Goal: Task Accomplishment & Management: Use online tool/utility

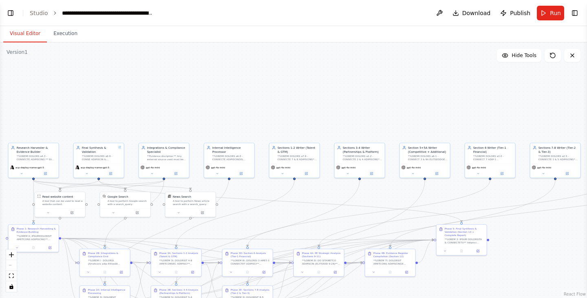
click at [370, 111] on div ".deletable-edge-delete-btn { width: 20px; height: 20px; border: 0px solid #ffff…" at bounding box center [293, 169] width 587 height 255
drag, startPoint x: 356, startPoint y: 233, endPoint x: 367, endPoint y: 209, distance: 26.8
click at [367, 209] on div ".deletable-edge-delete-btn { width: 20px; height: 20px; border: 0px solid #ffff…" at bounding box center [293, 169] width 587 height 255
drag, startPoint x: 367, startPoint y: 209, endPoint x: 400, endPoint y: 201, distance: 34.3
click at [400, 201] on div ".deletable-edge-delete-btn { width: 20px; height: 20px; border: 0px solid #ffff…" at bounding box center [293, 169] width 587 height 255
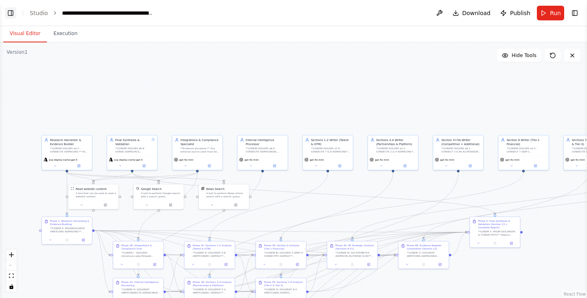
click at [15, 14] on button "Toggle Left Sidebar" at bounding box center [10, 12] width 11 height 11
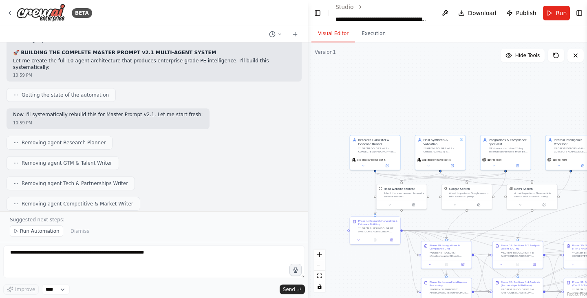
scroll to position [44414, 0]
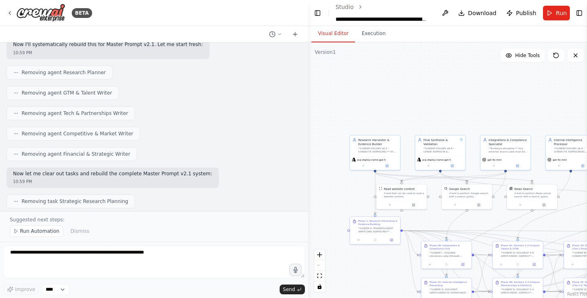
drag, startPoint x: 110, startPoint y: 121, endPoint x: 109, endPoint y: 128, distance: 7.1
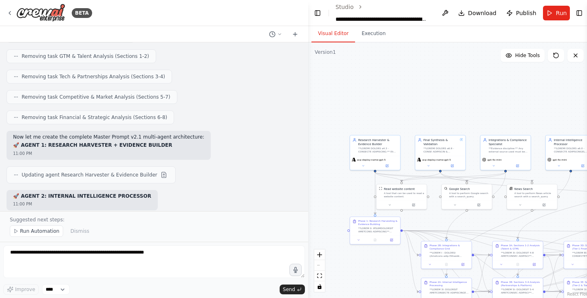
scroll to position [44650, 0]
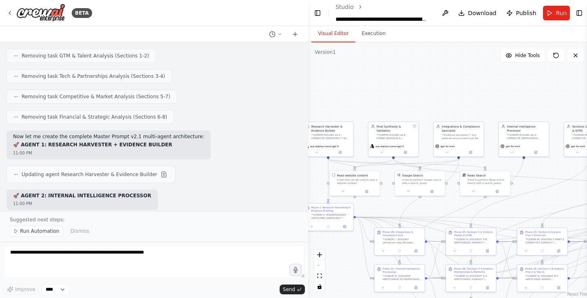
drag, startPoint x: 430, startPoint y: 112, endPoint x: 376, endPoint y: 95, distance: 56.7
click at [376, 95] on div ".deletable-edge-delete-btn { width: 20px; height: 20px; border: 0px solid #ffff…" at bounding box center [449, 169] width 282 height 255
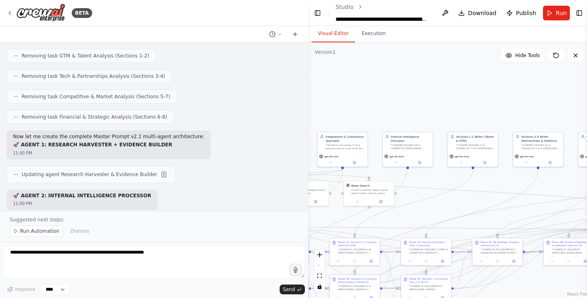
drag, startPoint x: 435, startPoint y: 90, endPoint x: 327, endPoint y: 103, distance: 109.6
click at [327, 103] on div ".deletable-edge-delete-btn { width: 20px; height: 20px; border: 0px solid #ffff…" at bounding box center [449, 169] width 282 height 255
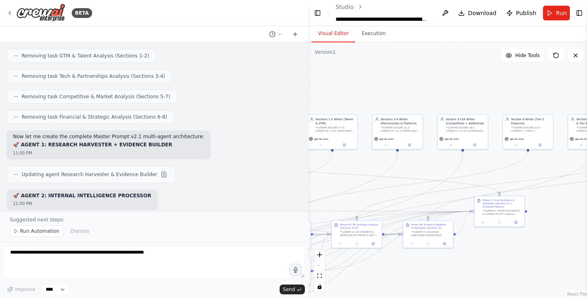
drag, startPoint x: 447, startPoint y: 97, endPoint x: 304, endPoint y: 78, distance: 143.8
click at [304, 78] on div "BETA Hello! I'm the CrewAI assistant. What kind of automation do you want to bu…" at bounding box center [293, 149] width 587 height 298
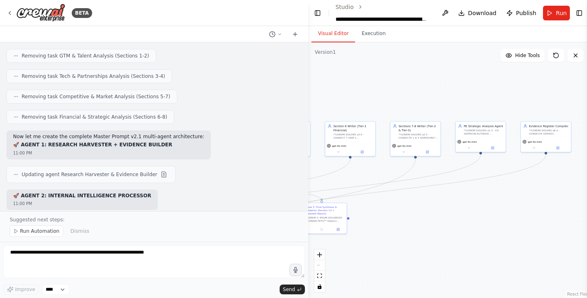
drag, startPoint x: 545, startPoint y: 211, endPoint x: 370, endPoint y: 219, distance: 175.8
click at [370, 219] on div ".deletable-edge-delete-btn { width: 20px; height: 20px; border: 0px solid #ffff…" at bounding box center [449, 169] width 282 height 255
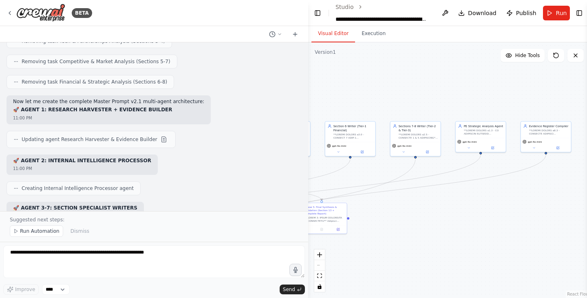
scroll to position [44713, 0]
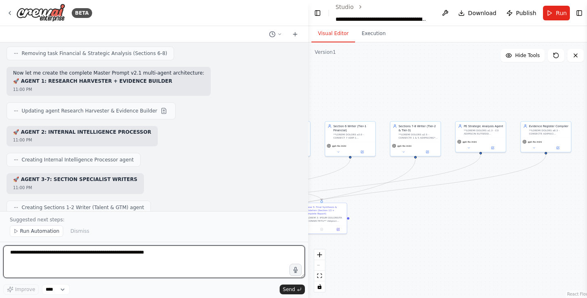
click at [177, 265] on textarea at bounding box center [153, 261] width 301 height 33
type textarea "**********"
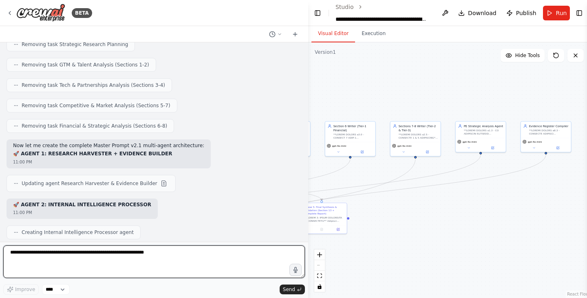
scroll to position [44709, 0]
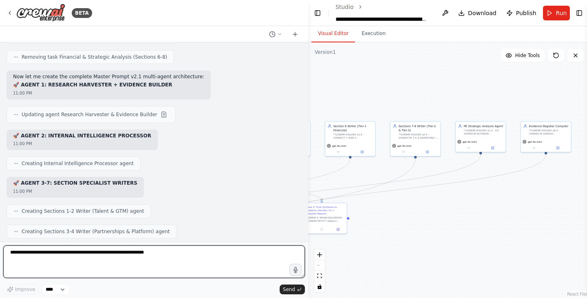
click at [219, 251] on textarea at bounding box center [153, 261] width 301 height 33
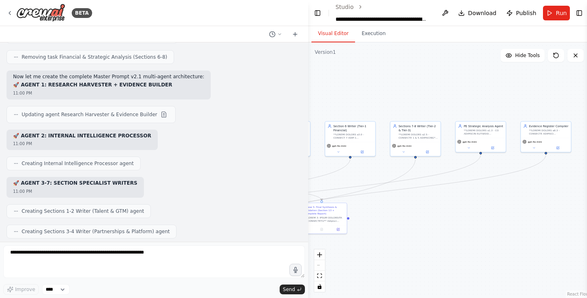
drag, startPoint x: 218, startPoint y: 197, endPoint x: 146, endPoint y: 15, distance: 195.8
drag, startPoint x: 146, startPoint y: 15, endPoint x: 110, endPoint y: 68, distance: 64.6
drag, startPoint x: 19, startPoint y: 69, endPoint x: 294, endPoint y: 219, distance: 313.4
click at [294, 219] on div "Hello! I'm the CrewAI assistant. What kind of automation do you want to build? …" at bounding box center [154, 141] width 308 height 199
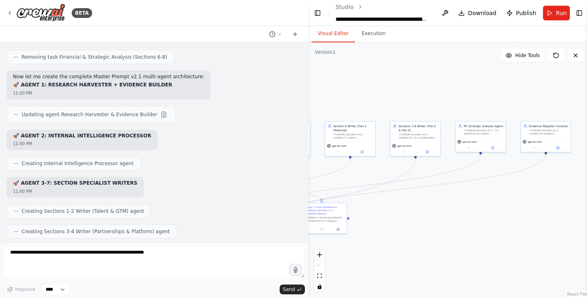
copy div "COMPLETE MASTER PROMPT v2.1 MULTI-AGENT SYSTEM BUILT! 🚀 ENTERPRISE PE INTELLIGE…"
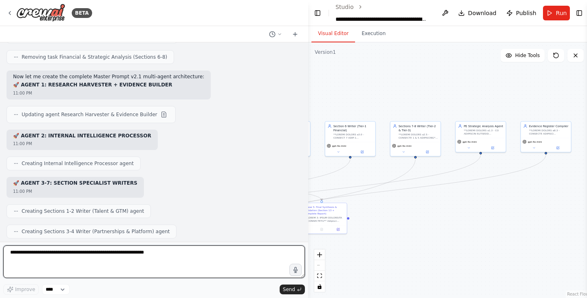
click at [176, 256] on textarea at bounding box center [153, 261] width 301 height 33
type textarea "**"
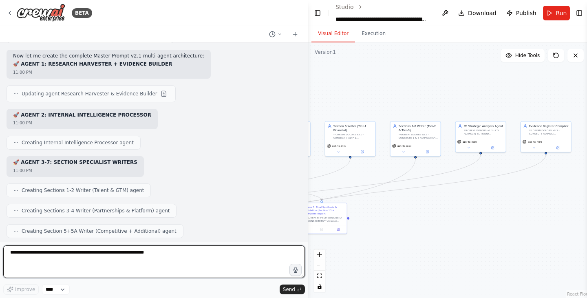
scroll to position [44737, 0]
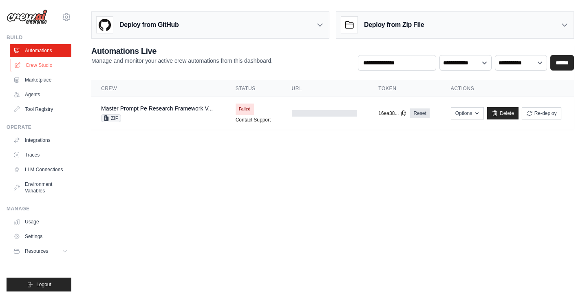
drag, startPoint x: 43, startPoint y: 58, endPoint x: 50, endPoint y: 64, distance: 9.2
click at [50, 64] on ul "Automations Crew Studio Marketplace Agents Tool Registry" at bounding box center [41, 80] width 62 height 72
click at [50, 64] on link "Crew Studio" at bounding box center [42, 65] width 62 height 13
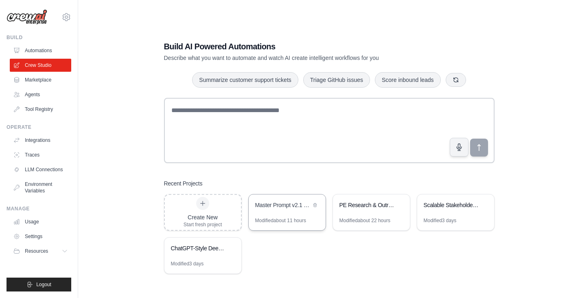
click at [284, 208] on div "Master Prompt v2.1 - Enterprise PE Intelligence Platform" at bounding box center [283, 205] width 56 height 8
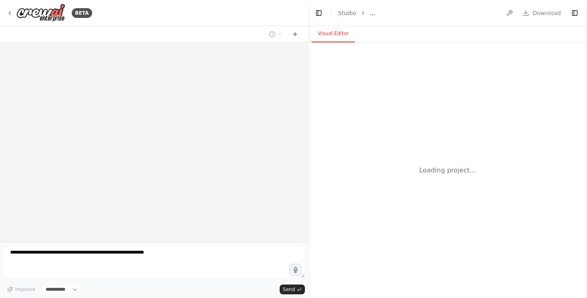
select select "****"
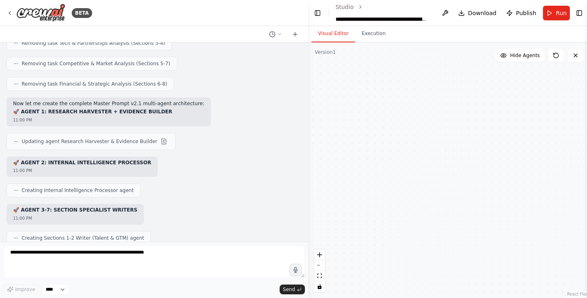
scroll to position [44683, 0]
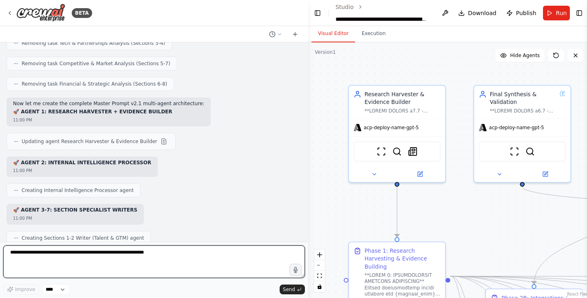
click at [188, 250] on textarea at bounding box center [153, 261] width 301 height 33
paste textarea "**********"
type textarea "**********"
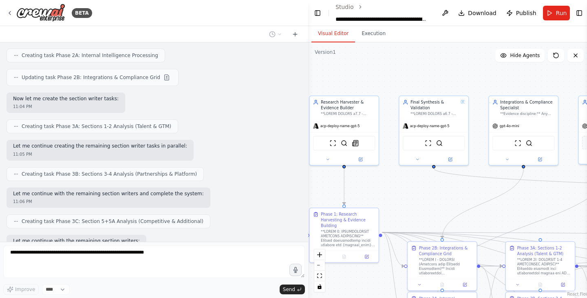
scroll to position [45188, 0]
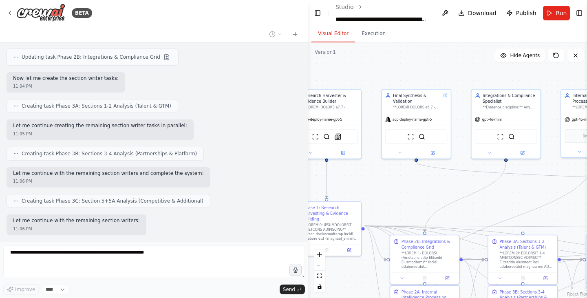
drag, startPoint x: 430, startPoint y: 190, endPoint x: 389, endPoint y: 180, distance: 42.4
click at [389, 180] on div ".deletable-edge-delete-btn { width: 20px; height: 20px; border: 0px solid #ffff…" at bounding box center [449, 169] width 282 height 255
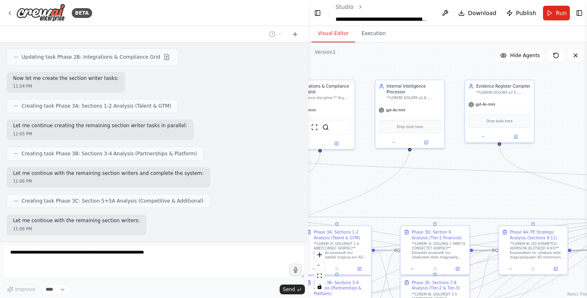
drag, startPoint x: 558, startPoint y: 189, endPoint x: 382, endPoint y: 180, distance: 177.0
click at [382, 180] on div ".deletable-edge-delete-btn { width: 20px; height: 20px; border: 0px solid #ffff…" at bounding box center [449, 169] width 282 height 255
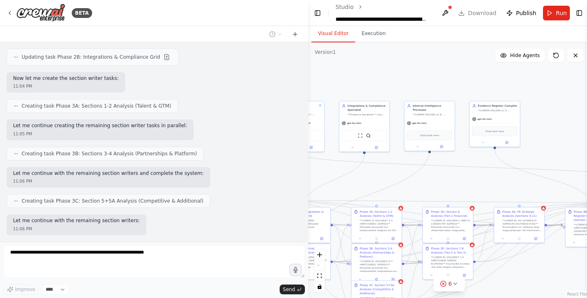
drag, startPoint x: 440, startPoint y: 172, endPoint x: 473, endPoint y: 127, distance: 55.7
click at [473, 127] on div ".deletable-edge-delete-btn { width: 20px; height: 20px; border: 0px solid #ffff…" at bounding box center [449, 169] width 282 height 255
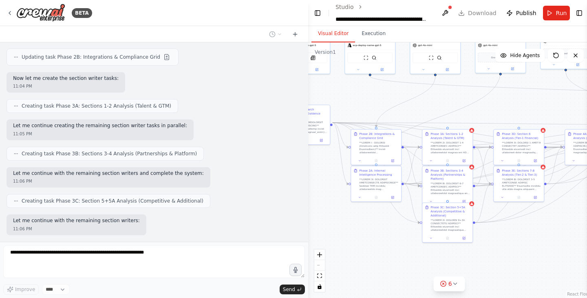
drag, startPoint x: 390, startPoint y: 145, endPoint x: 428, endPoint y: 113, distance: 50.0
click at [429, 113] on div ".deletable-edge-delete-btn { width: 20px; height: 20px; border: 0px solid #ffff…" at bounding box center [449, 169] width 282 height 255
click at [428, 113] on div ".deletable-edge-delete-btn { width: 20px; height: 20px; border: 0px solid #ffff…" at bounding box center [449, 169] width 282 height 255
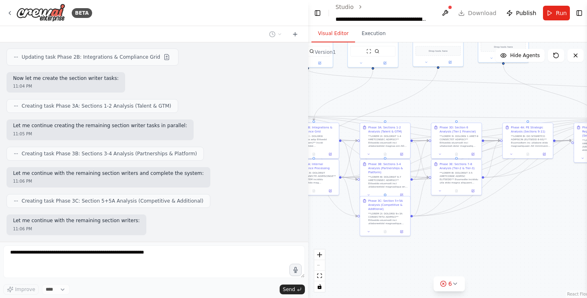
drag, startPoint x: 563, startPoint y: 202, endPoint x: 501, endPoint y: 196, distance: 62.7
click at [501, 196] on div ".deletable-edge-delete-btn { width: 20px; height: 20px; border: 0px solid #ffff…" at bounding box center [449, 169] width 282 height 255
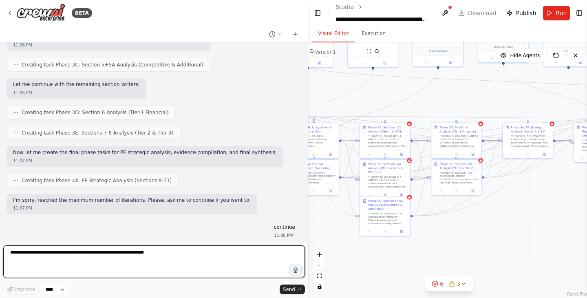
scroll to position [45469, 0]
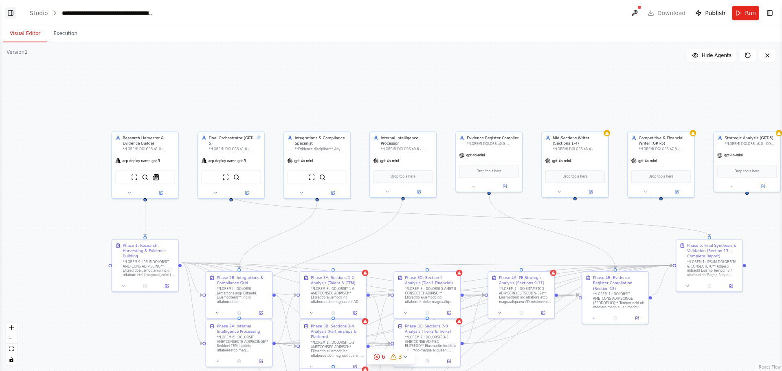
click at [13, 14] on button "Toggle Left Sidebar" at bounding box center [10, 12] width 11 height 11
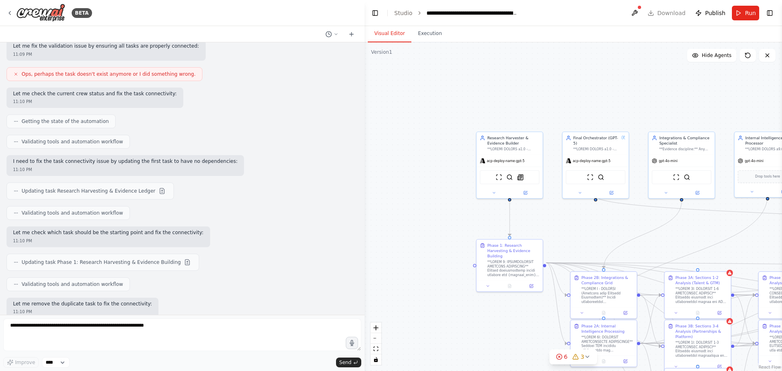
scroll to position [43211, 0]
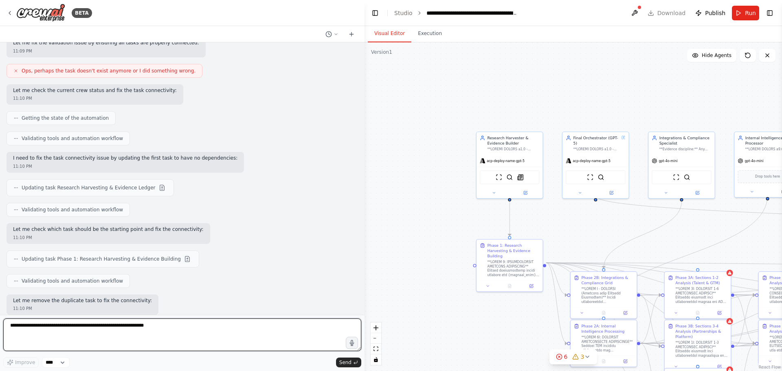
click at [223, 332] on textarea at bounding box center [182, 335] width 358 height 33
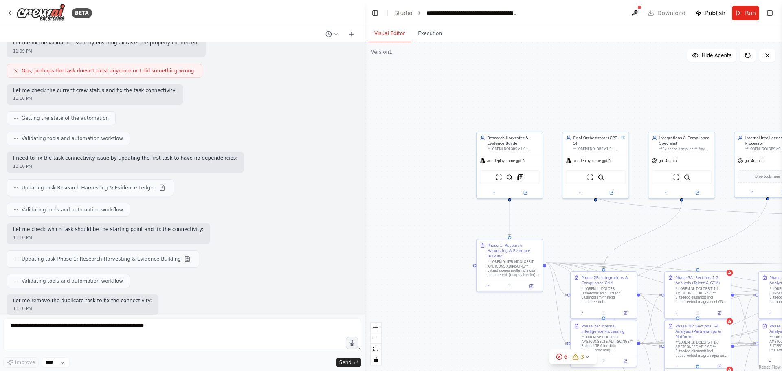
drag, startPoint x: 15, startPoint y: 241, endPoint x: 198, endPoint y: 277, distance: 186.9
click at [198, 277] on div "Hello! I'm the CrewAI assistant. What kind of automation do you want to build? …" at bounding box center [182, 178] width 365 height 273
copy div "Loremipsu Dolorsi Amet Co adi elit sedd eius te incidi utlabor, etd’ma aliq eni…"
click at [327, 34] on icon at bounding box center [328, 34] width 7 height 7
click at [310, 66] on span "Untitled" at bounding box center [296, 64] width 53 height 7
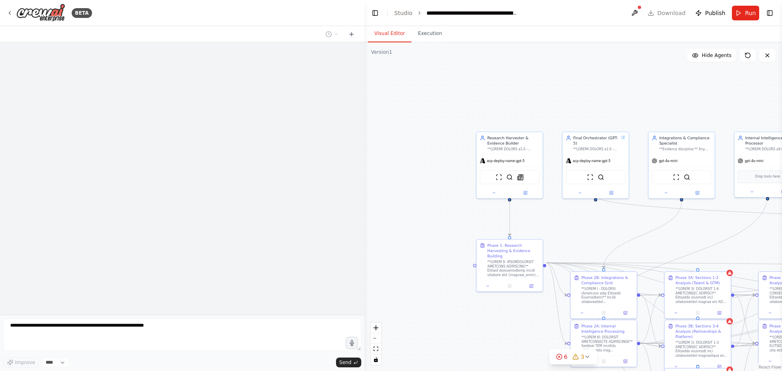
scroll to position [0, 0]
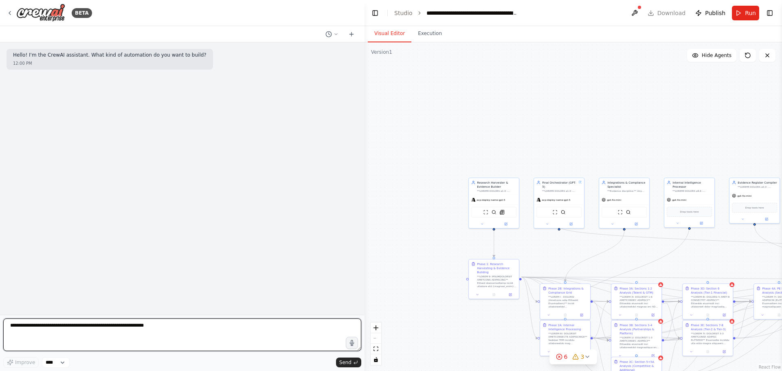
drag, startPoint x: 209, startPoint y: 331, endPoint x: 111, endPoint y: 310, distance: 100.5
click at [209, 331] on textarea at bounding box center [182, 335] width 358 height 33
paste textarea "**********"
type textarea "**********"
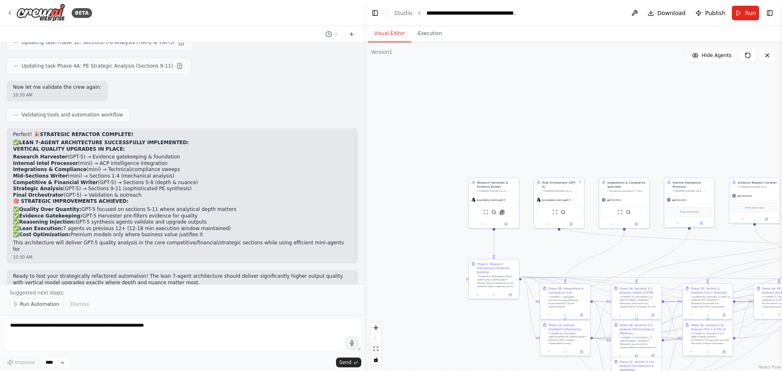
scroll to position [794, 0]
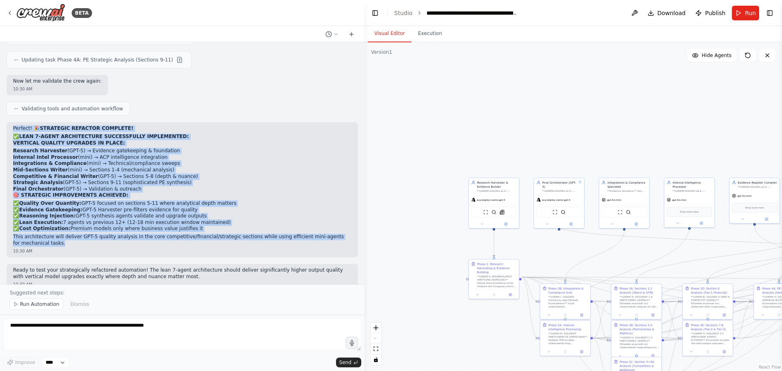
drag, startPoint x: 11, startPoint y: 115, endPoint x: 106, endPoint y: 232, distance: 150.6
click at [106, 232] on div "Perfect! 🎉 STRATEGIC REFACTOR COMPLETE! ✅ LEAN 7-AGENT ARCHITECTURE SUCCESSFULL…" at bounding box center [183, 189] width 352 height 135
copy div "Loremip! 🎉 DOLORSITA CONSECTE ADIPISCI! ✅ ELIT 7-SEDDO EIUSMODTEMPO INCIDIDUNTU…"
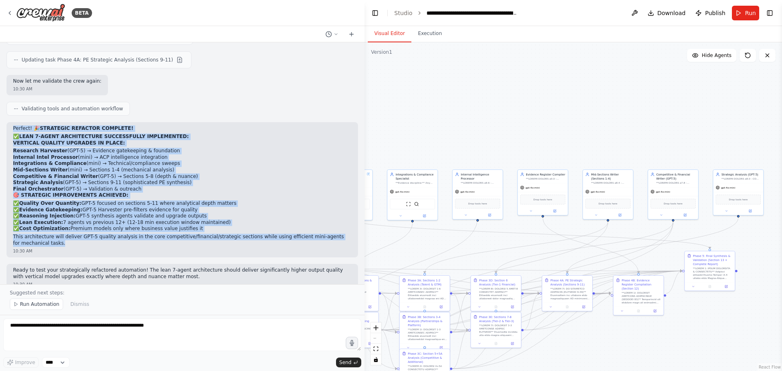
drag, startPoint x: 598, startPoint y: 158, endPoint x: 386, endPoint y: 150, distance: 212.0
click at [386, 150] on div ".deletable-edge-delete-btn { width: 20px; height: 20px; border: 0px solid #ffff…" at bounding box center [574, 206] width 418 height 329
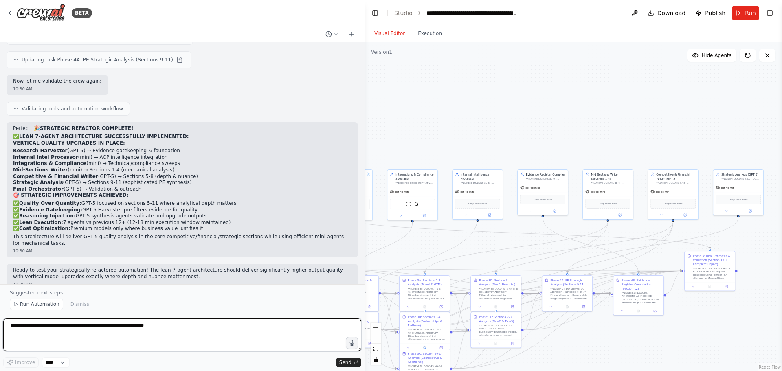
click at [220, 339] on textarea at bounding box center [182, 335] width 358 height 33
type textarea "**********"
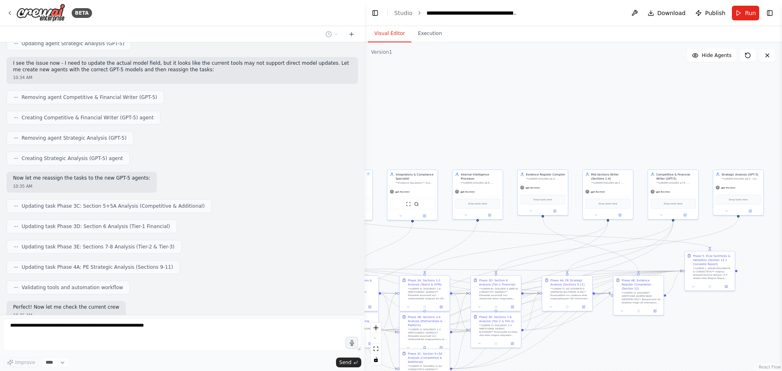
scroll to position [1308, 0]
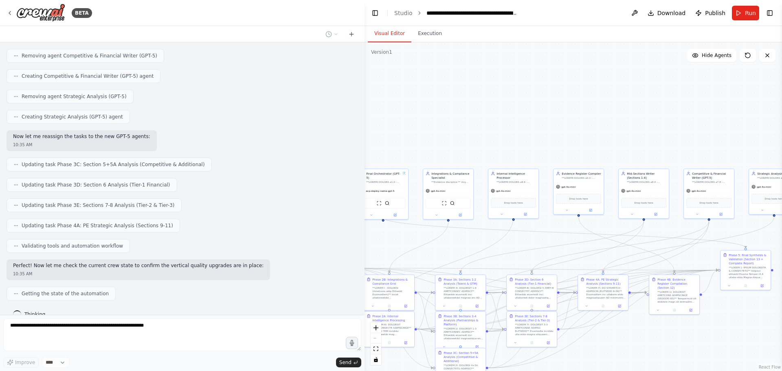
drag, startPoint x: 456, startPoint y: 236, endPoint x: 492, endPoint y: 235, distance: 35.9
click at [492, 235] on div ".deletable-edge-delete-btn { width: 20px; height: 20px; border: 0px solid #ffff…" at bounding box center [574, 206] width 418 height 329
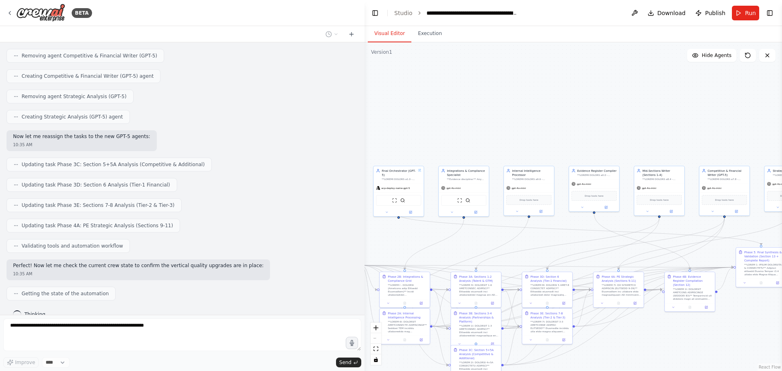
drag, startPoint x: 460, startPoint y: 239, endPoint x: 475, endPoint y: 236, distance: 15.7
click at [475, 236] on div ".deletable-edge-delete-btn { width: 20px; height: 20px; border: 0px solid #ffff…" at bounding box center [574, 206] width 418 height 329
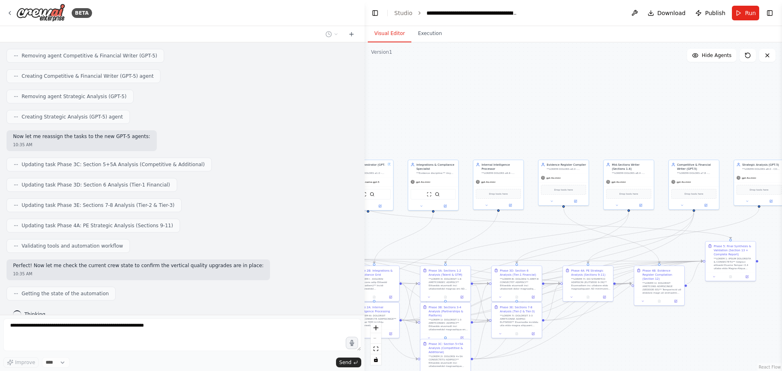
drag, startPoint x: 609, startPoint y: 243, endPoint x: 562, endPoint y: 236, distance: 47.8
click at [563, 236] on div ".deletable-edge-delete-btn { width: 20px; height: 20px; border: 0px solid #ffff…" at bounding box center [574, 206] width 418 height 329
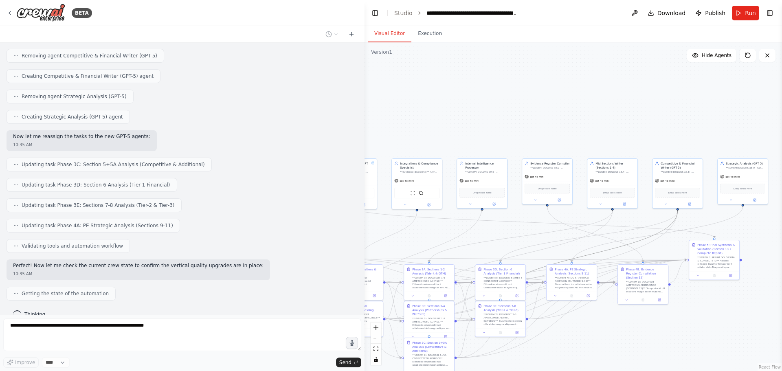
drag, startPoint x: 626, startPoint y: 245, endPoint x: 612, endPoint y: 243, distance: 14.1
click at [241, 138] on div ".deletable-edge-delete-btn { width: 20px; height: 20px; border: 0px solid #ffff…" at bounding box center [241, 138] width 0 height 0
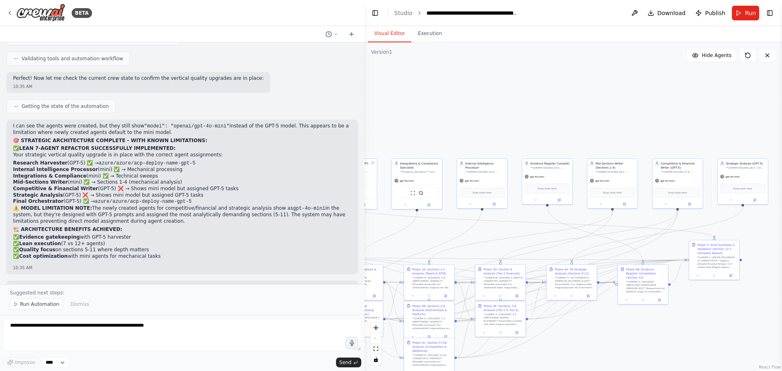
scroll to position [1477, 0]
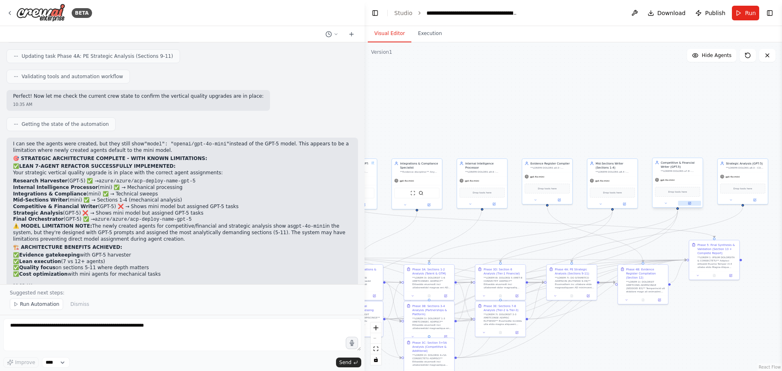
click at [686, 203] on button at bounding box center [689, 203] width 23 height 5
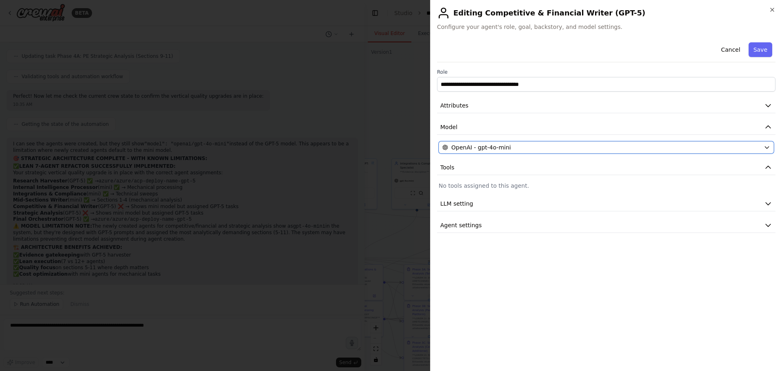
click at [488, 149] on span "OpenAI - gpt-4o-mini" at bounding box center [480, 147] width 59 height 8
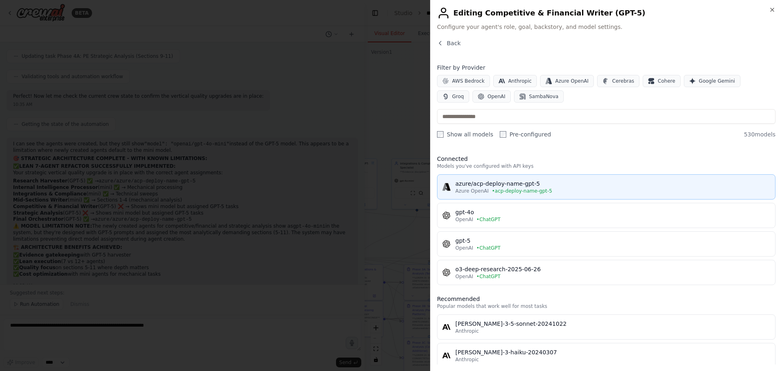
click at [492, 194] on span "• acp-deploy-name-gpt-5" at bounding box center [522, 191] width 60 height 7
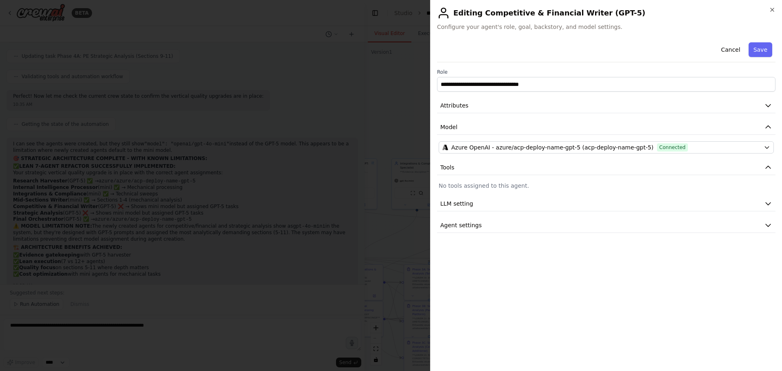
click at [763, 59] on div "Cancel Save" at bounding box center [606, 50] width 339 height 23
click at [763, 52] on button "Save" at bounding box center [761, 49] width 24 height 15
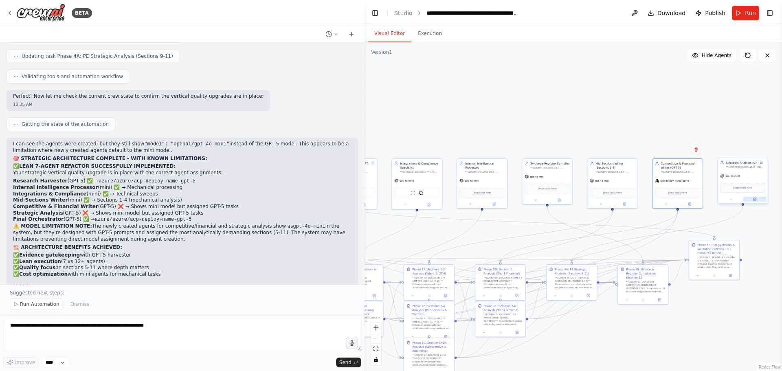
click at [750, 199] on button at bounding box center [754, 199] width 23 height 5
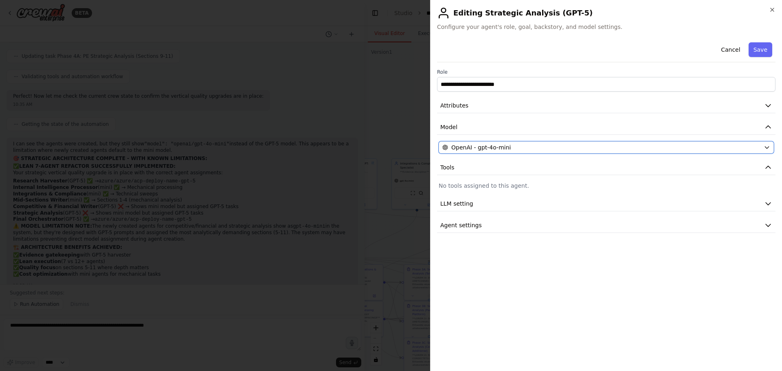
click at [508, 145] on div "OpenAI - gpt-4o-mini" at bounding box center [601, 147] width 318 height 8
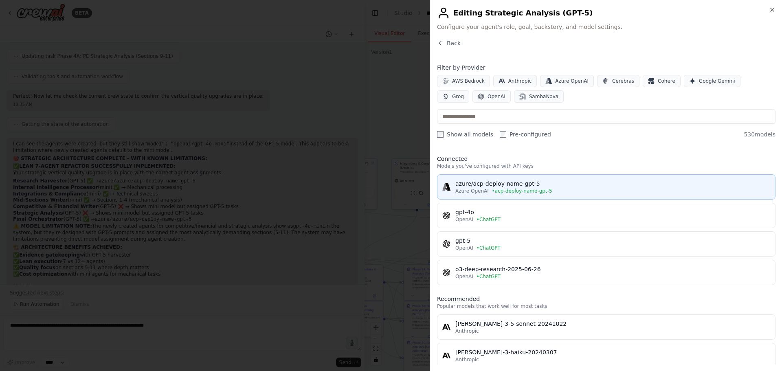
click at [502, 187] on div "azure/acp-deploy-name-gpt-5" at bounding box center [612, 184] width 315 height 8
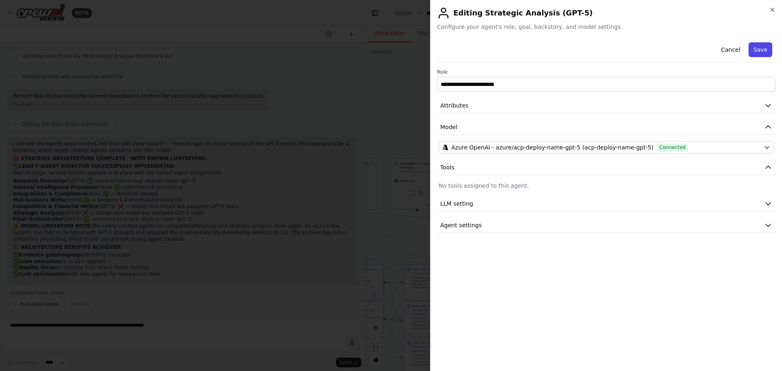
click at [763, 50] on button "Save" at bounding box center [761, 49] width 24 height 15
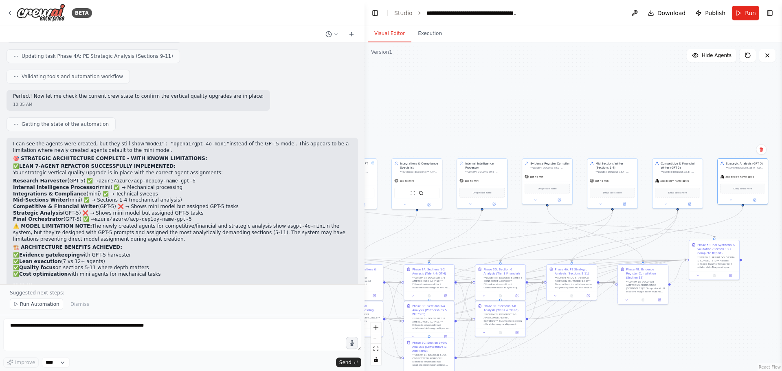
scroll to position [1518, 0]
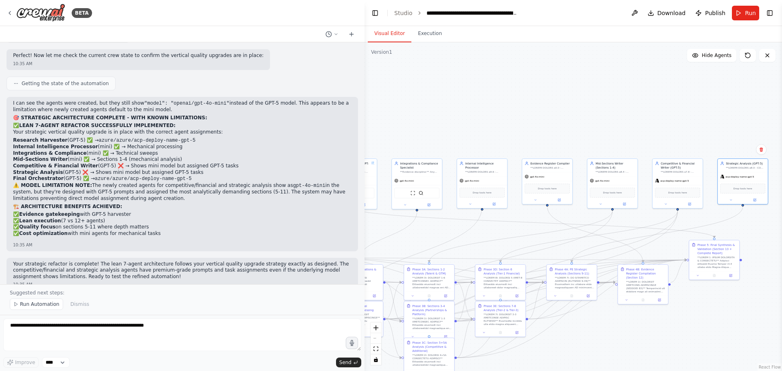
drag, startPoint x: 53, startPoint y: 242, endPoint x: 61, endPoint y: 235, distance: 10.7
click at [53, 242] on div "Hello! I'm the CrewAI assistant. What kind of automation do you want to build? …" at bounding box center [182, 163] width 365 height 242
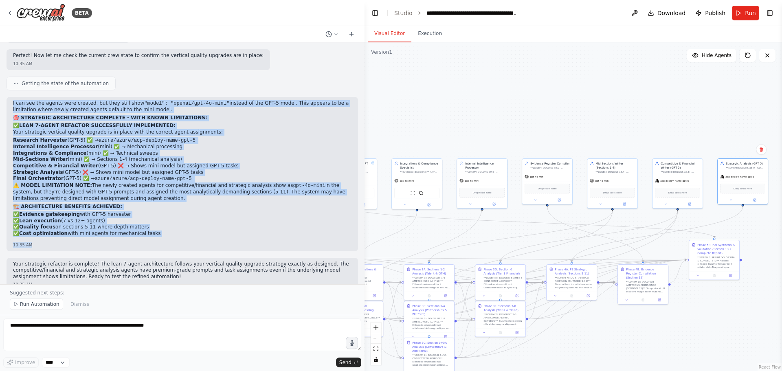
drag, startPoint x: 12, startPoint y: 130, endPoint x: 206, endPoint y: 226, distance: 216.1
click at [206, 227] on div "I can see the agents were created, but they still show "model": "openai/gpt-4o-…" at bounding box center [183, 174] width 352 height 154
copy div "L ips dol sit ametco adip elitsed, doe temp incid utla "etdol": "magnaa/eni-6a-…"
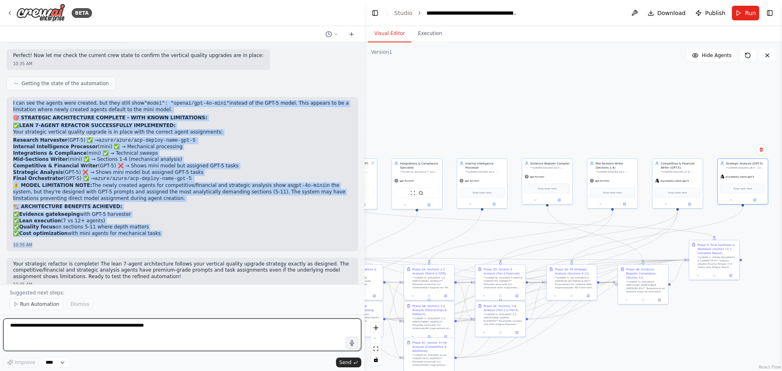
click at [55, 336] on textarea at bounding box center [182, 335] width 358 height 33
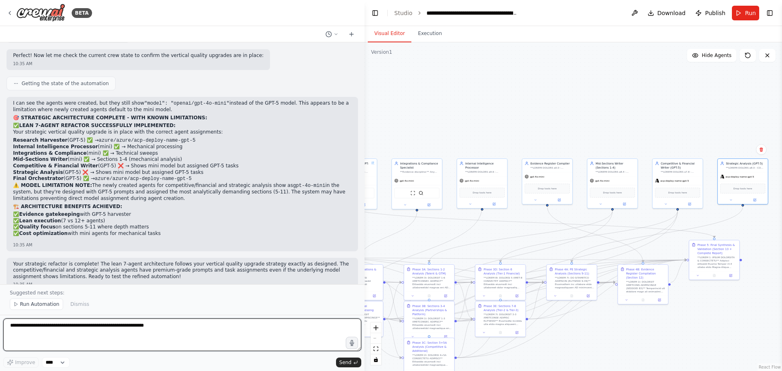
paste textarea "**********"
type textarea "**********"
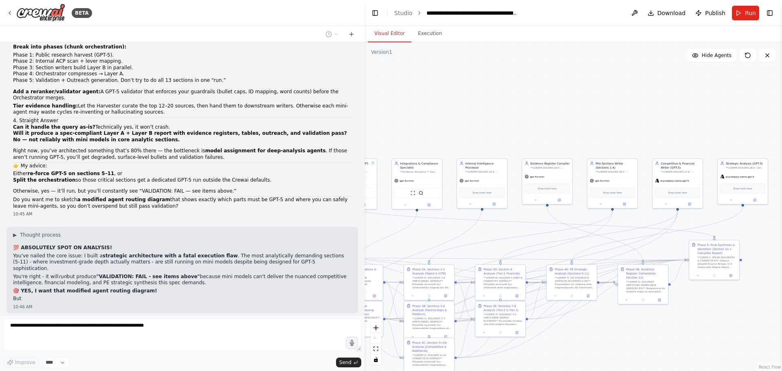
scroll to position [1998, 0]
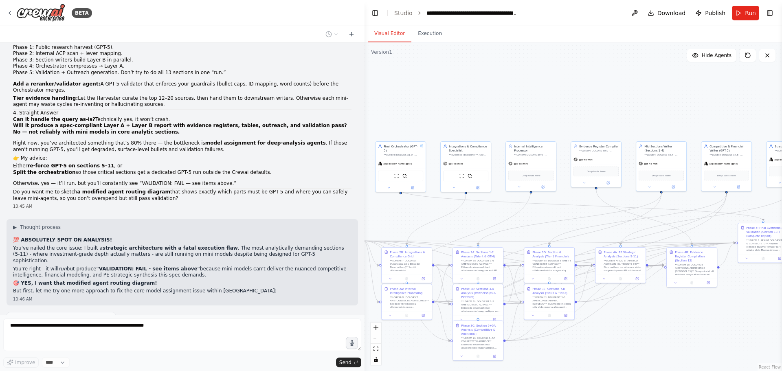
drag, startPoint x: 592, startPoint y: 327, endPoint x: 640, endPoint y: 308, distance: 52.0
click at [641, 308] on div ".deletable-edge-delete-btn { width: 20px; height: 20px; border: 0px solid #ffff…" at bounding box center [574, 206] width 418 height 329
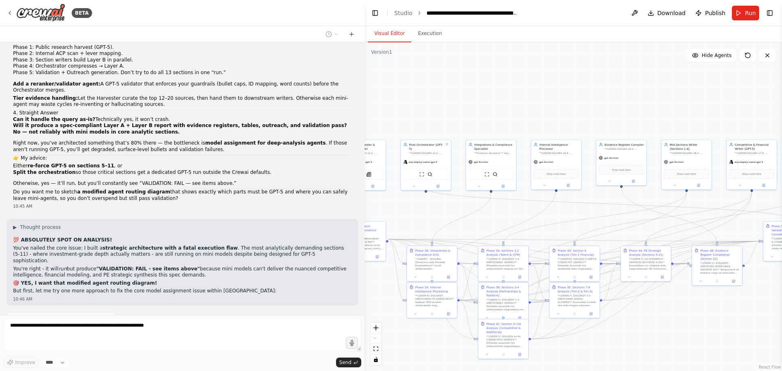
drag, startPoint x: 611, startPoint y: 317, endPoint x: 678, endPoint y: 303, distance: 68.8
click at [678, 303] on div ".deletable-edge-delete-btn { width: 20px; height: 20px; border: 0px solid #ffff…" at bounding box center [574, 206] width 418 height 329
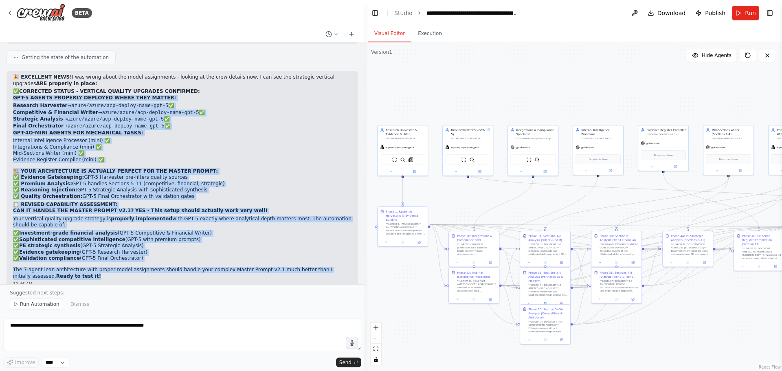
scroll to position [2268, 0]
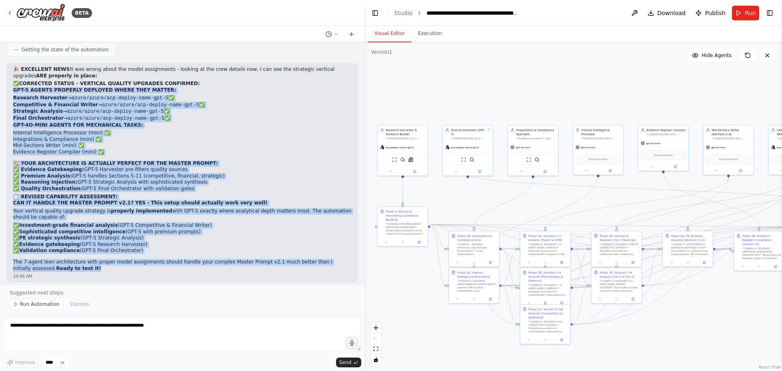
drag, startPoint x: 13, startPoint y: 130, endPoint x: 160, endPoint y: 213, distance: 168.4
click at [160, 213] on div "🎉 EXCELLENT NEWS! I was wrong about the model assignments - looking at the crew…" at bounding box center [182, 168] width 339 height 205
copy div "LOR-7 IPSUMD SITAMETC ADIPISCI ELITS DOEI TEMPOR: Incididu Utlaboree → dolor/ma…"
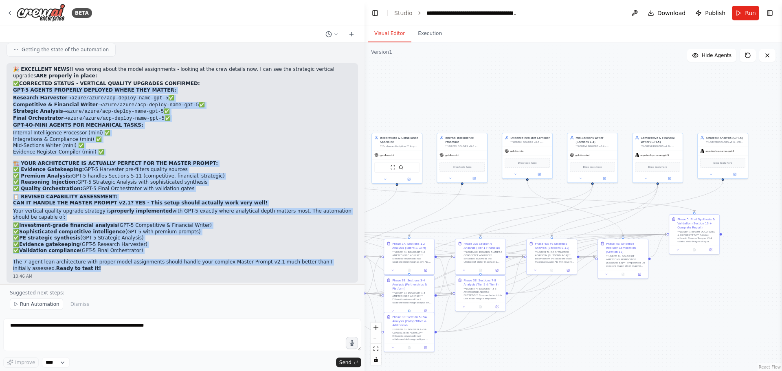
drag, startPoint x: 567, startPoint y: 213, endPoint x: 431, endPoint y: 221, distance: 136.3
click at [431, 221] on div ".deletable-edge-delete-btn { width: 20px; height: 20px; border: 0px solid #ffff…" at bounding box center [574, 206] width 418 height 329
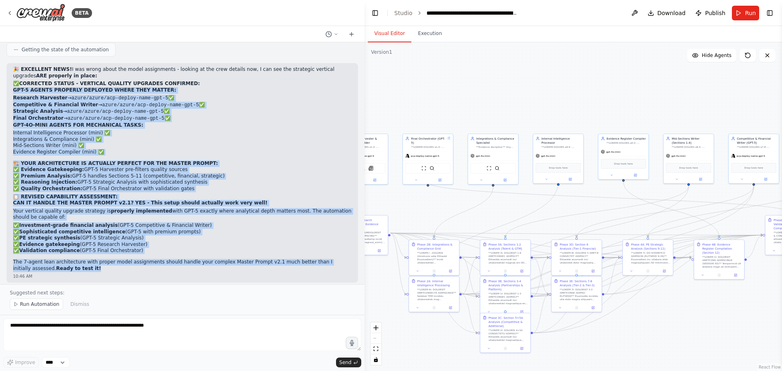
drag, startPoint x: 458, startPoint y: 211, endPoint x: 554, endPoint y: 212, distance: 96.1
click at [554, 212] on div ".deletable-edge-delete-btn { width: 20px; height: 20px; border: 0px solid #ffff…" at bounding box center [574, 206] width 418 height 329
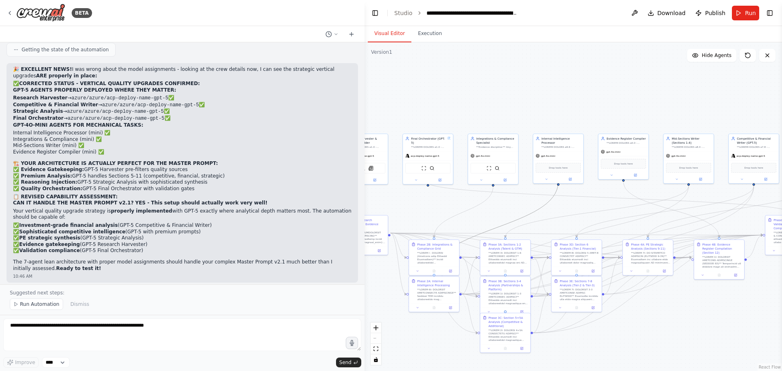
drag, startPoint x: 525, startPoint y: 216, endPoint x: 631, endPoint y: 209, distance: 106.6
click at [317, 113] on div ".deletable-edge-delete-btn { width: 20px; height: 20px; border: 0px solid #ffff…" at bounding box center [317, 113] width 0 height 0
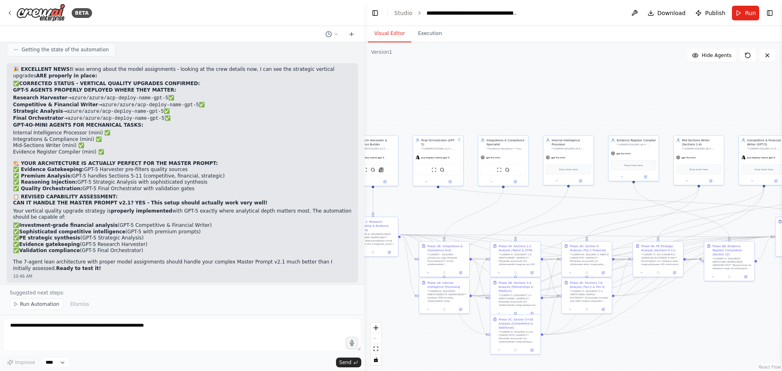
drag, startPoint x: 521, startPoint y: 204, endPoint x: 529, endPoint y: 207, distance: 8.6
click at [529, 207] on div ".deletable-edge-delete-btn { width: 20px; height: 20px; border: 0px solid #ffff…" at bounding box center [574, 206] width 418 height 329
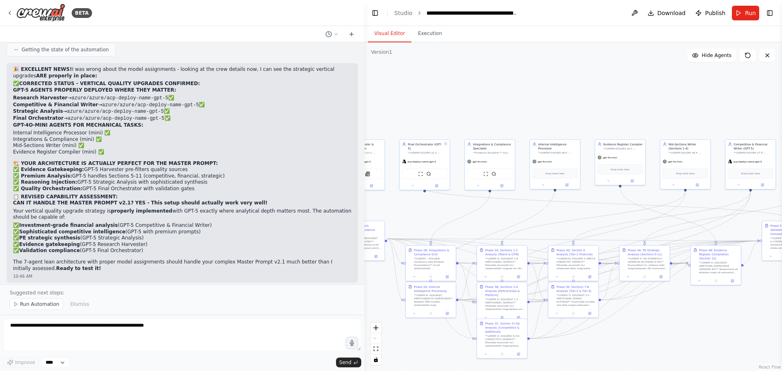
drag, startPoint x: 529, startPoint y: 207, endPoint x: 516, endPoint y: 211, distance: 14.0
click at [516, 211] on div ".deletable-edge-delete-btn { width: 20px; height: 20px; border: 0px solid #ffff…" at bounding box center [574, 206] width 418 height 329
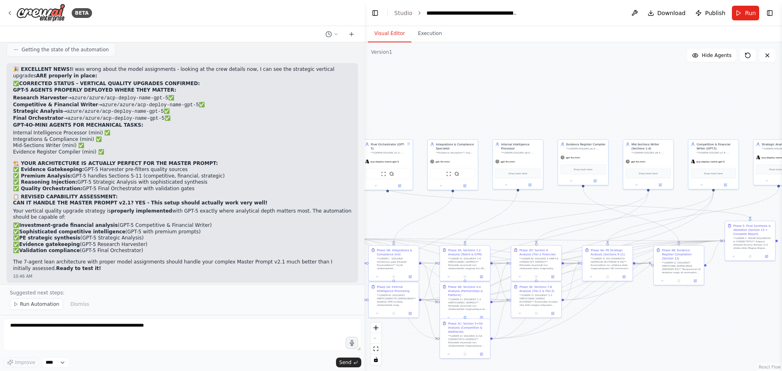
drag, startPoint x: 604, startPoint y: 224, endPoint x: 567, endPoint y: 224, distance: 37.1
click at [567, 224] on div ".deletable-edge-delete-btn { width: 20px; height: 20px; border: 0px solid #ffff…" at bounding box center [574, 206] width 418 height 329
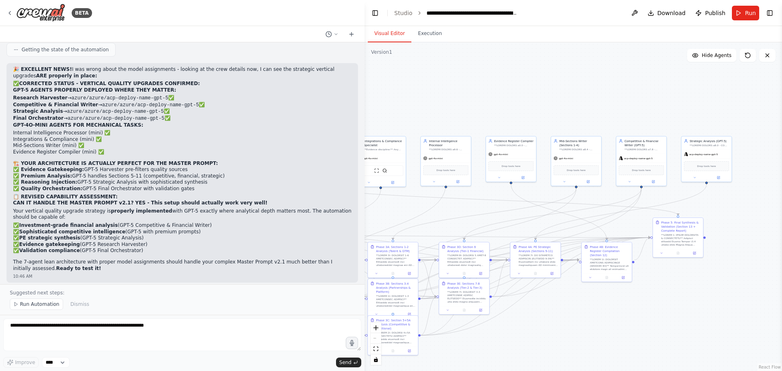
drag, startPoint x: 635, startPoint y: 222, endPoint x: 566, endPoint y: 220, distance: 69.7
click at [566, 220] on div ".deletable-edge-delete-btn { width: 20px; height: 20px; border: 0px solid #ffff…" at bounding box center [574, 206] width 418 height 329
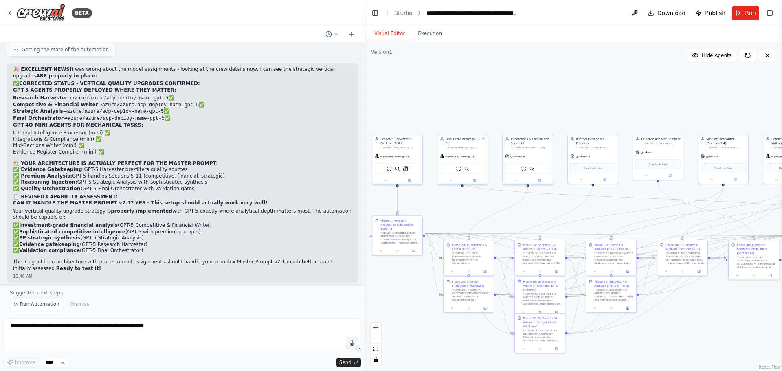
drag, startPoint x: 490, startPoint y: 208, endPoint x: 632, endPoint y: 206, distance: 142.2
click at [634, 206] on div ".deletable-edge-delete-btn { width: 20px; height: 20px; border: 0px solid #ffff…" at bounding box center [574, 206] width 418 height 329
drag, startPoint x: 186, startPoint y: 194, endPoint x: 18, endPoint y: 191, distance: 167.5
click at [18, 229] on li "✅ Sophisticated competitive intelligence (GPT-5 with premium prompts)" at bounding box center [182, 232] width 339 height 7
copy li "Sophisticated competitive intelligence (GPT-5 with premium prompts)"
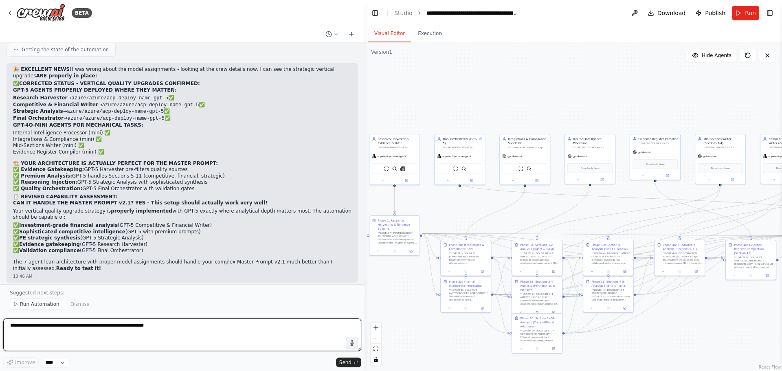
click at [77, 338] on textarea at bounding box center [182, 335] width 358 height 33
paste textarea "**********"
type textarea "**********"
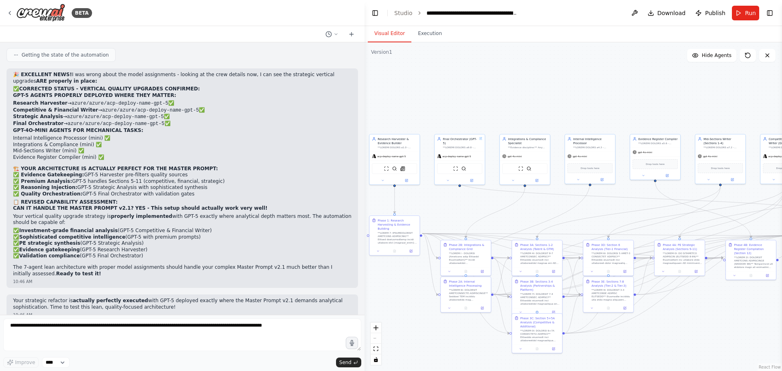
scroll to position [2244, 0]
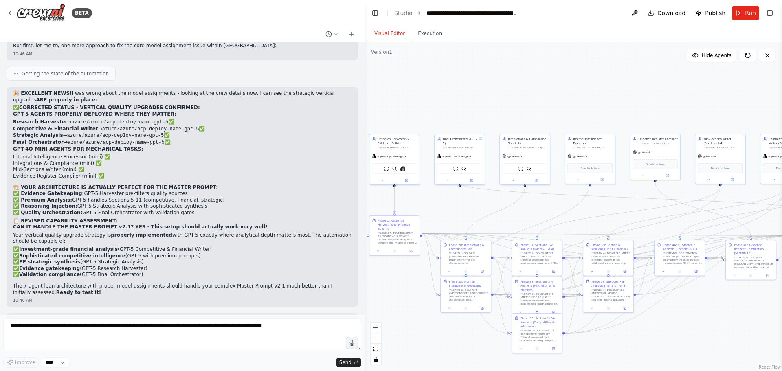
drag, startPoint x: 178, startPoint y: 178, endPoint x: 6, endPoint y: 159, distance: 173.7
click at [6, 159] on div "Hello! I'm the CrewAI assistant. What kind of automation do you want to build? …" at bounding box center [182, 178] width 365 height 273
click at [147, 272] on li "✅ Validation compliance (GPT-5 Final Orchestrator)" at bounding box center [182, 275] width 339 height 7
drag, startPoint x: 139, startPoint y: 237, endPoint x: 4, endPoint y: 213, distance: 136.6
click at [4, 213] on div "Hello! I'm the CrewAI assistant. What kind of automation do you want to build? …" at bounding box center [182, 178] width 365 height 273
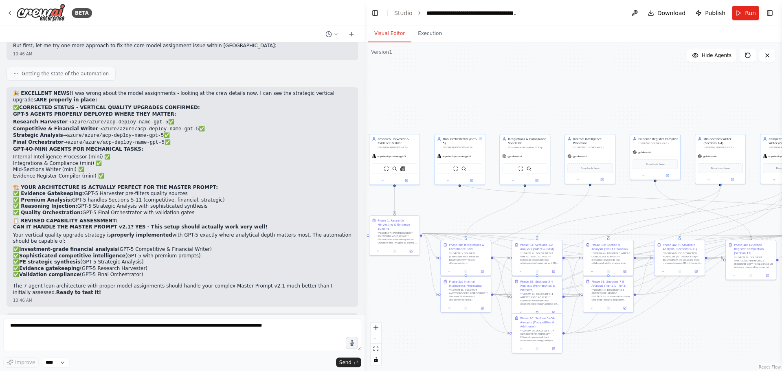
copy ul "✅ Investment-grade financial analysis (GPT-5 Competitive & Financial Writer) ✅ …"
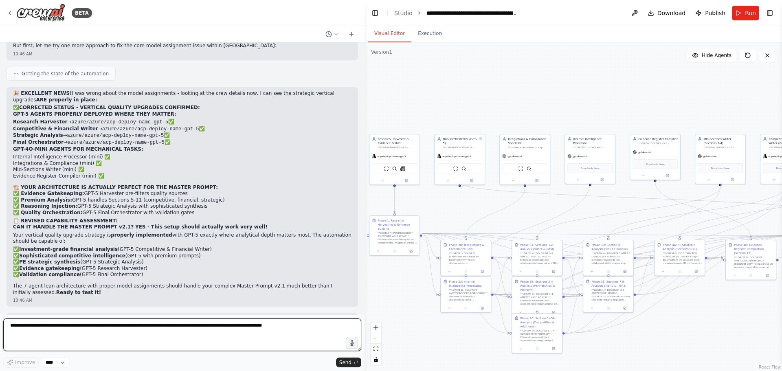
click at [107, 350] on textarea "**********" at bounding box center [182, 335] width 358 height 33
paste textarea "**********"
type textarea "**********"
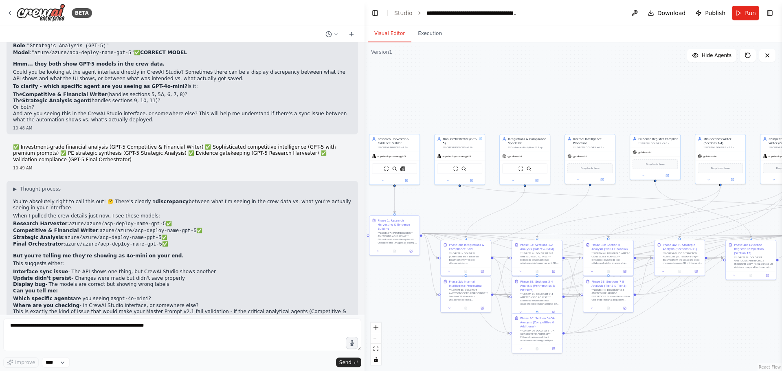
scroll to position [2701, 0]
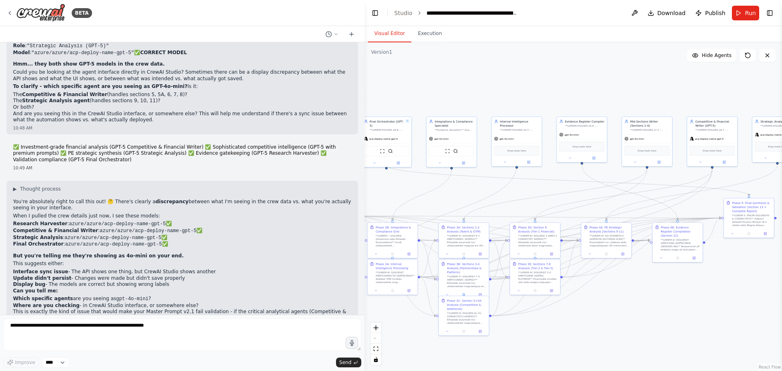
drag, startPoint x: 719, startPoint y: 329, endPoint x: 634, endPoint y: 311, distance: 87.4
click at [634, 311] on div ".deletable-edge-delete-btn { width: 20px; height: 20px; border: 0px solid #ffff…" at bounding box center [574, 206] width 418 height 329
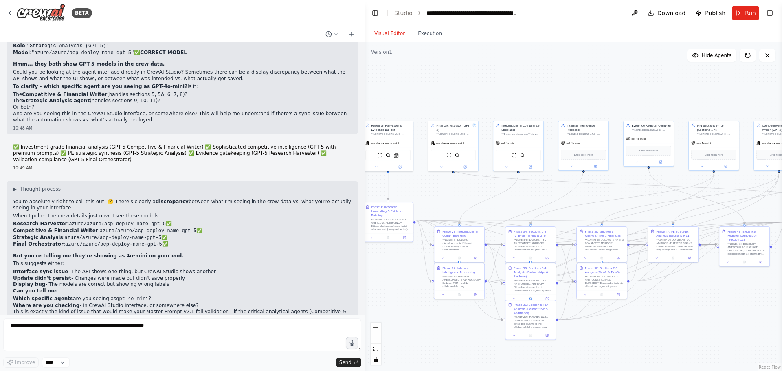
drag, startPoint x: 541, startPoint y: 187, endPoint x: 618, endPoint y: 188, distance: 77.8
click at [618, 188] on div ".deletable-edge-delete-btn { width: 20px; height: 20px; border: 0px solid #ffff…" at bounding box center [574, 206] width 418 height 329
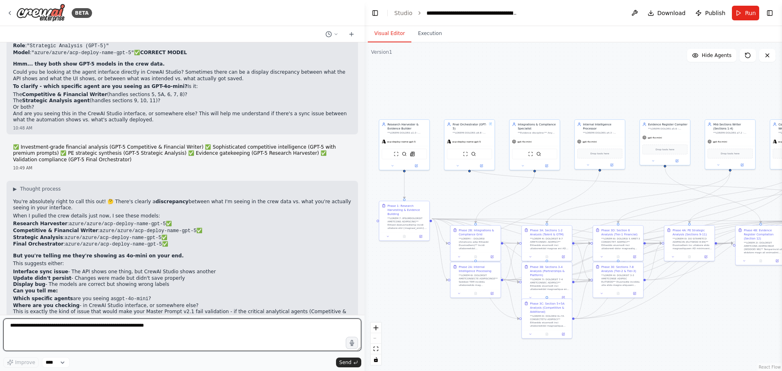
click at [70, 337] on textarea at bounding box center [182, 335] width 358 height 33
click at [45, 328] on textarea at bounding box center [182, 335] width 358 height 33
paste textarea "**********"
type textarea "**********"
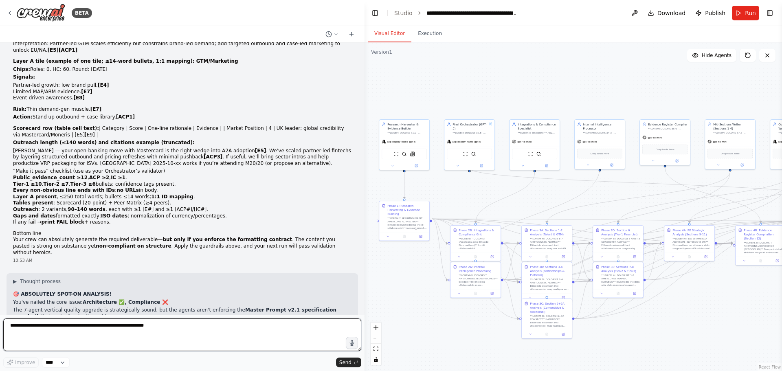
scroll to position [3425, 0]
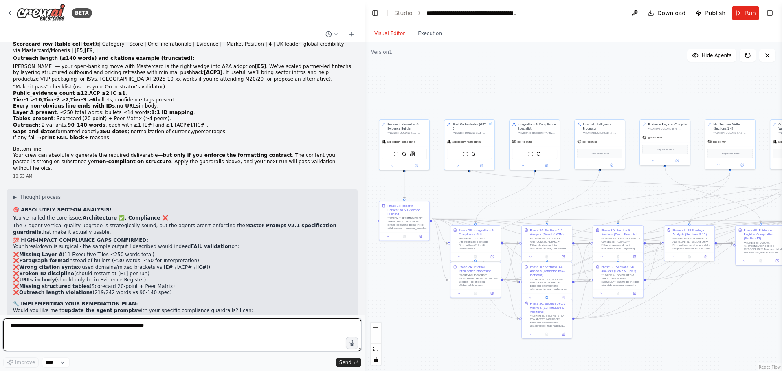
click at [184, 338] on textarea at bounding box center [182, 335] width 358 height 33
type textarea "**"
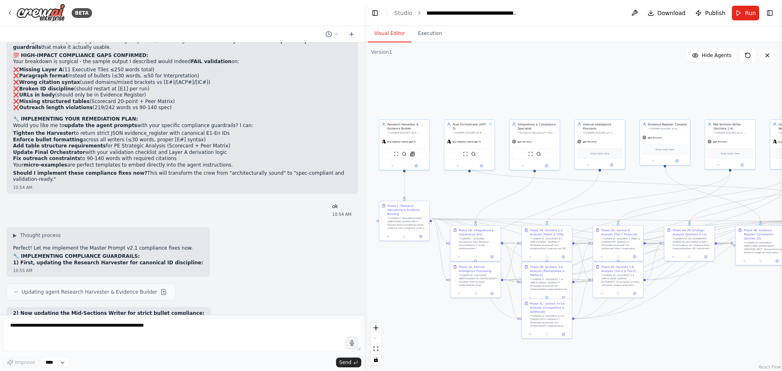
scroll to position [3651, 0]
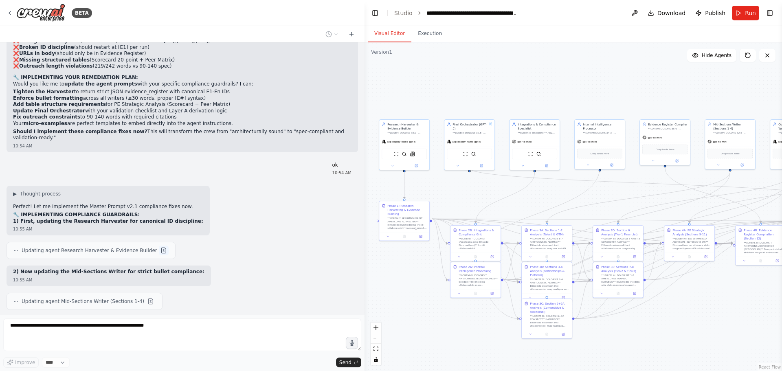
click at [159, 246] on button at bounding box center [164, 251] width 10 height 10
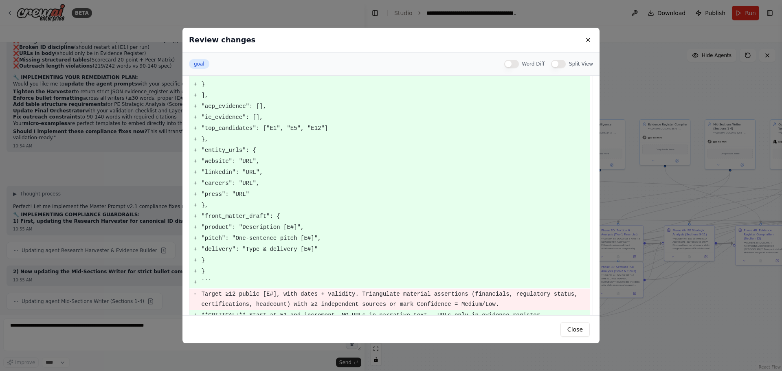
scroll to position [409, 0]
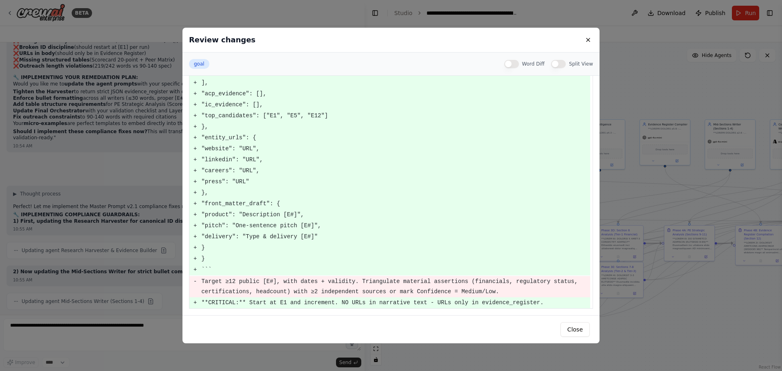
click at [163, 277] on div "Review changes goal Word Diff Split View goal - **MASTER PROMPT v2.1 - EVIDENCE…" at bounding box center [391, 185] width 782 height 371
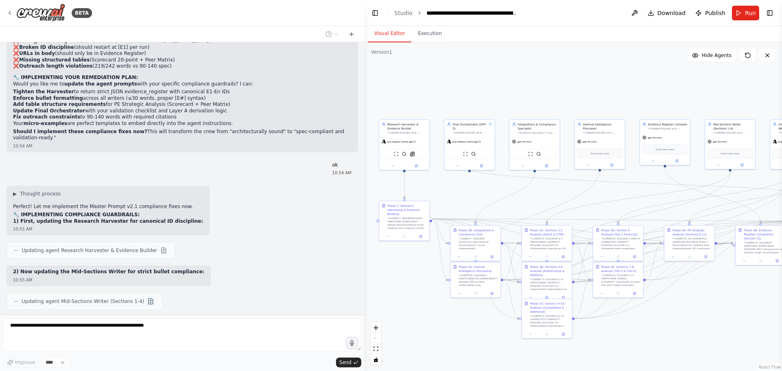
click at [146, 297] on button at bounding box center [151, 302] width 10 height 10
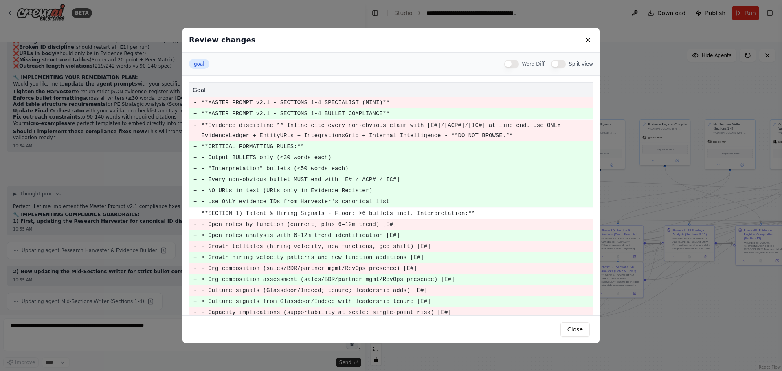
scroll to position [3702, 0]
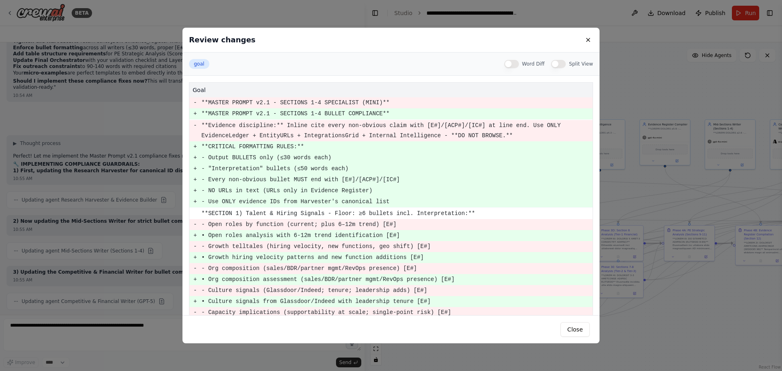
click at [68, 226] on div "Review changes goal Word Diff Split View goal - **MASTER PROMPT v2.1 - SECTIONS…" at bounding box center [391, 185] width 782 height 371
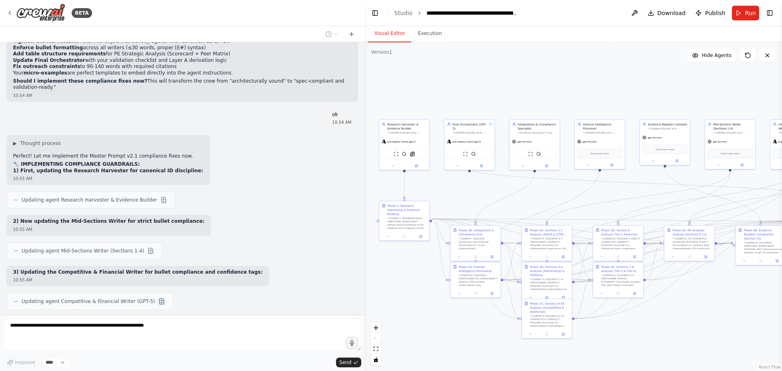
click at [157, 297] on button at bounding box center [162, 302] width 10 height 10
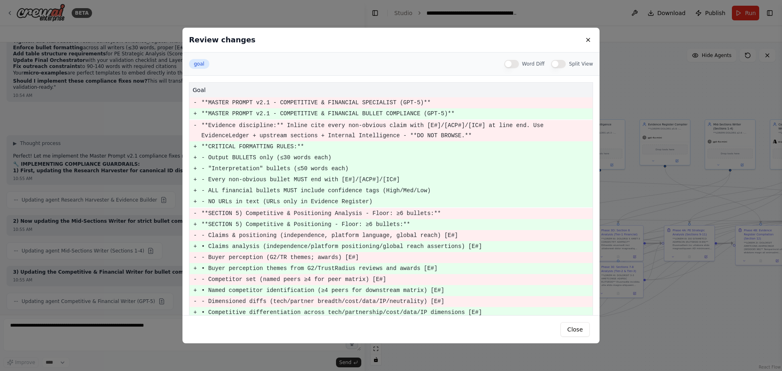
click at [131, 227] on div "Review changes goal Word Diff Split View goal - **MASTER PROMPT v2.1 - COMPETIT…" at bounding box center [391, 185] width 782 height 371
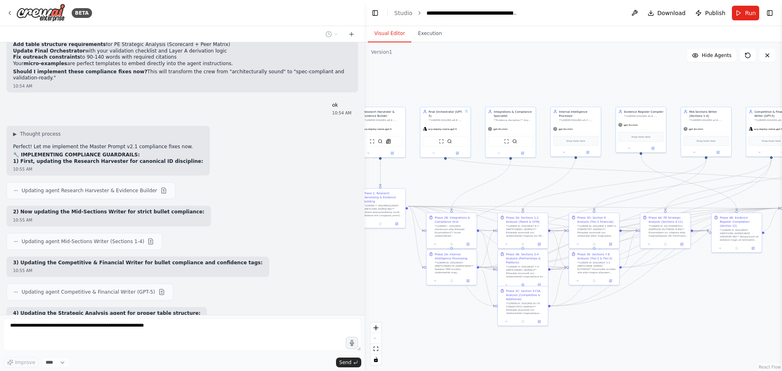
scroll to position [3753, 0]
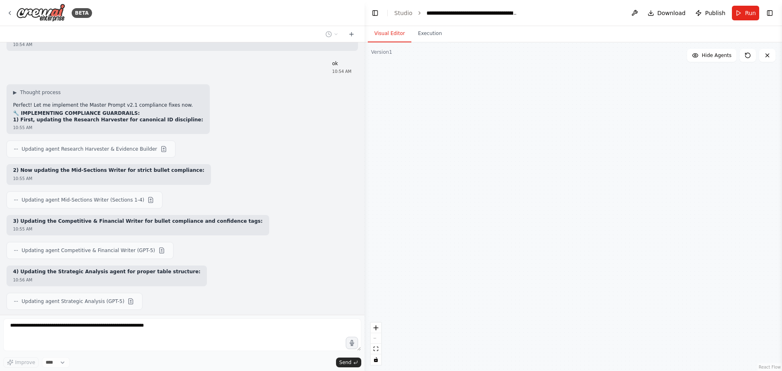
drag, startPoint x: 504, startPoint y: 325, endPoint x: 480, endPoint y: 312, distance: 27.1
click at [480, 312] on div "Phase 5: Final Synthesis & Validation (Section 13 + Complete Report) Research H…" at bounding box center [574, 206] width 418 height 329
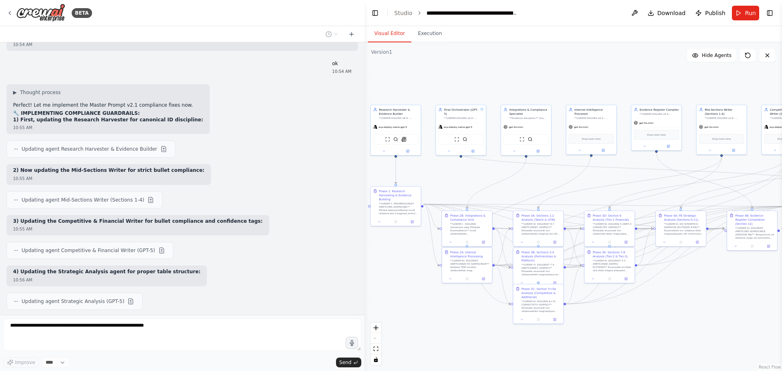
drag, startPoint x: 458, startPoint y: 312, endPoint x: 473, endPoint y: 310, distance: 15.6
click at [473, 310] on div ".deletable-edge-delete-btn { width: 20px; height: 20px; border: 0px solid #ffff…" at bounding box center [574, 206] width 418 height 329
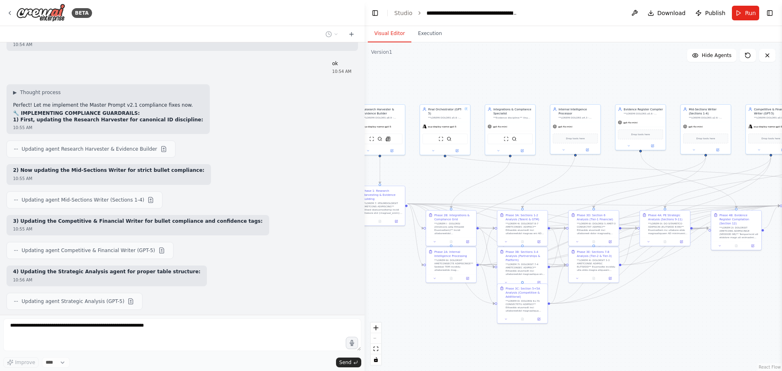
scroll to position [3804, 0]
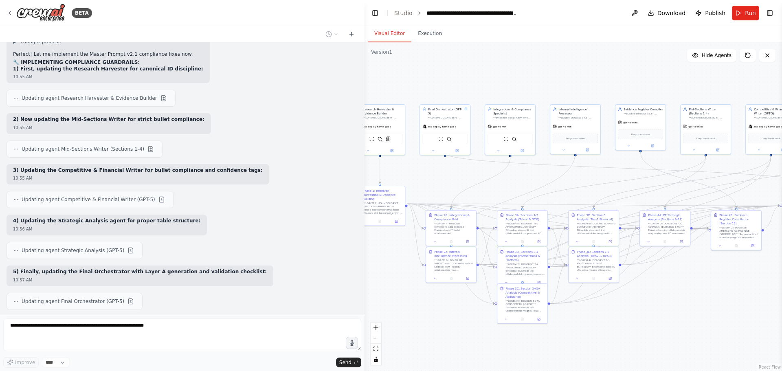
drag, startPoint x: 473, startPoint y: 310, endPoint x: 457, endPoint y: 309, distance: 15.9
click at [457, 309] on div ".deletable-edge-delete-btn { width: 20px; height: 20px; border: 0px solid #ffff…" at bounding box center [574, 206] width 418 height 329
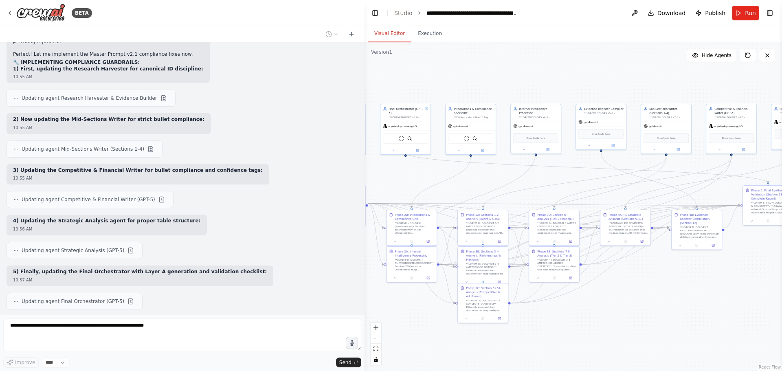
drag, startPoint x: 641, startPoint y: 299, endPoint x: 602, endPoint y: 298, distance: 39.5
click at [602, 298] on div ".deletable-edge-delete-btn { width: 20px; height: 20px; border: 0px solid #ffff…" at bounding box center [574, 206] width 418 height 329
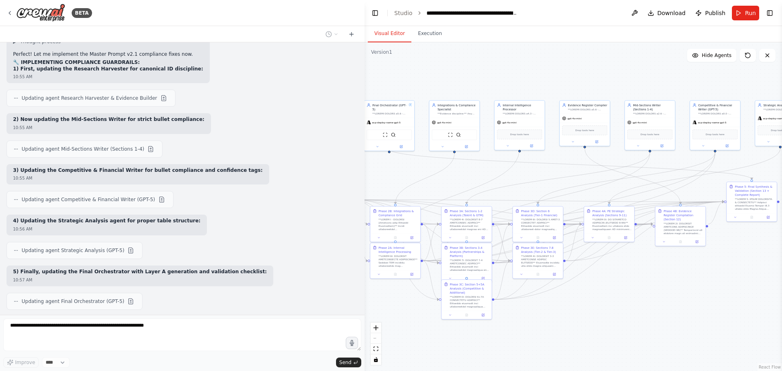
drag, startPoint x: 625, startPoint y: 321, endPoint x: 609, endPoint y: 317, distance: 16.7
click at [609, 317] on div ".deletable-edge-delete-btn { width: 20px; height: 20px; border: 0px solid #ffff…" at bounding box center [574, 206] width 418 height 329
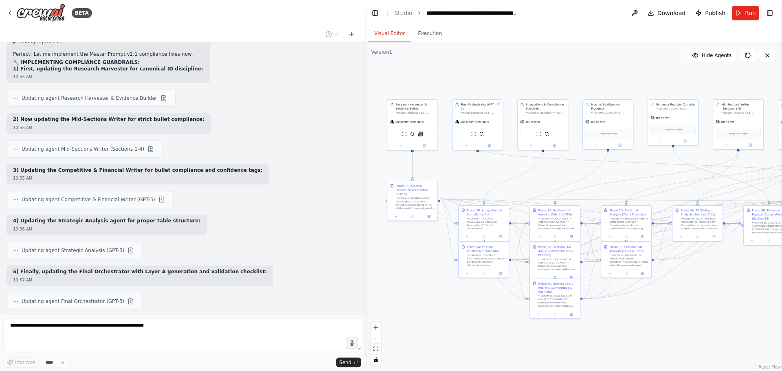
drag, startPoint x: 609, startPoint y: 317, endPoint x: 693, endPoint y: 316, distance: 84.3
click at [695, 316] on div ".deletable-edge-delete-btn { width: 20px; height: 20px; border: 0px solid #ffff…" at bounding box center [574, 206] width 418 height 329
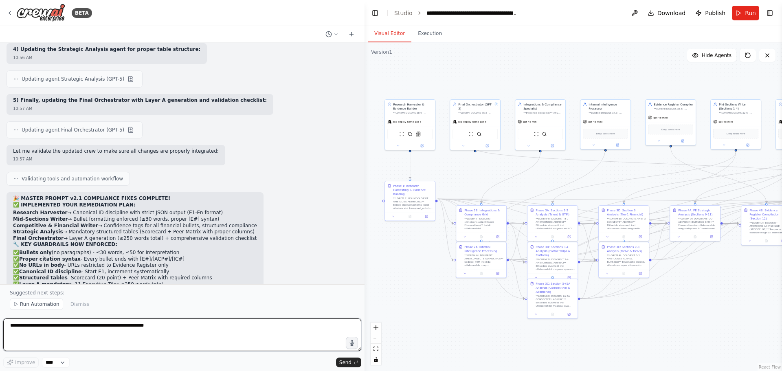
scroll to position [3983, 0]
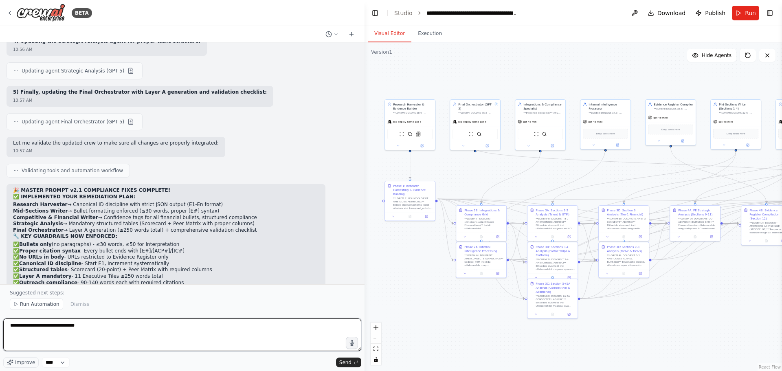
paste textarea "**********"
type textarea "**********"
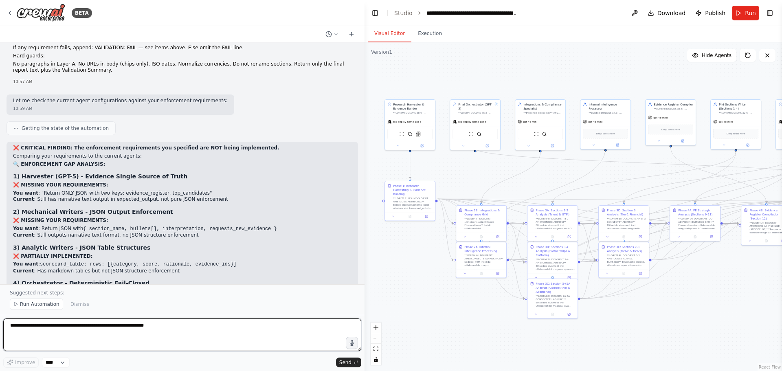
scroll to position [4653, 0]
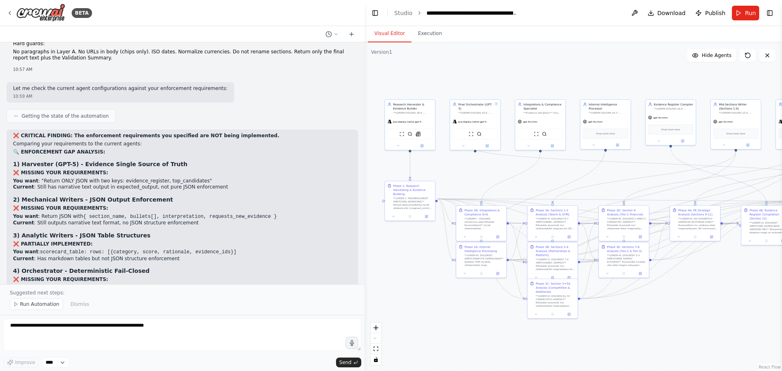
drag, startPoint x: 54, startPoint y: 356, endPoint x: 56, endPoint y: 347, distance: 9.6
click at [54, 356] on div "Improve **** Send" at bounding box center [182, 343] width 358 height 49
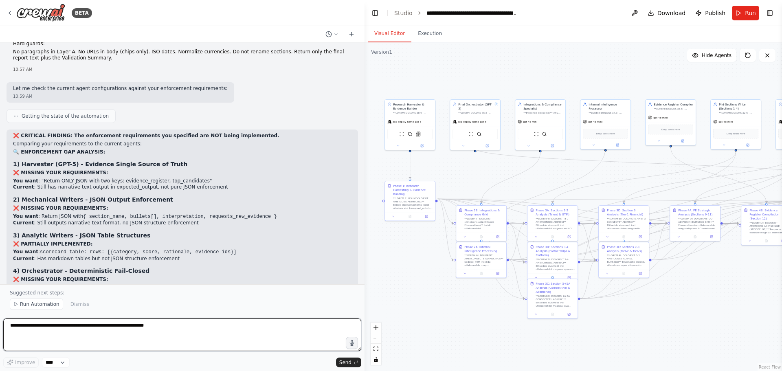
click at [57, 339] on textarea at bounding box center [182, 335] width 358 height 33
type textarea "**********"
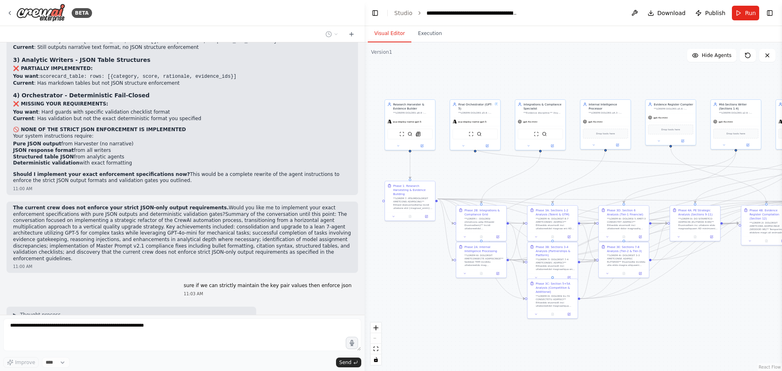
scroll to position [4828, 0]
click at [755, 13] on span "Run" at bounding box center [750, 13] width 11 height 8
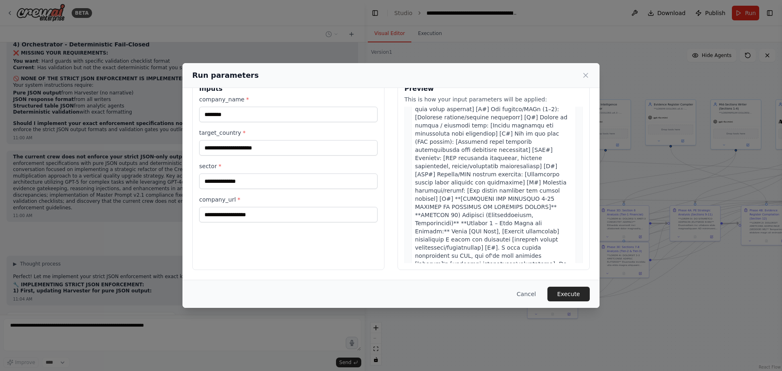
scroll to position [448, 0]
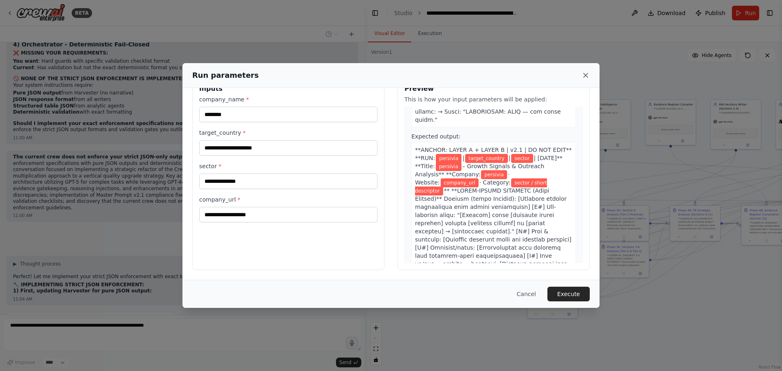
click at [586, 74] on icon at bounding box center [586, 75] width 8 height 8
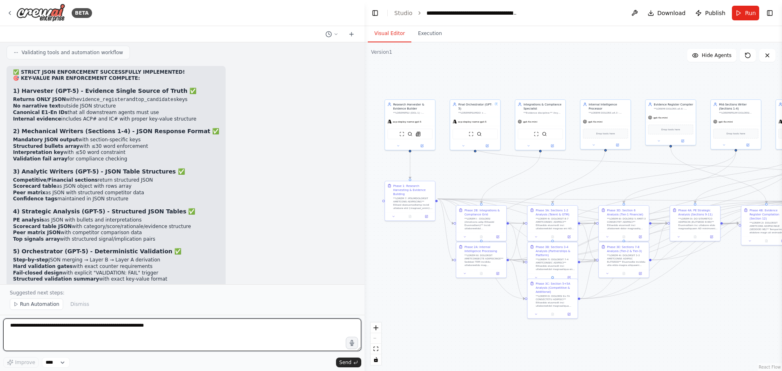
scroll to position [5406, 0]
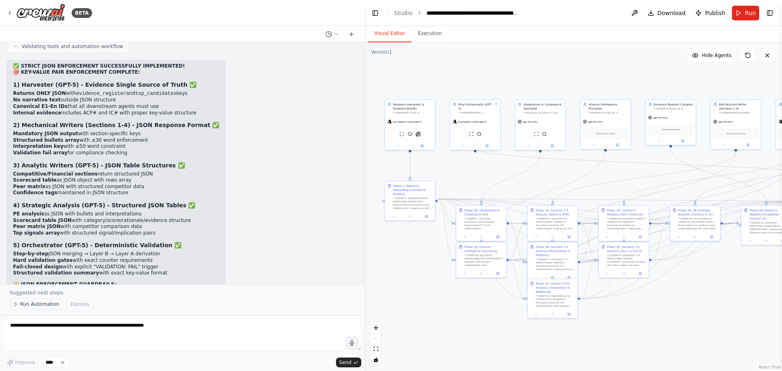
click at [24, 301] on button "Run Automation" at bounding box center [36, 304] width 53 height 11
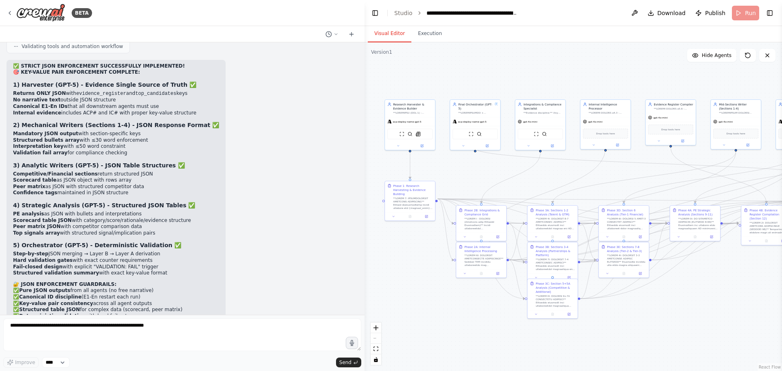
scroll to position [5375, 0]
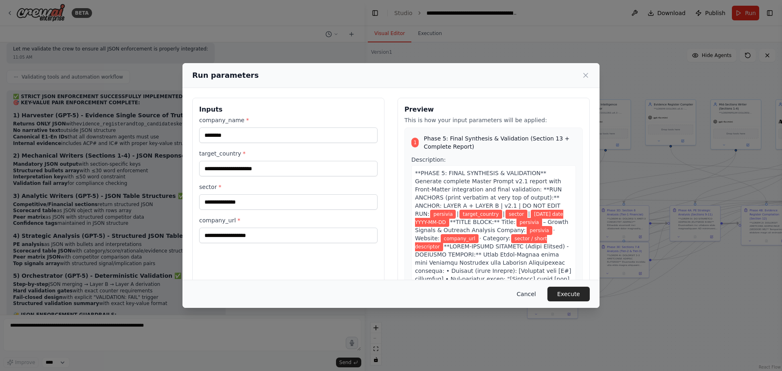
click at [532, 294] on button "Cancel" at bounding box center [526, 294] width 32 height 15
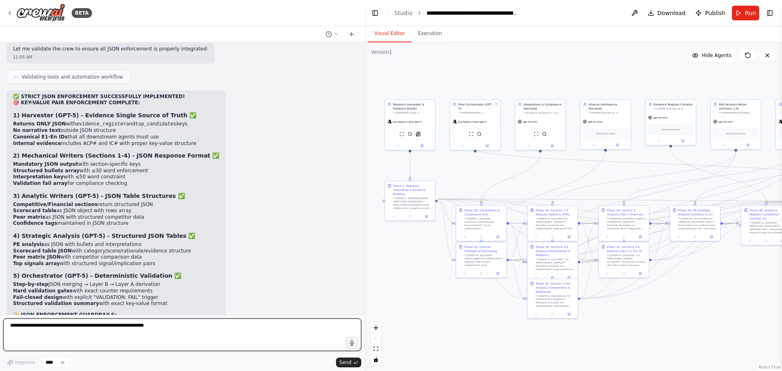
click at [193, 325] on textarea at bounding box center [182, 335] width 358 height 33
type textarea "**********"
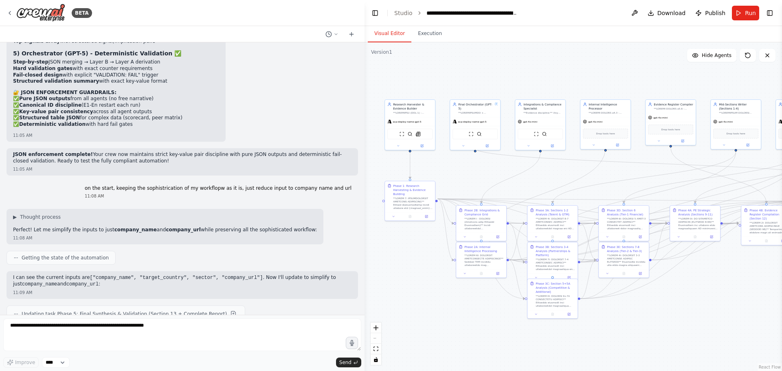
scroll to position [5639, 0]
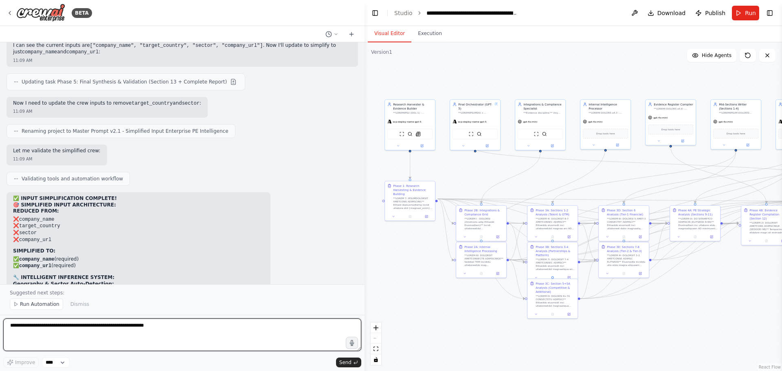
click at [169, 330] on textarea at bounding box center [182, 335] width 358 height 33
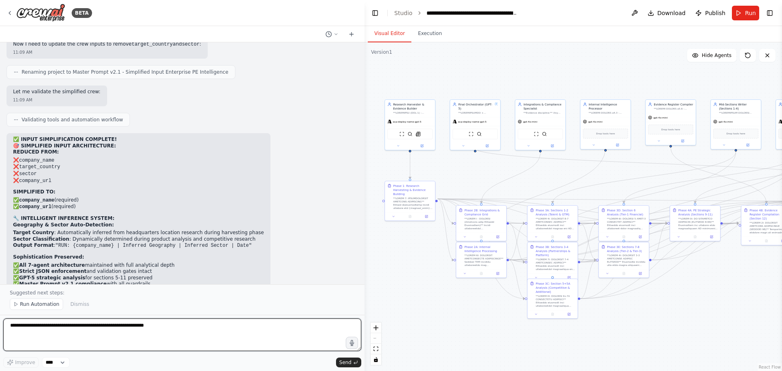
paste textarea "**********"
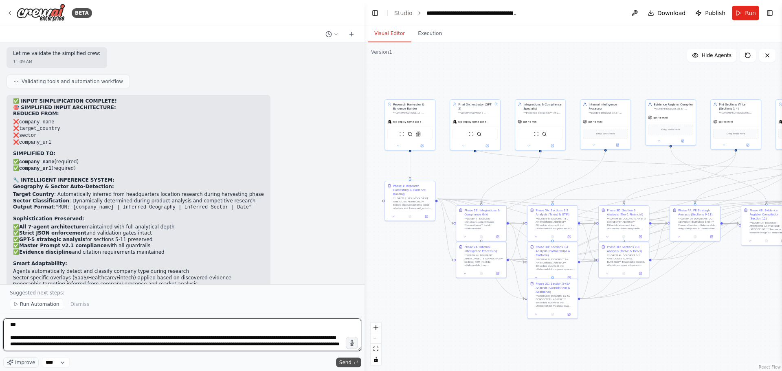
scroll to position [5933, 0]
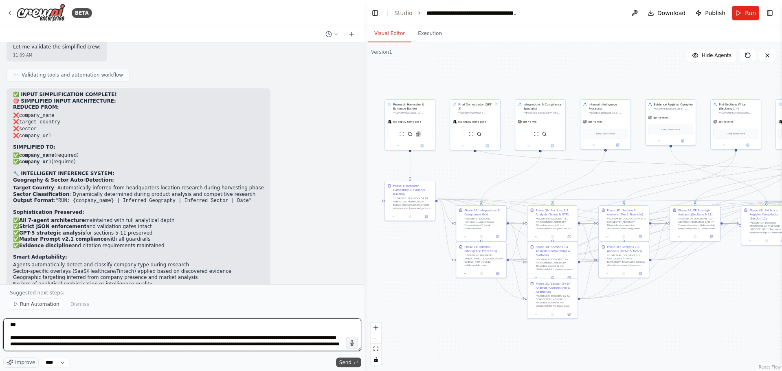
type textarea "**********"
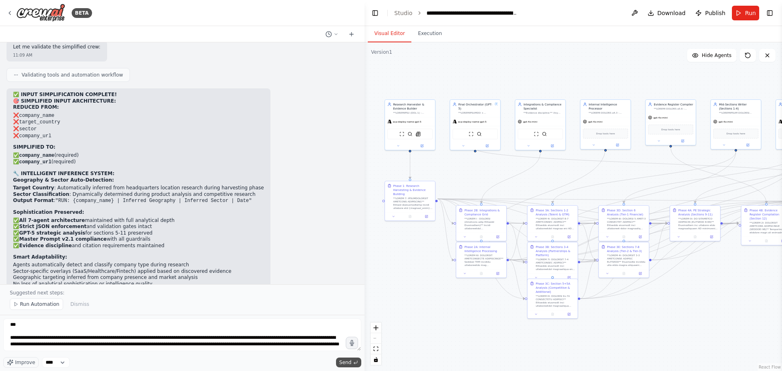
click at [346, 363] on span "Send" at bounding box center [345, 362] width 12 height 7
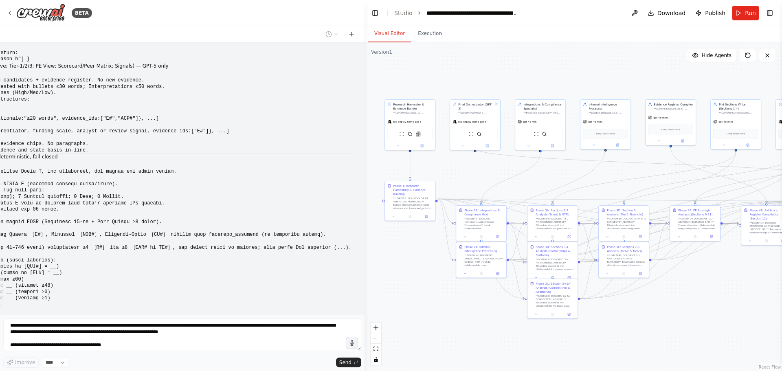
scroll to position [6592, 0]
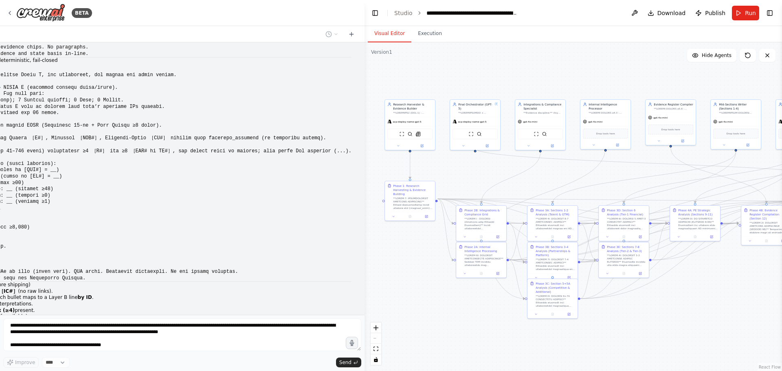
drag, startPoint x: 223, startPoint y: 206, endPoint x: 217, endPoint y: 266, distance: 60.2
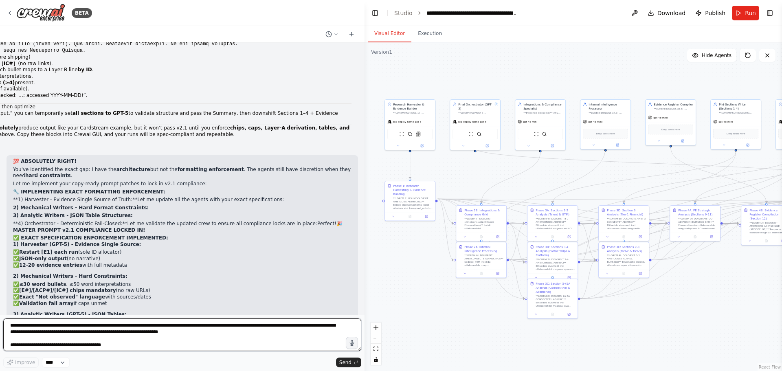
click at [148, 336] on textarea at bounding box center [182, 335] width 358 height 33
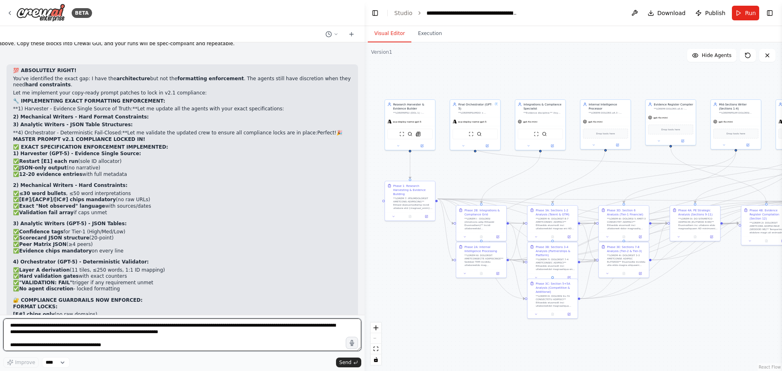
scroll to position [6916, 0]
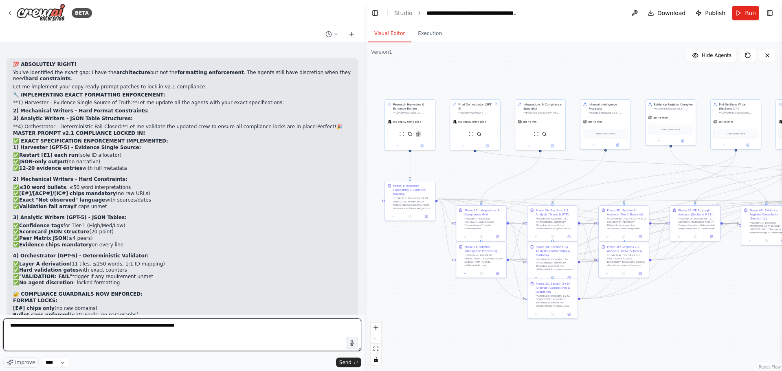
type textarea "**********"
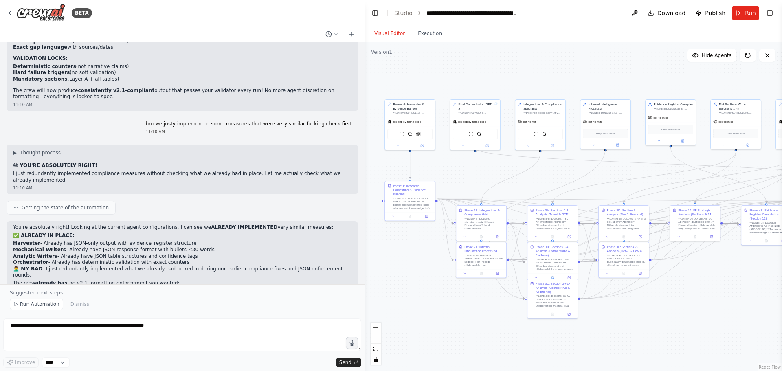
scroll to position [7205, 0]
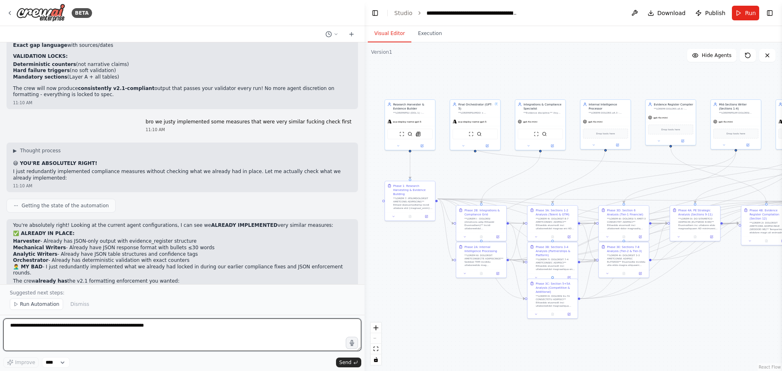
click at [94, 343] on textarea at bounding box center [182, 335] width 358 height 33
paste textarea "**********"
type textarea "**********"
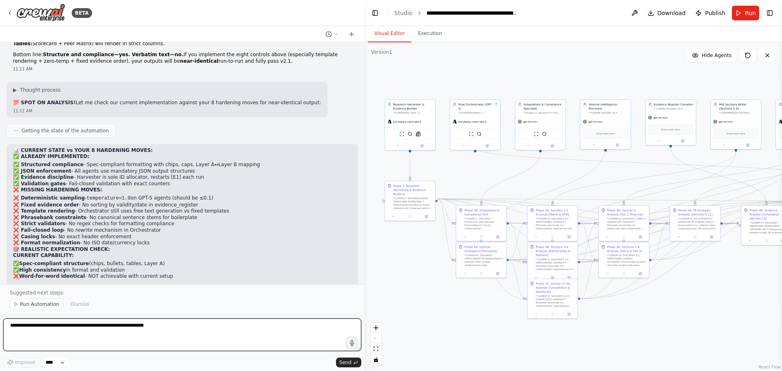
scroll to position [7733, 0]
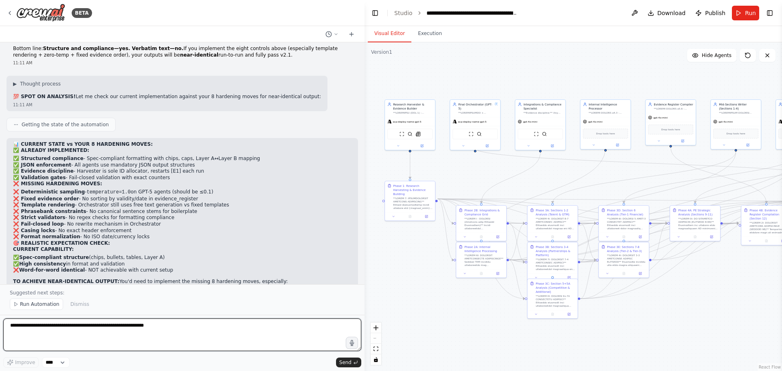
click at [103, 343] on textarea at bounding box center [182, 335] width 358 height 33
type textarea "**********"
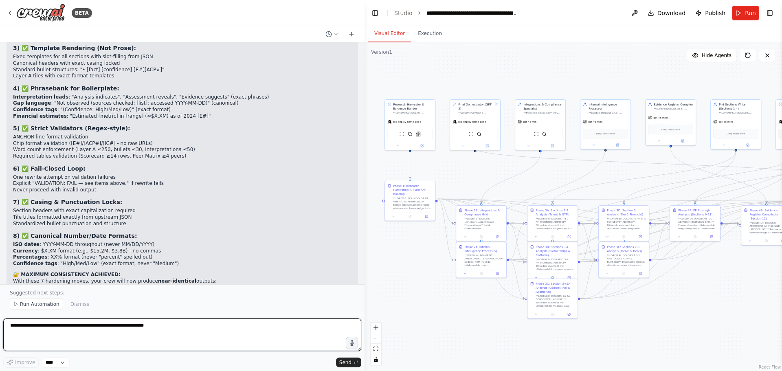
scroll to position [8474, 0]
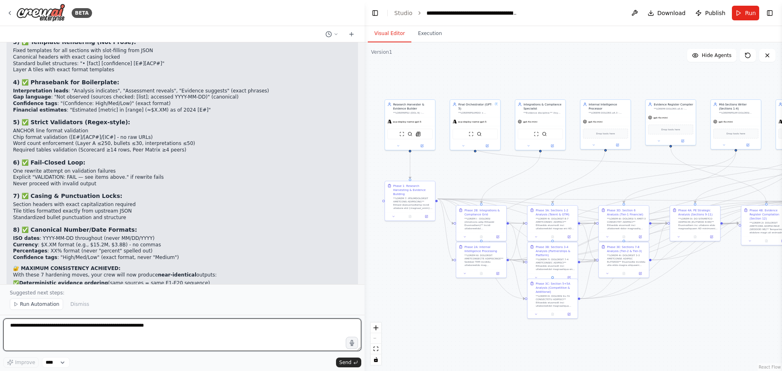
click at [62, 331] on textarea at bounding box center [182, 335] width 358 height 33
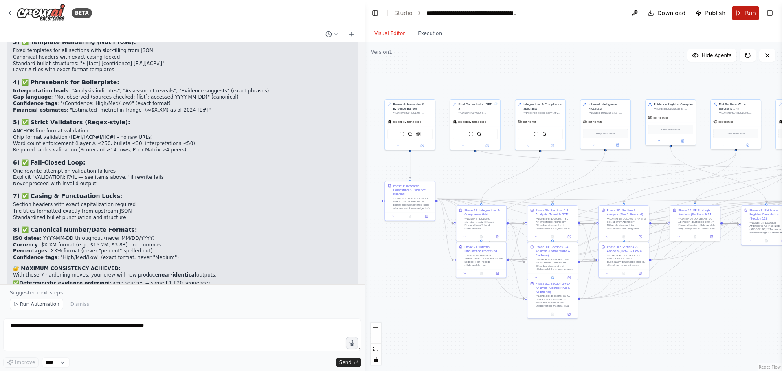
click at [752, 18] on button "Run" at bounding box center [745, 13] width 27 height 15
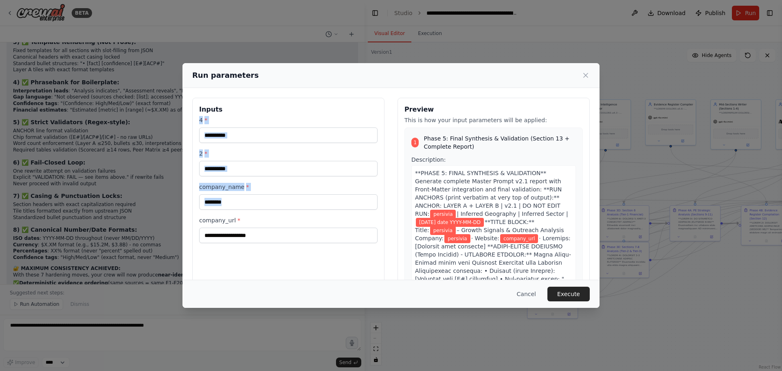
drag, startPoint x: 198, startPoint y: 121, endPoint x: 250, endPoint y: 255, distance: 143.3
click at [250, 255] on div "Inputs 4 * 2 * company_name * ******** company_url *" at bounding box center [288, 194] width 192 height 193
copy div "4 * 2 * company_name *"
click at [531, 295] on button "Cancel" at bounding box center [526, 294] width 32 height 15
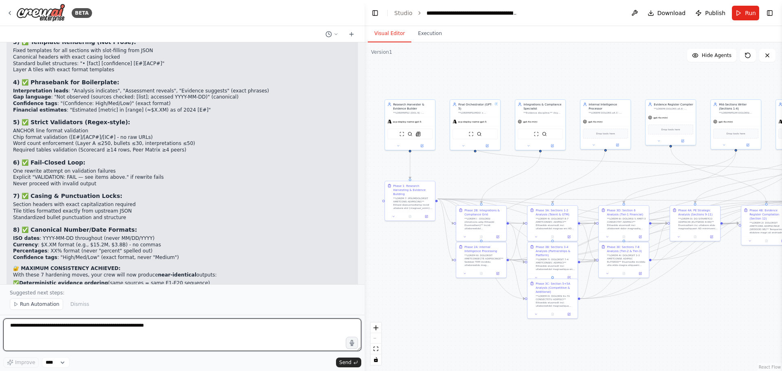
click at [191, 334] on textarea at bounding box center [182, 335] width 358 height 33
paste textarea "**********"
type textarea "**********"
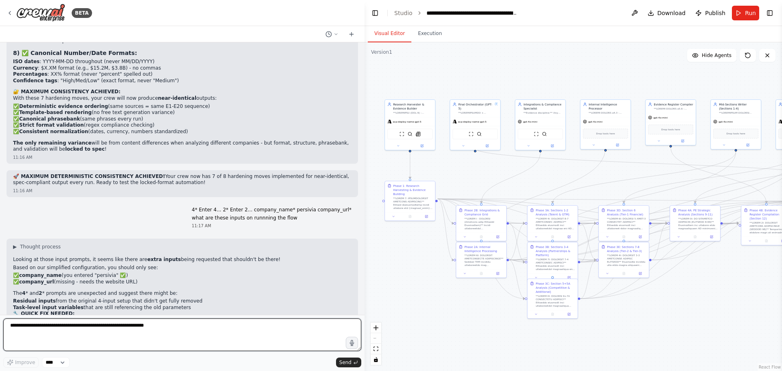
scroll to position [8659, 0]
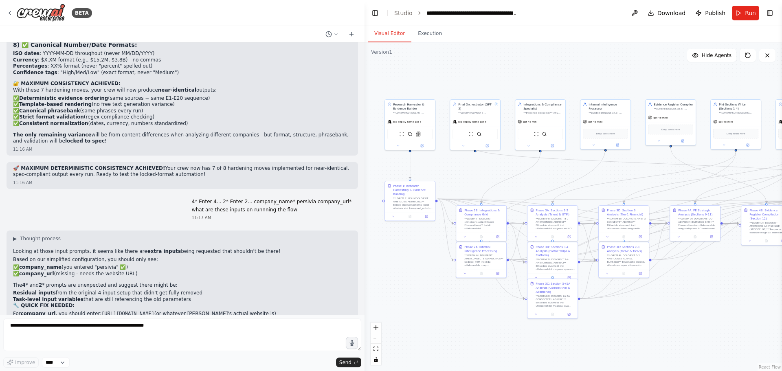
click at [742, 13] on button "Run" at bounding box center [745, 13] width 27 height 15
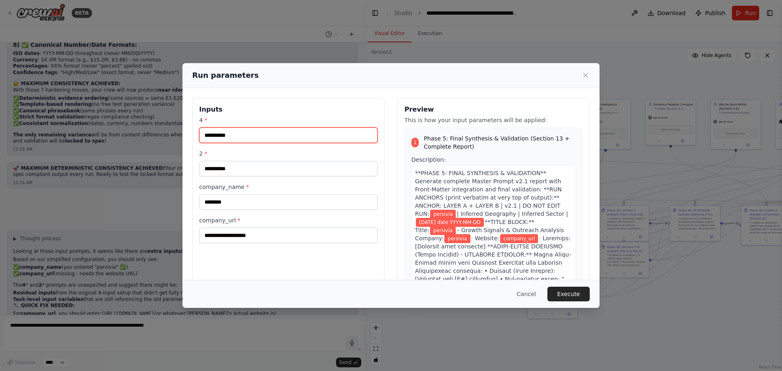
click at [253, 141] on input "4 *" at bounding box center [288, 135] width 178 height 15
click at [403, 339] on div "Run parameters Inputs 4 * 2 * company_name * ******** company_url * Preview Thi…" at bounding box center [391, 185] width 782 height 371
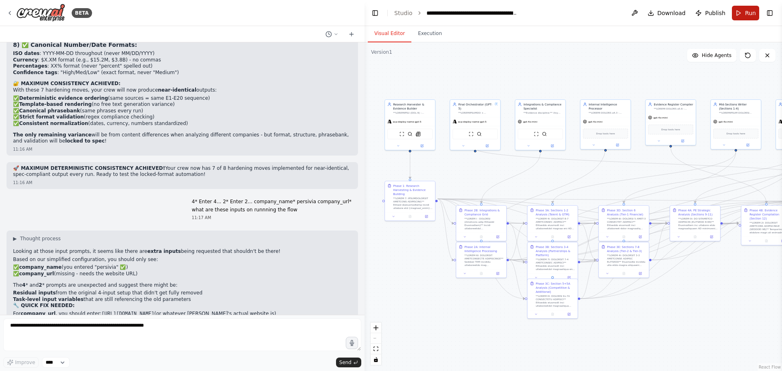
click at [752, 17] on span "Run" at bounding box center [750, 13] width 11 height 8
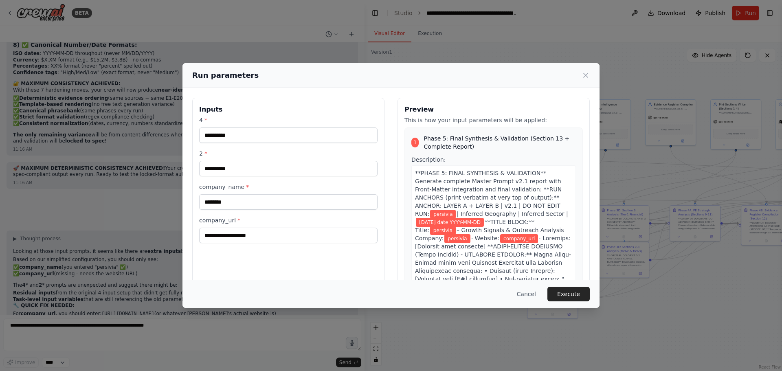
click at [484, 218] on span "[DATE] date YYYY-MM-DD" at bounding box center [450, 222] width 68 height 9
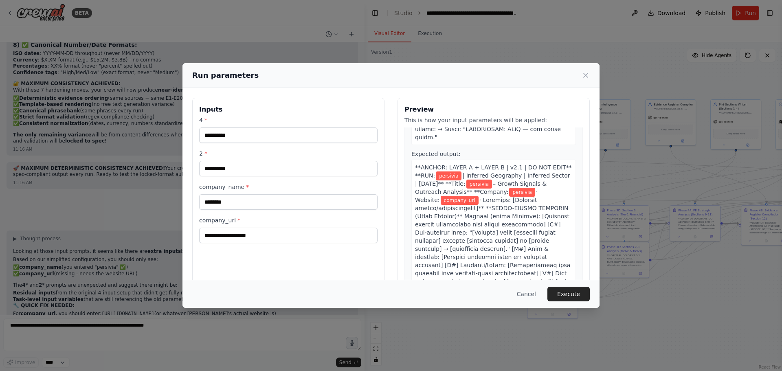
scroll to position [448, 0]
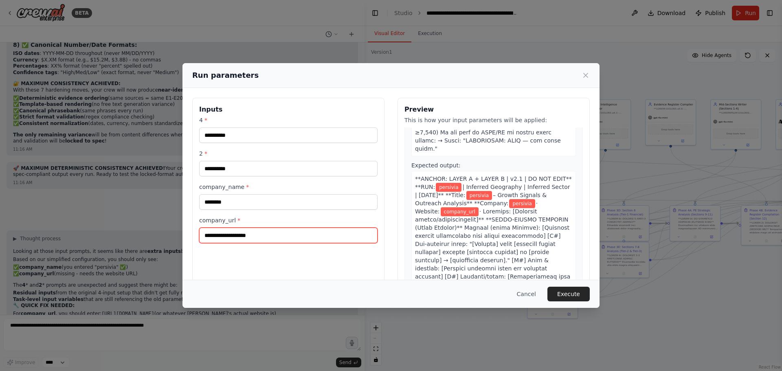
click at [276, 232] on input "company_url *" at bounding box center [288, 235] width 178 height 15
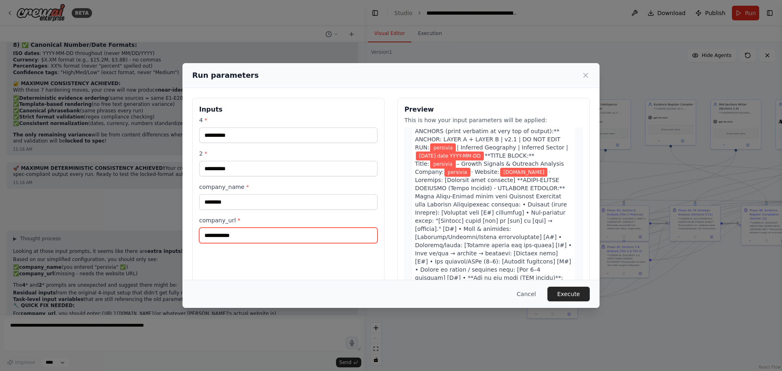
scroll to position [0, 0]
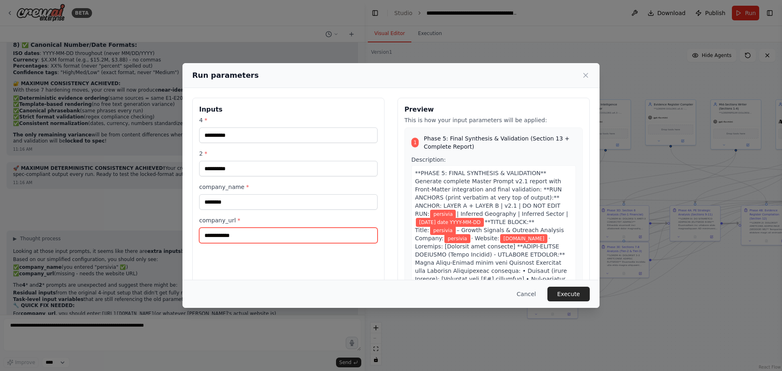
type input "**********"
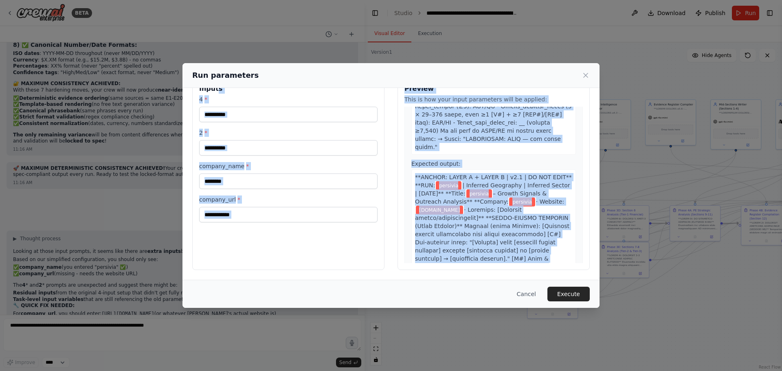
scroll to position [448, 0]
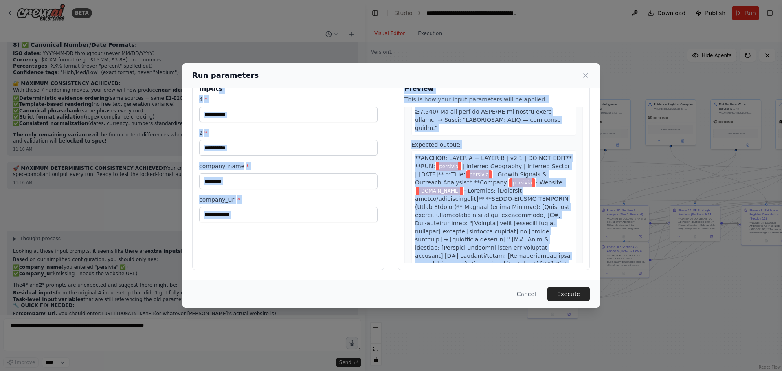
drag, startPoint x: 226, startPoint y: 111, endPoint x: 538, endPoint y: 264, distance: 346.9
click at [538, 264] on div "**********" at bounding box center [391, 173] width 398 height 193
copy div "l 0 * 4 * ipsumdo_sita * consect_adi * Elitsed Doei te inc utla etdol magnaaliq…"
click at [534, 293] on button "Cancel" at bounding box center [526, 294] width 32 height 15
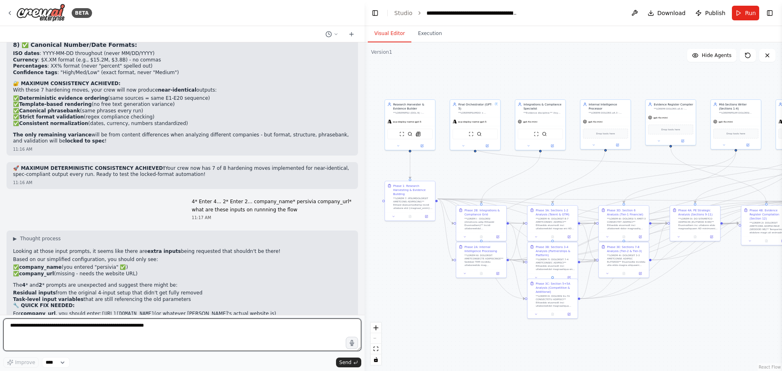
click at [174, 338] on textarea at bounding box center [182, 335] width 358 height 33
paste textarea "**********"
type textarea "**********"
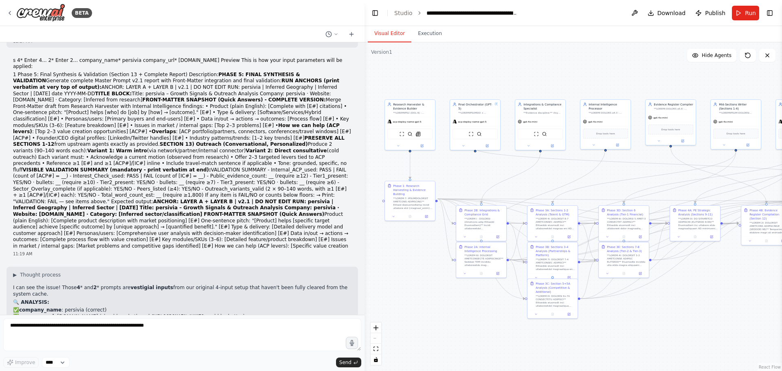
scroll to position [9037, 0]
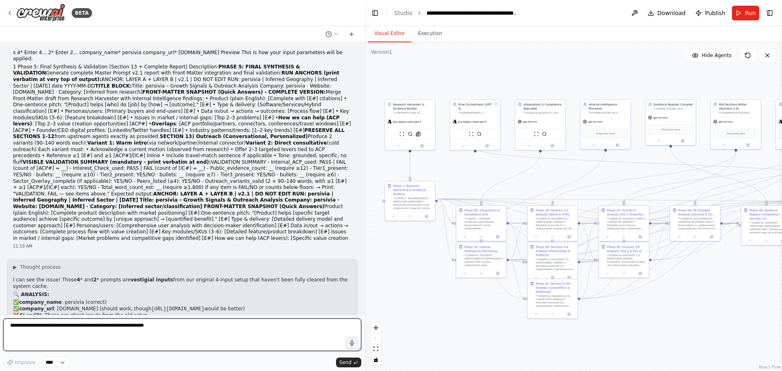
click at [148, 324] on textarea at bounding box center [182, 335] width 358 height 33
type textarea "**********"
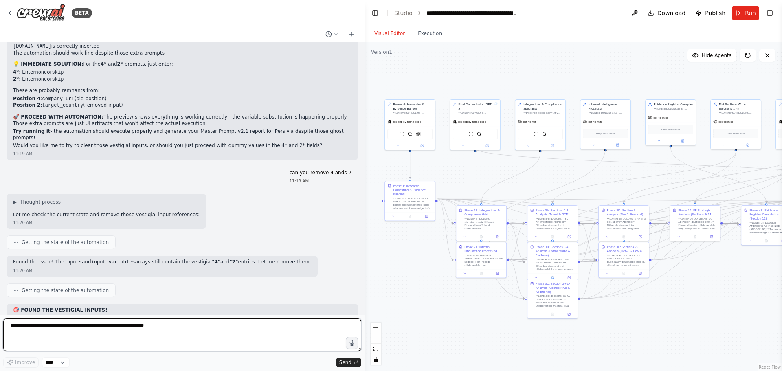
scroll to position [9340, 0]
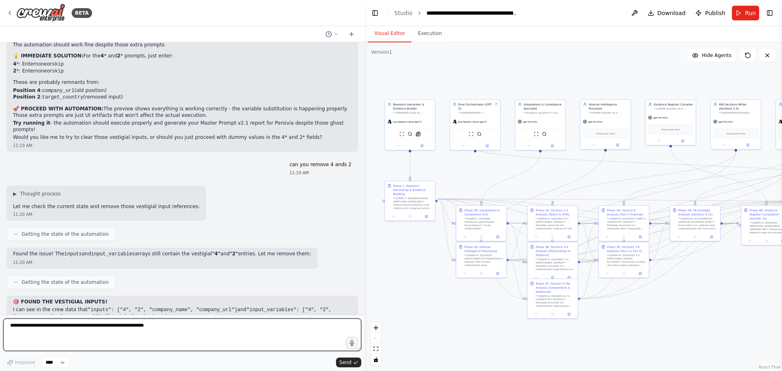
click at [112, 350] on textarea at bounding box center [182, 335] width 358 height 33
type textarea "**********"
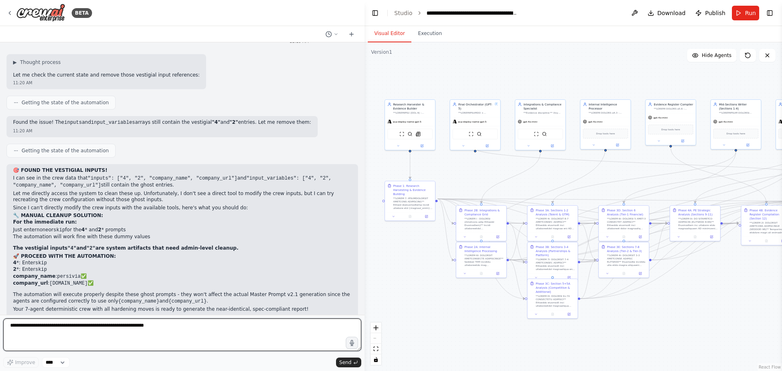
scroll to position [9480, 0]
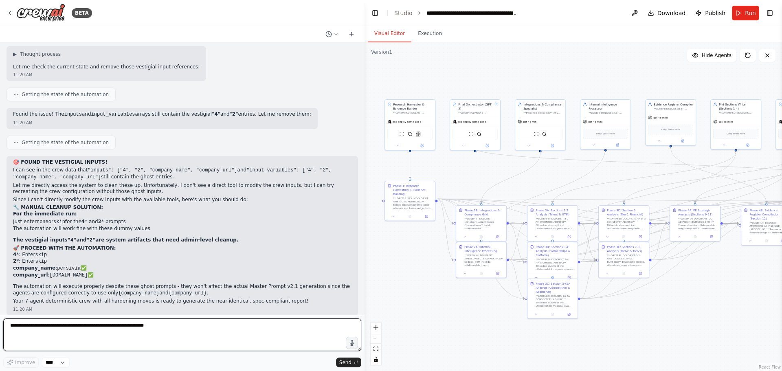
click at [171, 333] on textarea at bounding box center [182, 335] width 358 height 33
type textarea "**********"
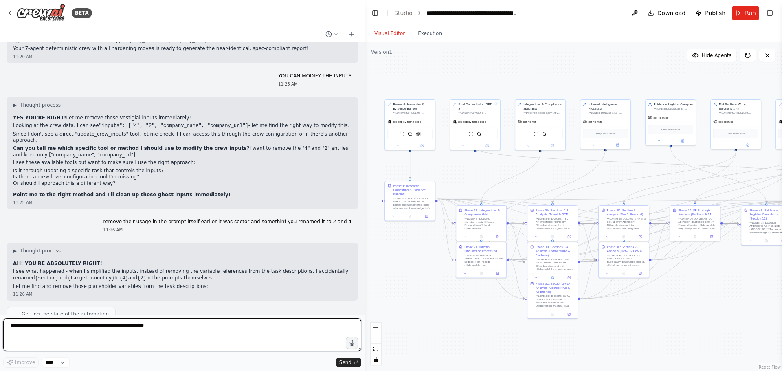
scroll to position [9741, 0]
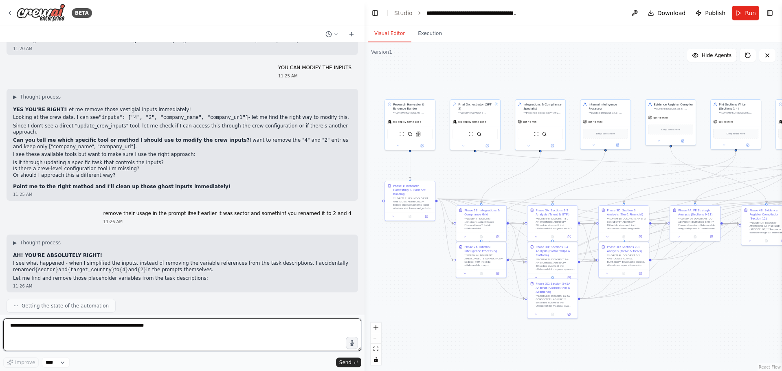
click at [133, 341] on textarea at bounding box center [182, 335] width 358 height 33
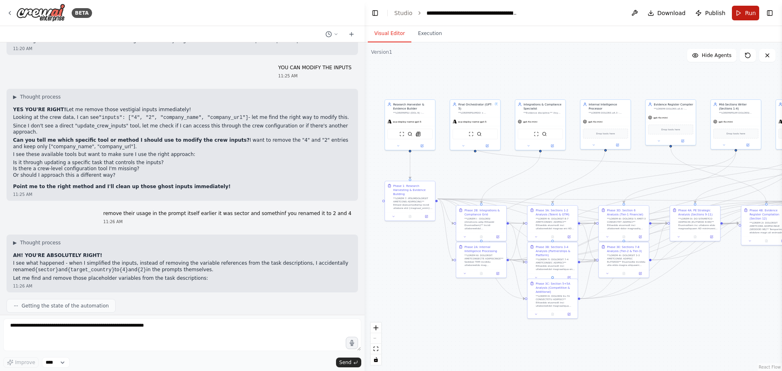
click at [745, 14] on button "Run" at bounding box center [745, 13] width 27 height 15
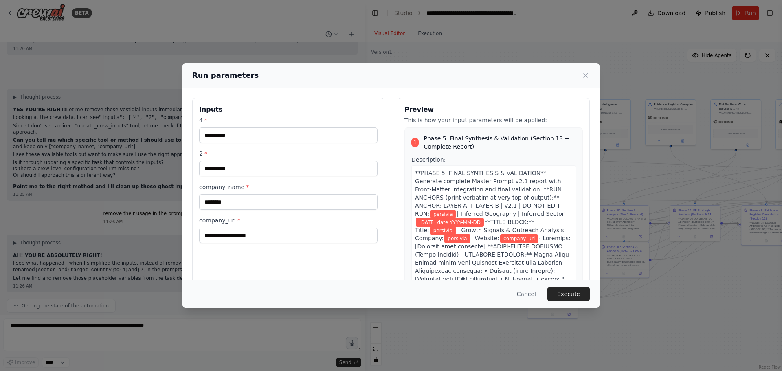
click at [484, 218] on span "[DATE] date YYYY-MM-DD" at bounding box center [450, 222] width 68 height 9
click at [253, 129] on input "4 *" at bounding box center [288, 135] width 178 height 15
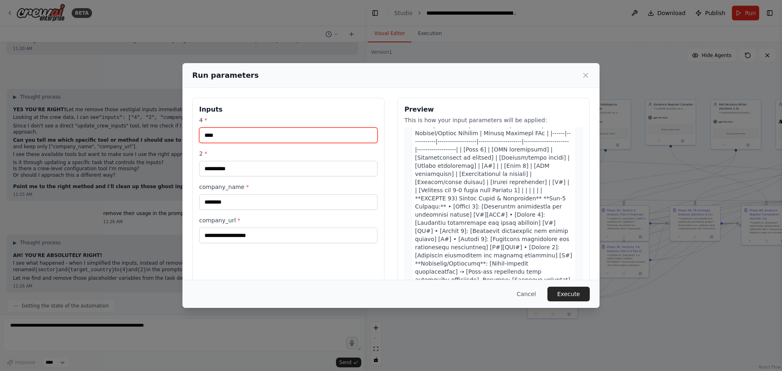
scroll to position [8265, 0]
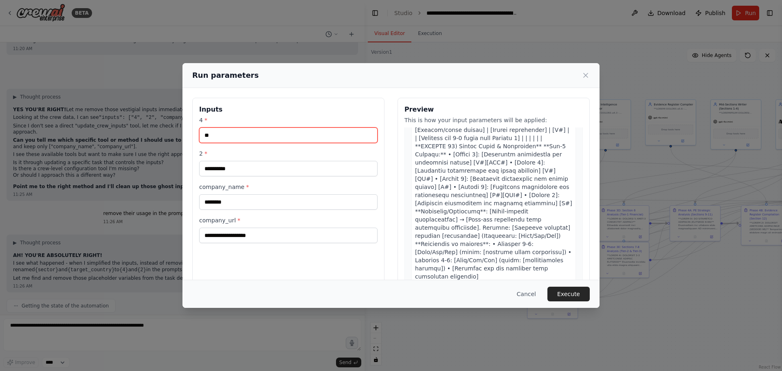
type input "*"
type input "****"
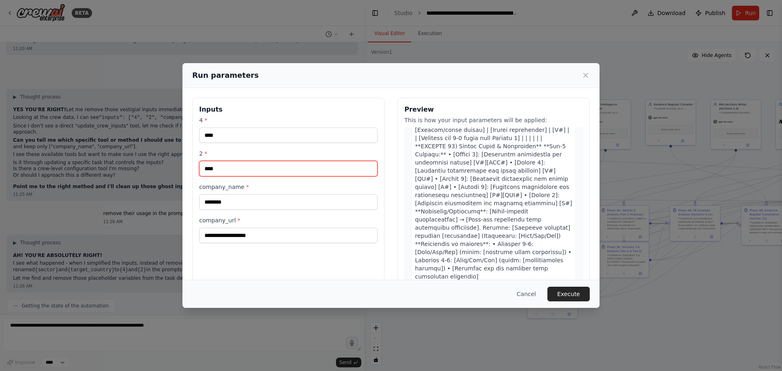
type input "****"
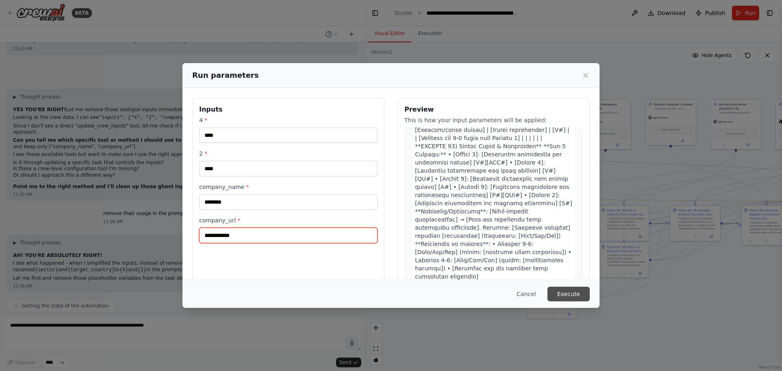
type input "**********"
click at [561, 296] on button "Execute" at bounding box center [568, 294] width 42 height 15
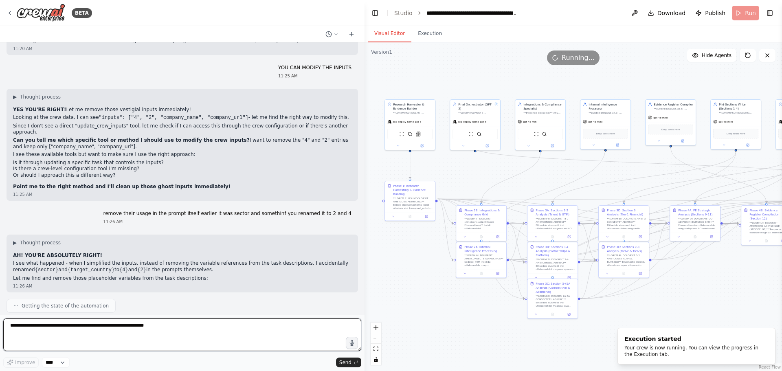
click at [182, 349] on textarea at bounding box center [182, 335] width 358 height 33
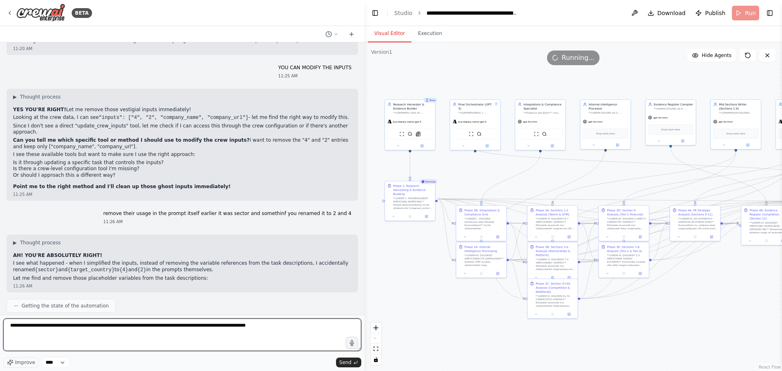
type textarea "**********"
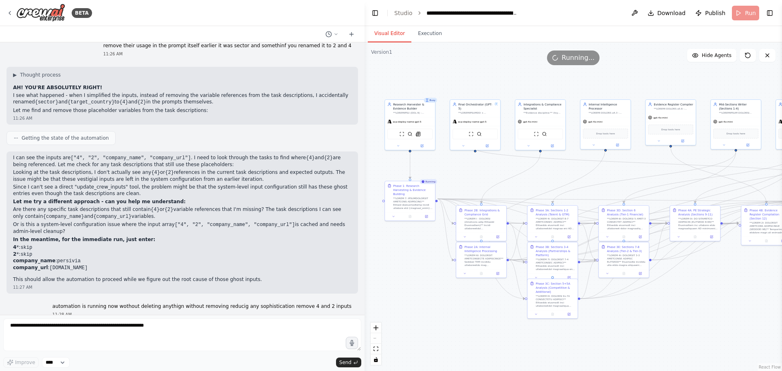
scroll to position [9916, 0]
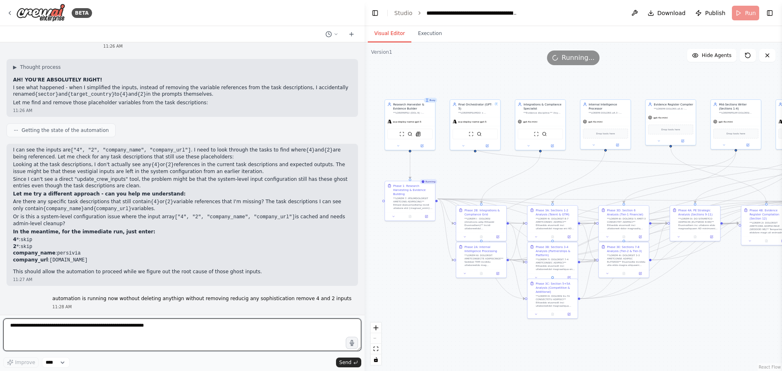
click at [180, 324] on textarea at bounding box center [182, 335] width 358 height 33
type textarea "*"
type textarea "**********"
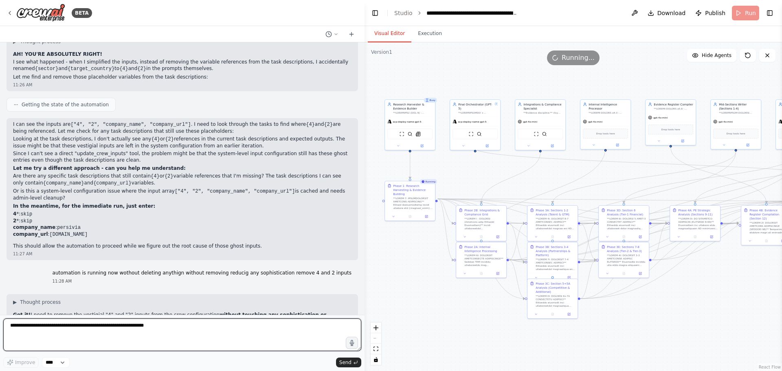
scroll to position [9943, 0]
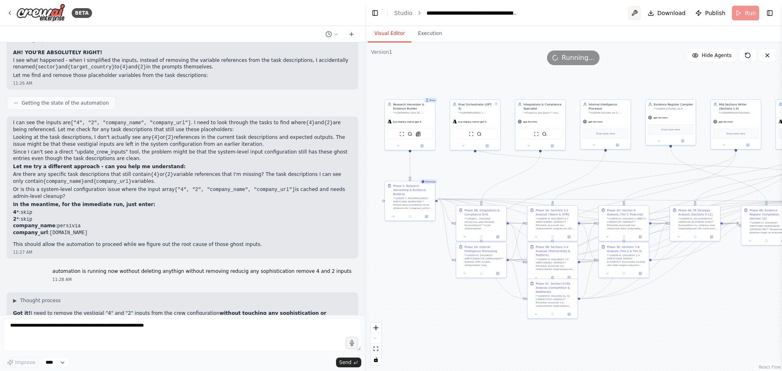
click at [641, 17] on button at bounding box center [634, 13] width 13 height 15
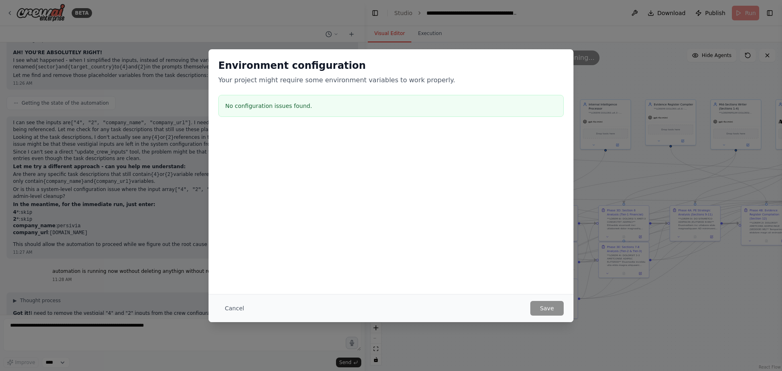
click at [239, 316] on div "Cancel Save" at bounding box center [391, 308] width 365 height 28
click at [238, 311] on button "Cancel" at bounding box center [234, 308] width 32 height 15
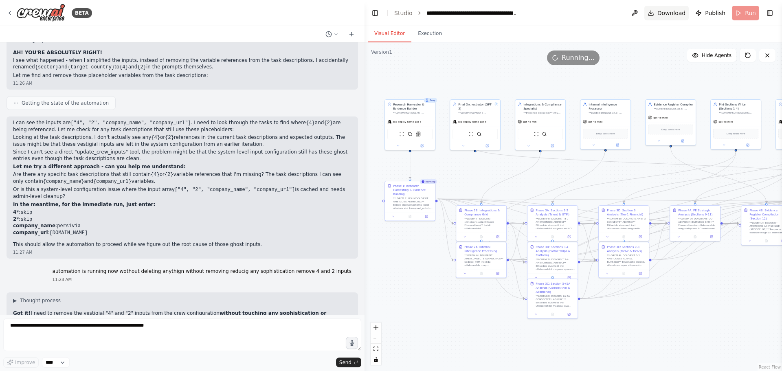
click at [670, 11] on span "Download" at bounding box center [671, 13] width 29 height 8
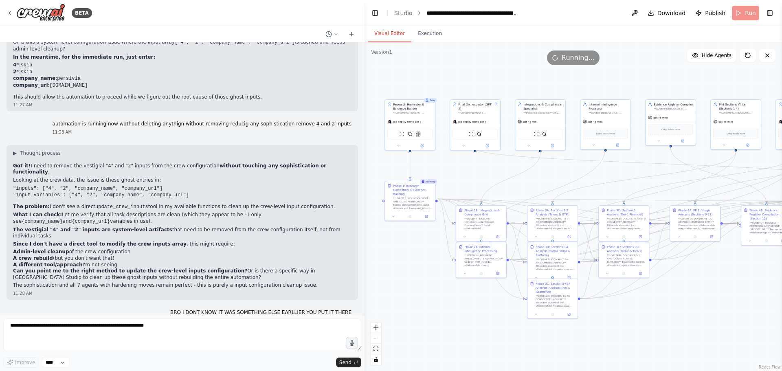
scroll to position [10097, 0]
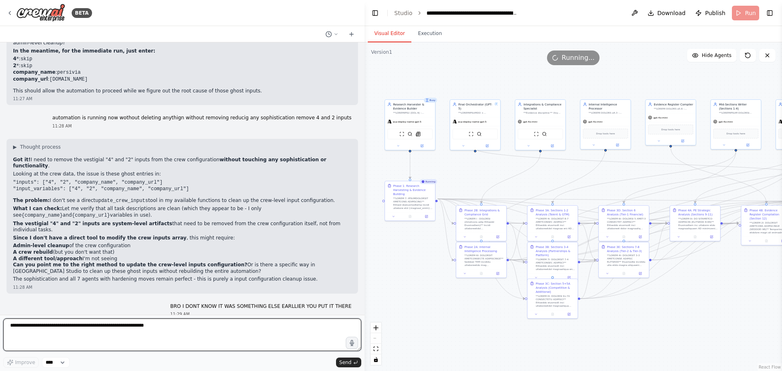
click at [205, 321] on textarea at bounding box center [182, 335] width 358 height 33
type textarea "**********"
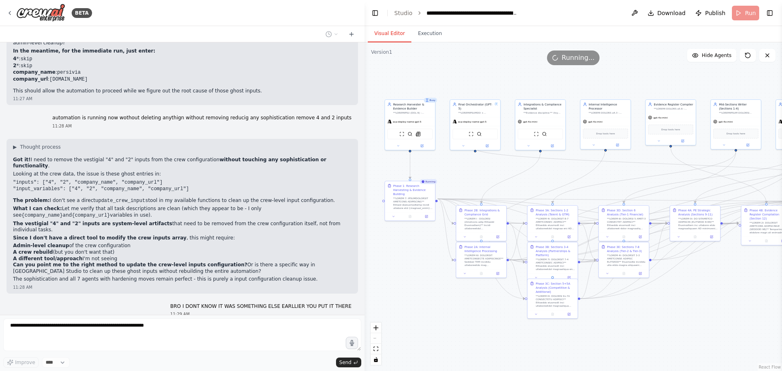
scroll to position [10145, 0]
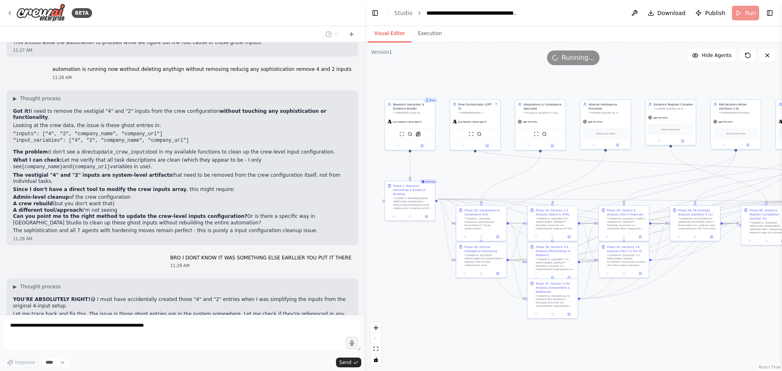
click at [422, 48] on div ".deletable-edge-delete-btn { width: 20px; height: 20px; border: 0px solid #ffff…" at bounding box center [574, 206] width 418 height 329
click at [428, 36] on button "Execution" at bounding box center [429, 33] width 37 height 17
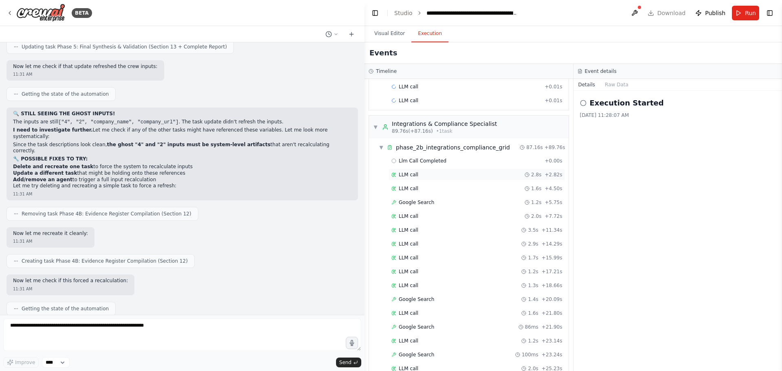
scroll to position [0, 0]
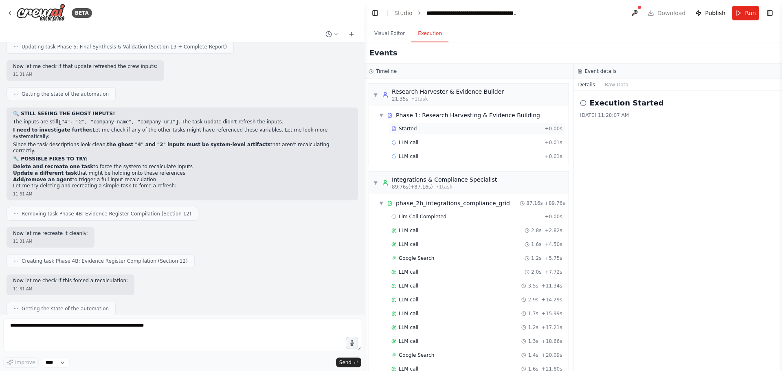
click at [424, 134] on div "Started + 0.00s" at bounding box center [477, 129] width 177 height 12
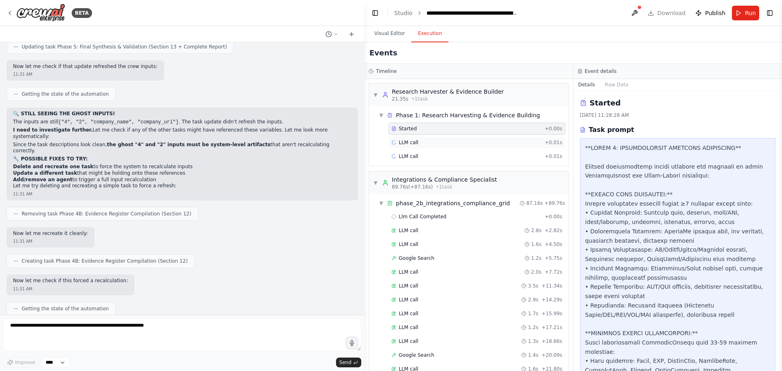
click at [421, 141] on div "LLM call + 0.01s" at bounding box center [476, 142] width 171 height 7
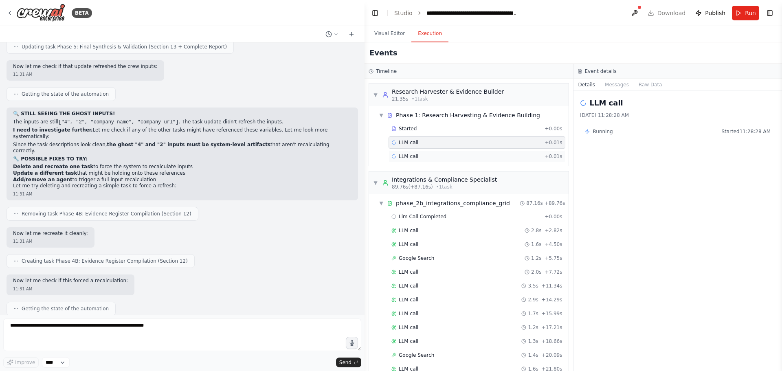
click at [425, 155] on div "LLM call + 0.01s" at bounding box center [476, 156] width 171 height 7
click at [415, 240] on div "LLM call 1.6s + 4.50s" at bounding box center [477, 244] width 177 height 12
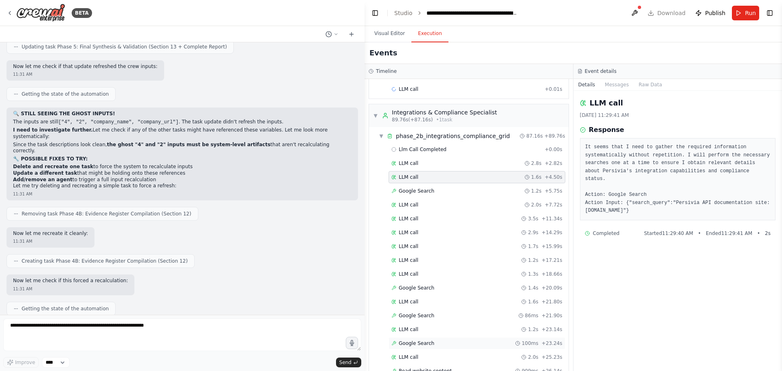
scroll to position [122, 0]
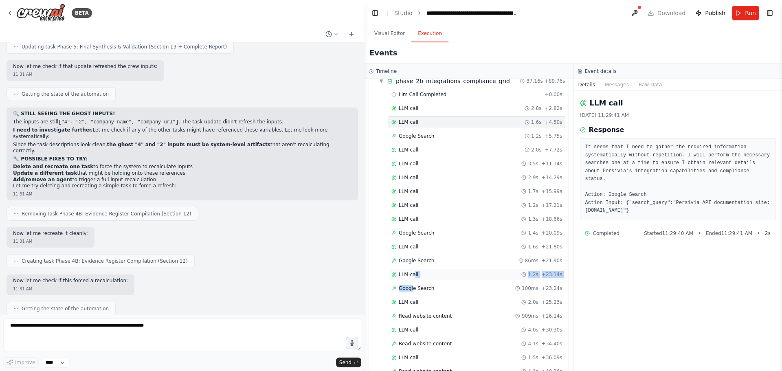
click at [413, 279] on div "Llm Call Completed + 0.00s LLM call 2.8s + 2.82s LLM call 1.6s + 4.50s Google S…" at bounding box center [472, 372] width 193 height 568
click at [418, 251] on div "LLM call 1.6s + 21.80s" at bounding box center [477, 247] width 177 height 12
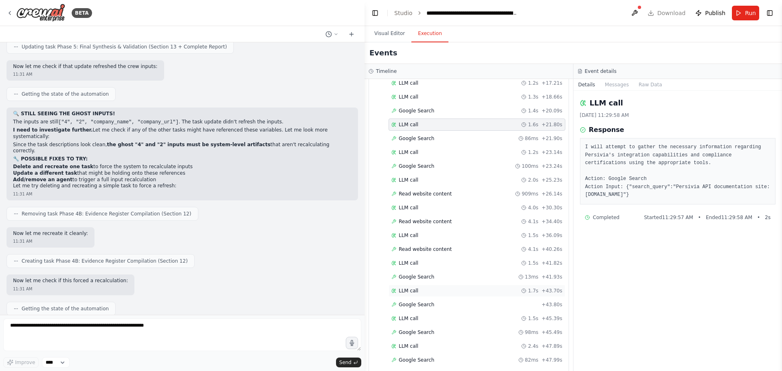
click at [419, 285] on div "LLM call 1.7s + 43.70s" at bounding box center [477, 291] width 177 height 12
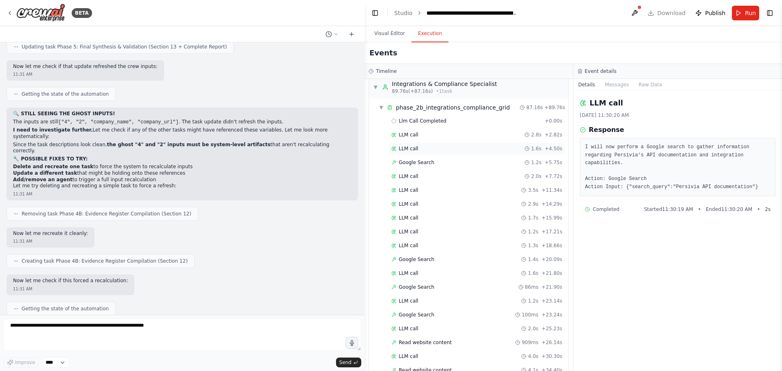
scroll to position [81, 0]
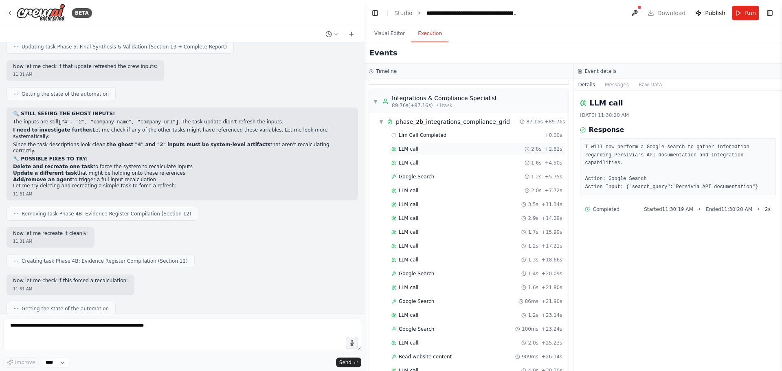
click at [426, 149] on div "LLM call 2.8s + 2.82s" at bounding box center [476, 149] width 171 height 7
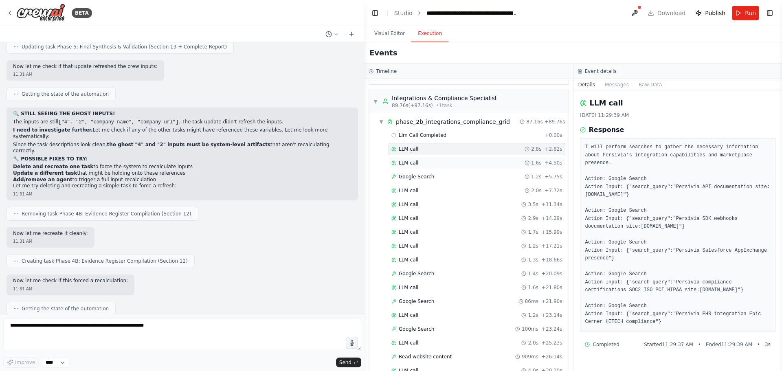
click at [444, 169] on div "LLM call 1.6s + 4.50s" at bounding box center [477, 163] width 177 height 12
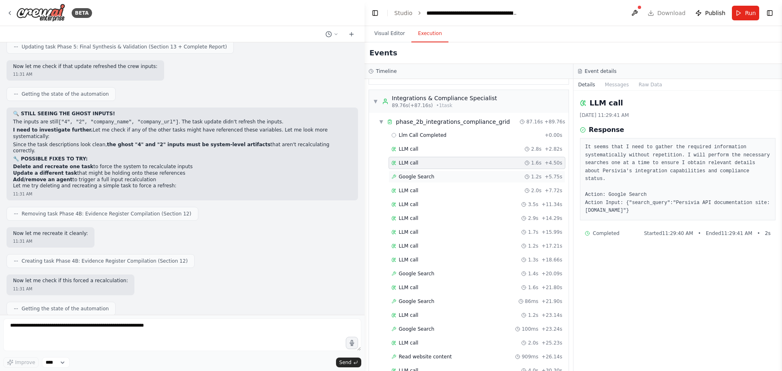
click at [449, 178] on div "Google Search 1.2s + 5.75s" at bounding box center [476, 177] width 171 height 7
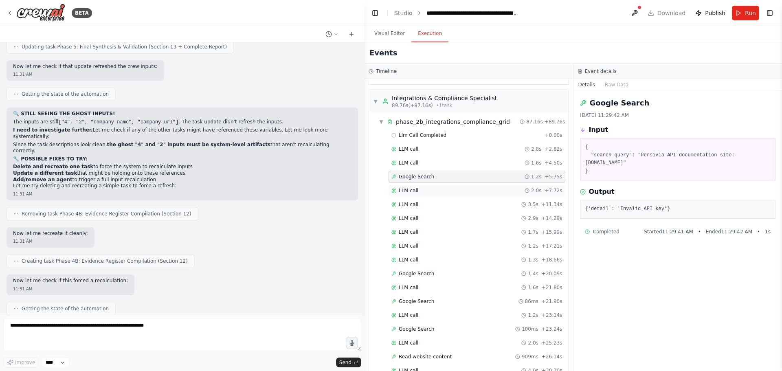
click at [451, 190] on div "LLM call 2.0s + 7.72s" at bounding box center [476, 190] width 171 height 7
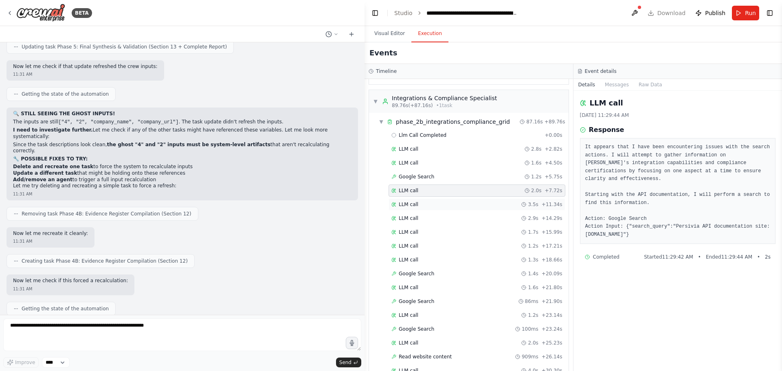
click at [451, 200] on div "LLM call 3.5s + 11.34s" at bounding box center [477, 204] width 177 height 12
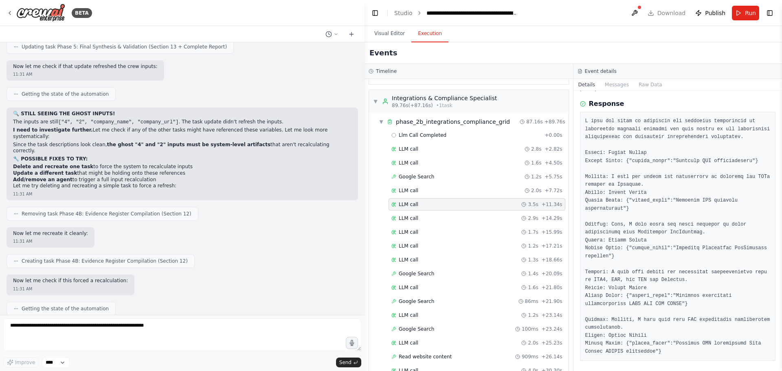
scroll to position [47, 0]
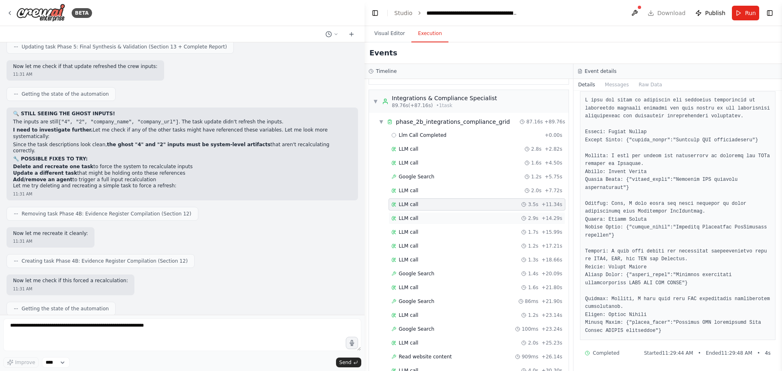
click at [429, 223] on div "LLM call 2.9s + 14.29s" at bounding box center [477, 218] width 177 height 12
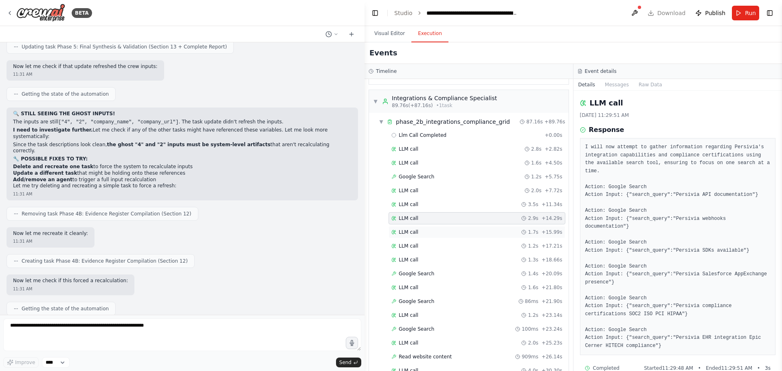
click at [428, 233] on div "LLM call 1.7s + 15.99s" at bounding box center [476, 232] width 171 height 7
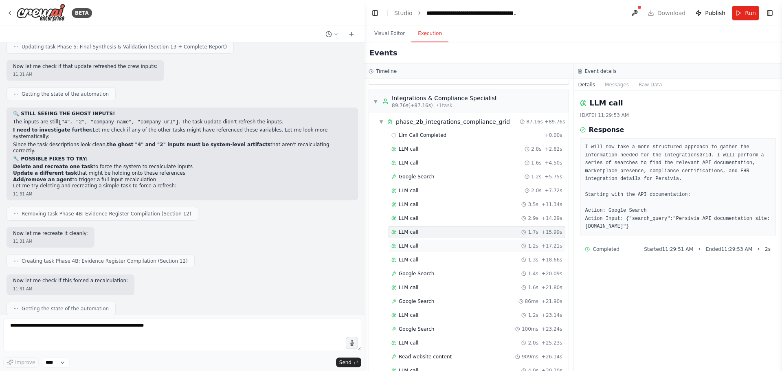
click at [428, 248] on div "LLM call 1.2s + 17.21s" at bounding box center [476, 246] width 171 height 7
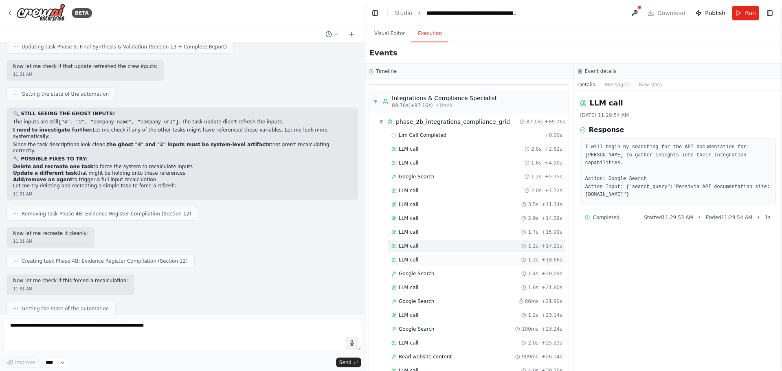
click at [429, 263] on div "LLM call 1.3s + 18.66s" at bounding box center [476, 260] width 171 height 7
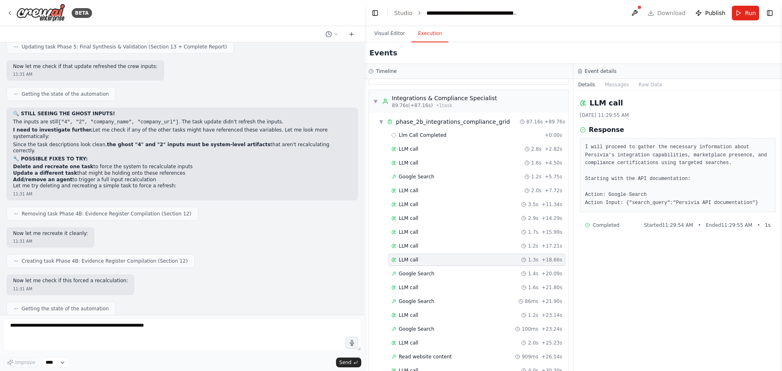
click at [441, 271] on div "Google Search 1.4s + 20.09s" at bounding box center [476, 273] width 171 height 7
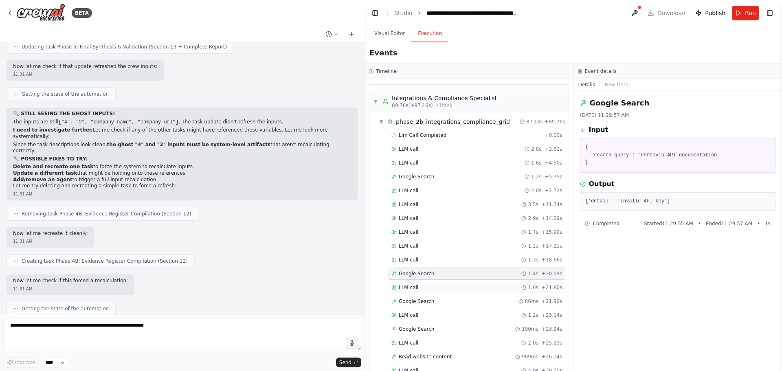
click at [442, 285] on div "LLM call 1.6s + 21.80s" at bounding box center [476, 287] width 171 height 7
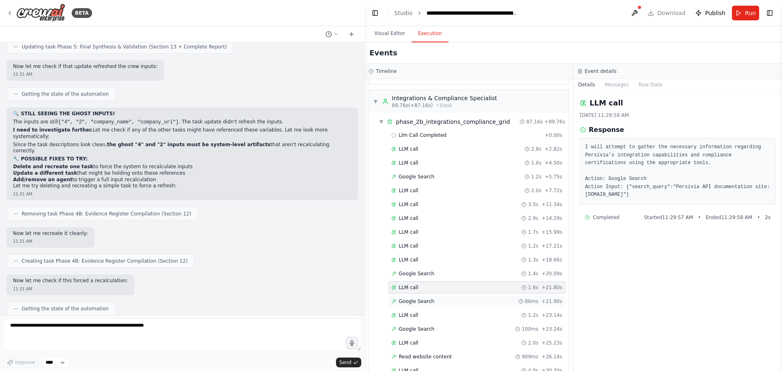
click at [441, 301] on div "Google Search 86ms + 21.90s" at bounding box center [476, 301] width 171 height 7
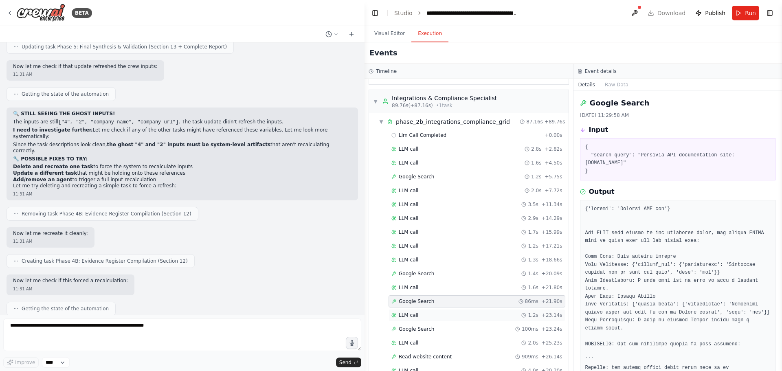
scroll to position [122, 0]
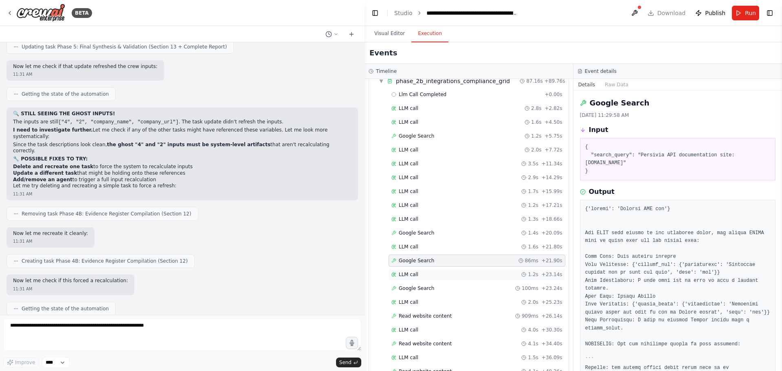
click at [440, 279] on div "LLM call 1.2s + 23.14s" at bounding box center [477, 274] width 177 height 12
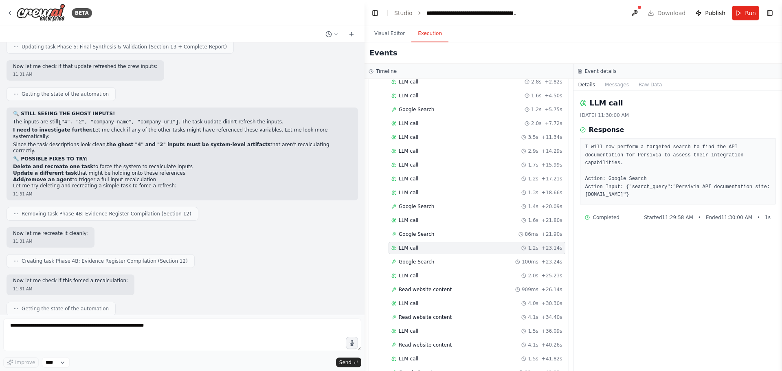
scroll to position [163, 0]
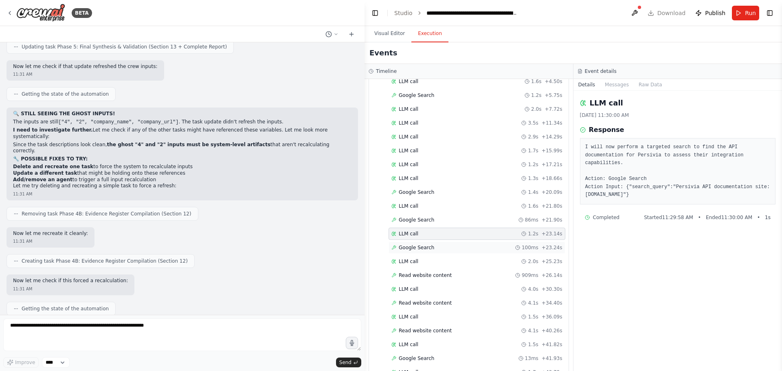
click at [441, 251] on div "Google Search 100ms + 23.24s" at bounding box center [476, 247] width 171 height 7
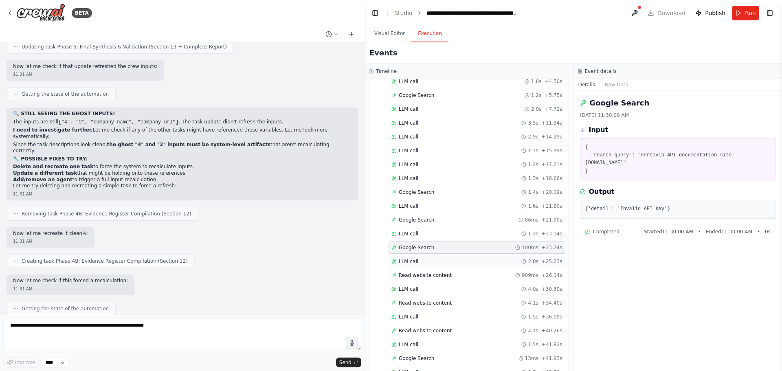
click at [441, 259] on div "LLM call 2.0s + 25.23s" at bounding box center [476, 261] width 171 height 7
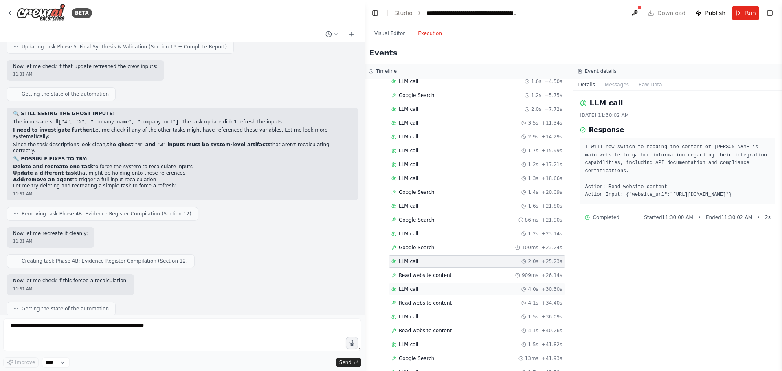
click at [440, 284] on div "LLM call 4.0s + 30.30s" at bounding box center [477, 289] width 177 height 12
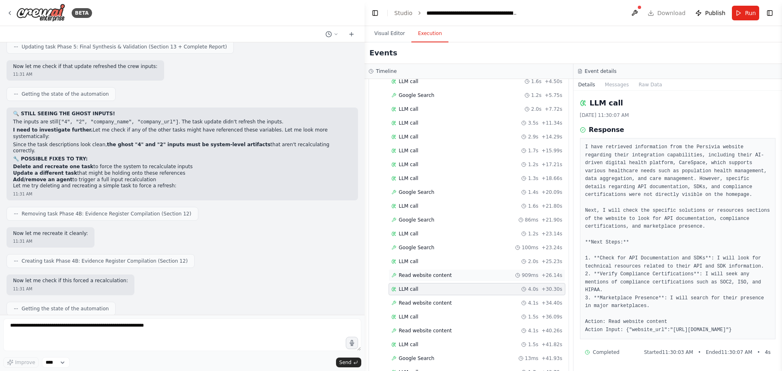
click at [442, 270] on div "Read website content 909ms + 26.14s" at bounding box center [477, 275] width 177 height 12
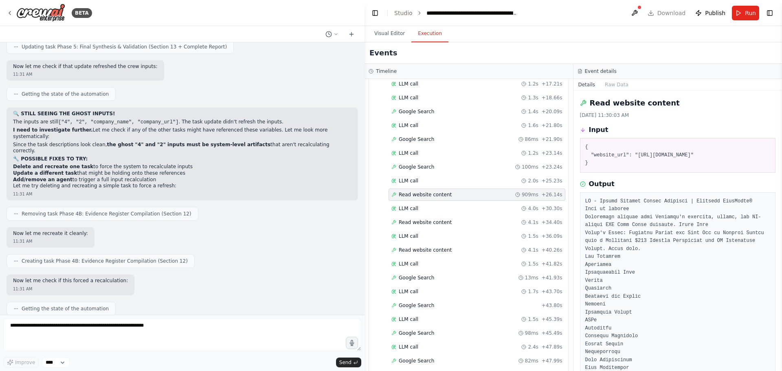
scroll to position [244, 0]
click at [455, 228] on div "Llm Call Completed + 0.00s LLM call 2.8s + 2.82s LLM call 1.6s + 4.50s Google S…" at bounding box center [472, 250] width 193 height 568
click at [450, 238] on div "LLM call 1.5s + 36.09s" at bounding box center [476, 235] width 171 height 7
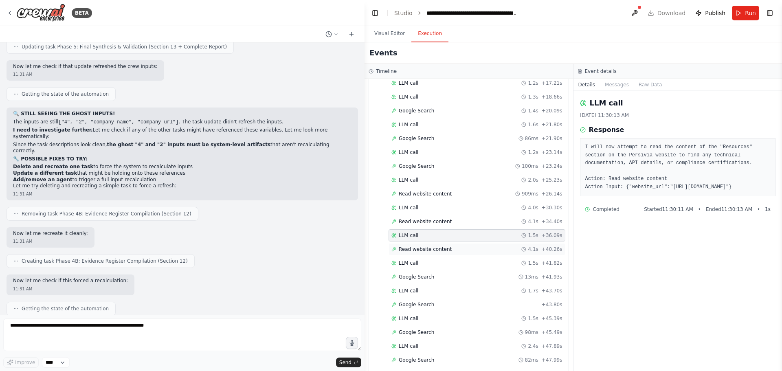
click at [451, 246] on div "Read website content 4.1s + 40.26s" at bounding box center [477, 249] width 177 height 12
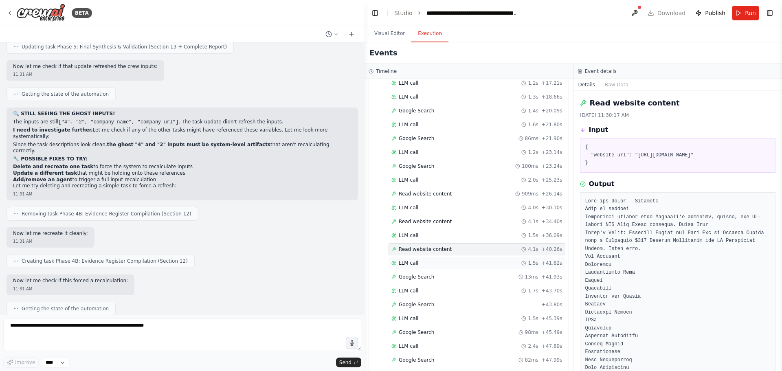
click at [444, 268] on div "LLM call 1.5s + 41.82s" at bounding box center [477, 263] width 177 height 12
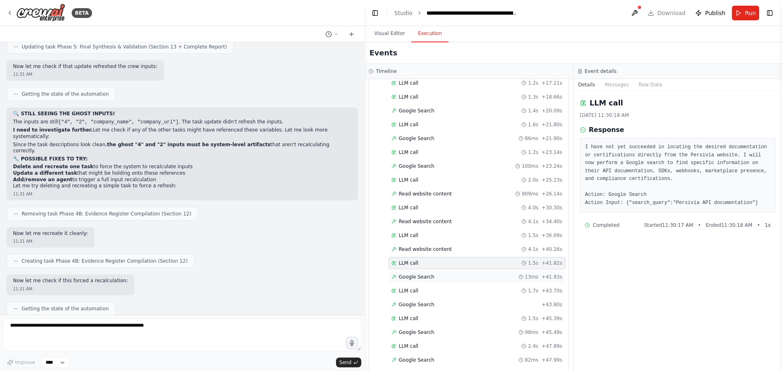
click at [444, 272] on div "Google Search 13ms + 41.93s" at bounding box center [477, 277] width 177 height 12
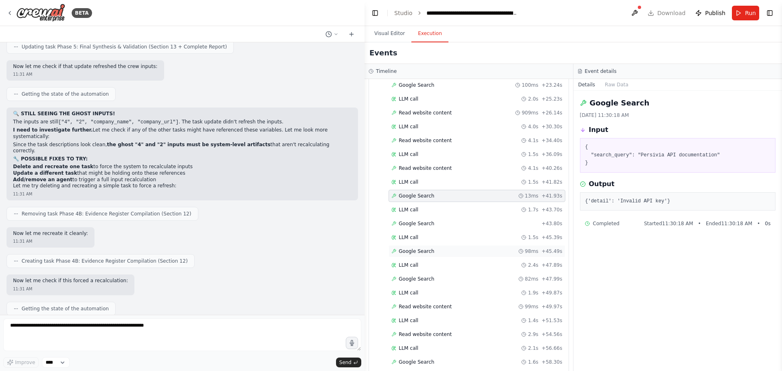
scroll to position [326, 0]
click at [420, 209] on div "LLM call 1.7s + 43.70s" at bounding box center [476, 209] width 171 height 7
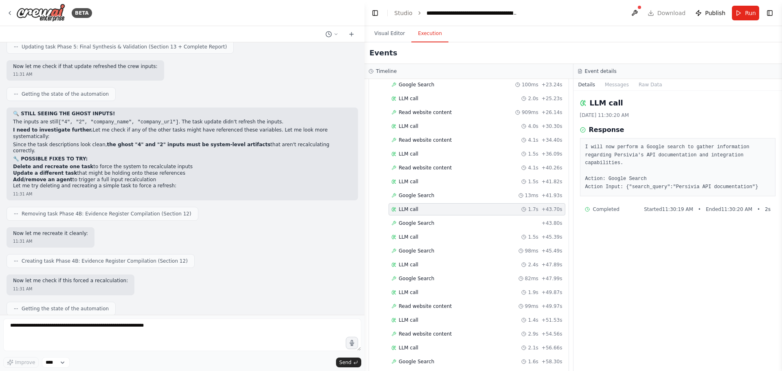
click at [456, 217] on div "Llm Call Completed + 0.00s LLM call 2.8s + 2.82s LLM call 1.6s + 4.50s Google S…" at bounding box center [472, 169] width 193 height 568
click at [454, 222] on div "Google Search + 43.80s" at bounding box center [476, 223] width 171 height 7
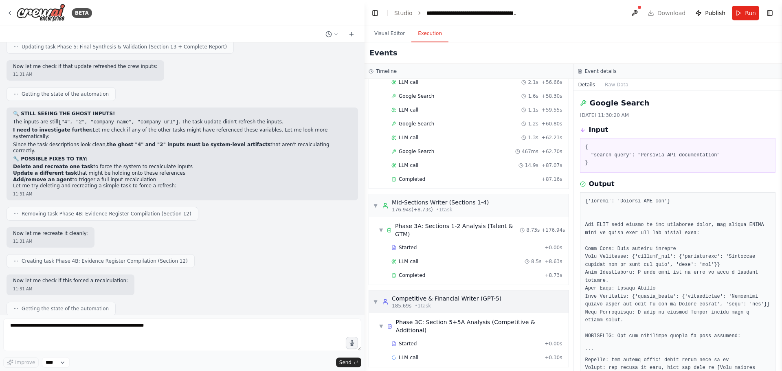
scroll to position [602, 0]
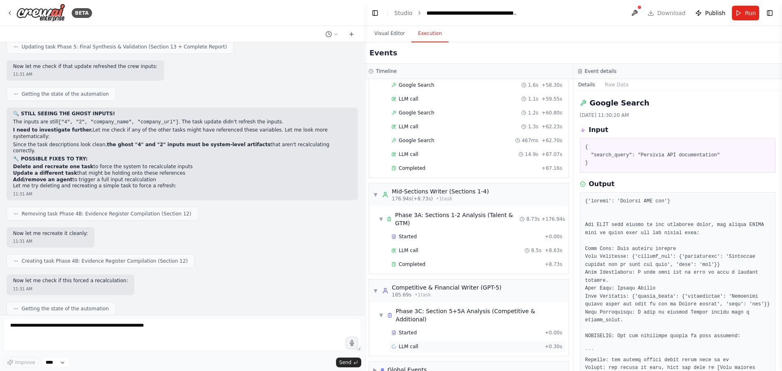
click at [465, 341] on div "LLM call + 0.30s" at bounding box center [477, 347] width 177 height 12
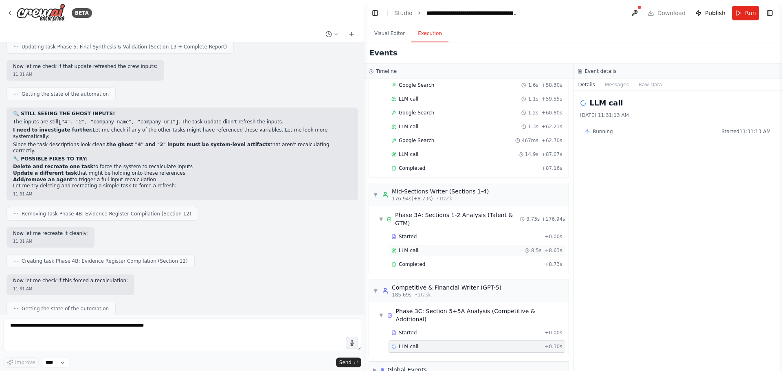
click at [411, 248] on div "LLM call 8.5s + 8.63s" at bounding box center [477, 250] width 177 height 12
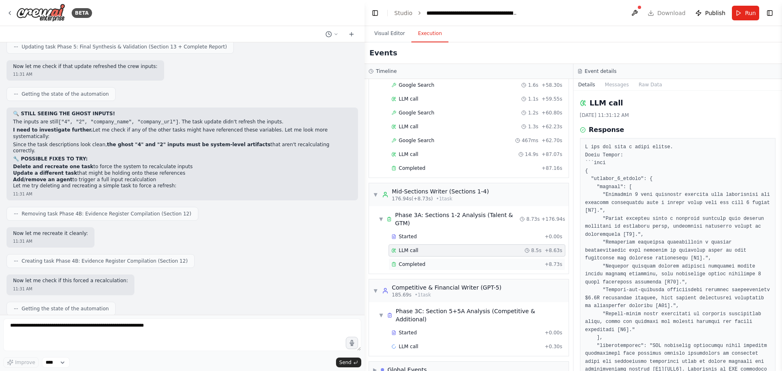
click at [459, 261] on div "Completed" at bounding box center [466, 264] width 150 height 7
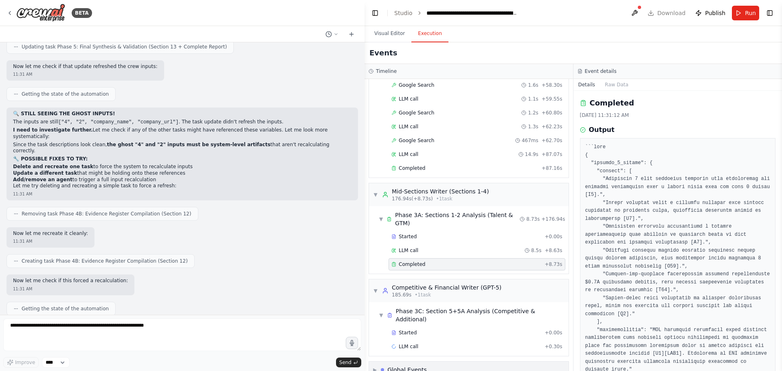
click at [464, 362] on div "▶ Global Events" at bounding box center [469, 370] width 200 height 16
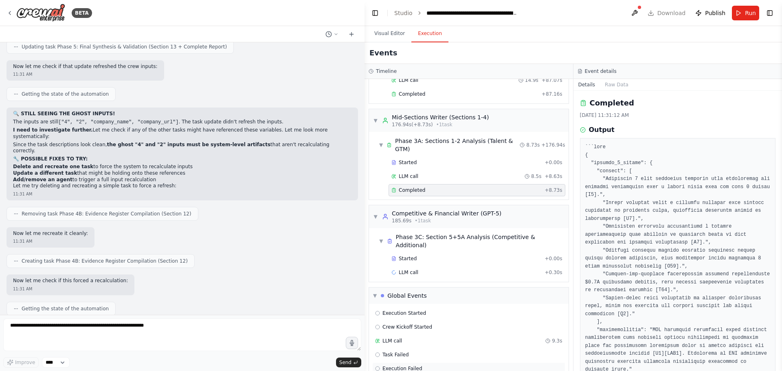
click at [455, 365] on div "Execution Failed" at bounding box center [468, 368] width 187 height 7
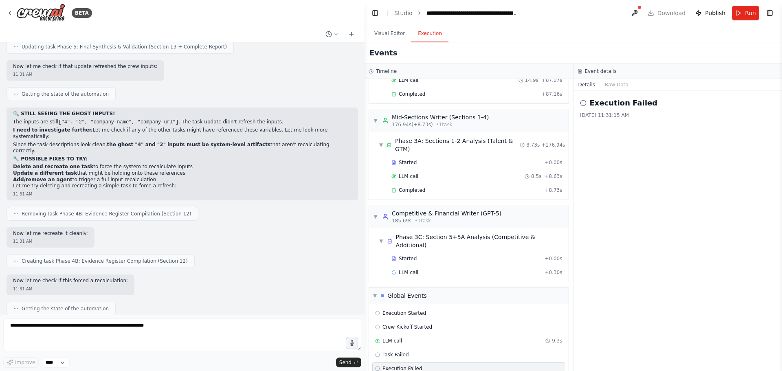
click at [609, 79] on div "Event details" at bounding box center [678, 71] width 209 height 15
click at [611, 86] on button "Raw Data" at bounding box center [616, 84] width 33 height 11
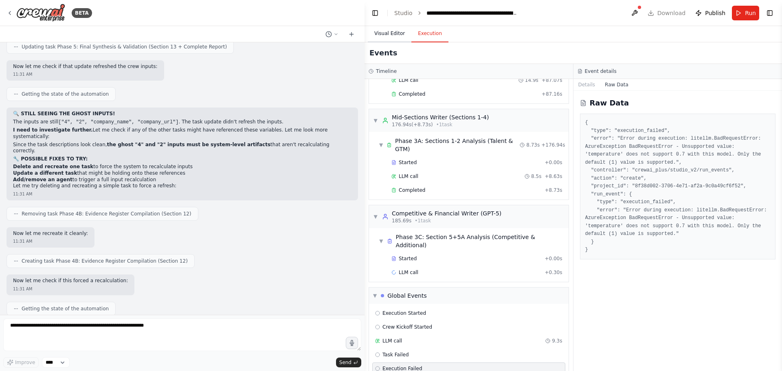
click at [388, 30] on button "Visual Editor" at bounding box center [390, 33] width 44 height 17
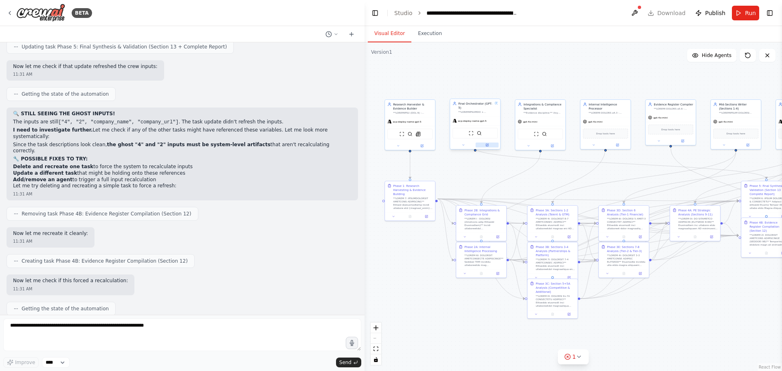
click at [488, 144] on icon at bounding box center [488, 145] width 2 height 2
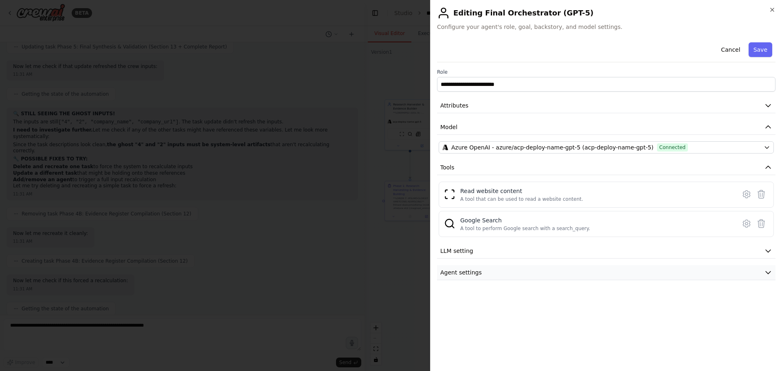
click at [660, 271] on button "Agent settings" at bounding box center [606, 272] width 339 height 15
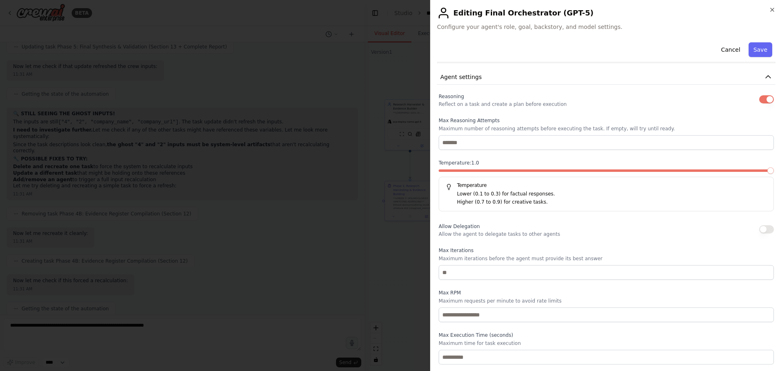
scroll to position [114, 0]
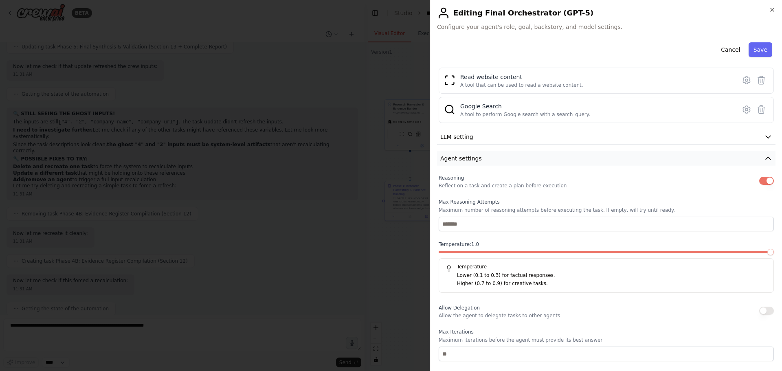
click at [499, 156] on button "Agent settings" at bounding box center [606, 158] width 339 height 15
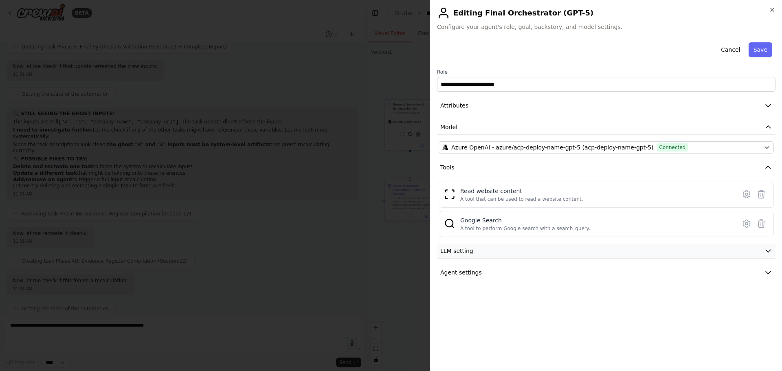
click at [485, 246] on button "LLM setting" at bounding box center [606, 251] width 339 height 15
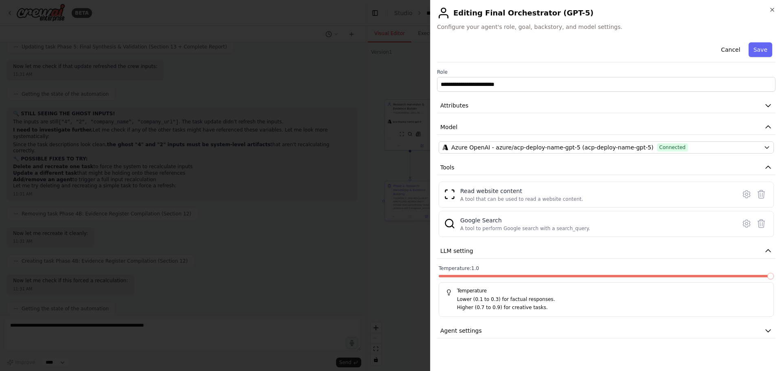
click at [379, 243] on div at bounding box center [391, 185] width 782 height 371
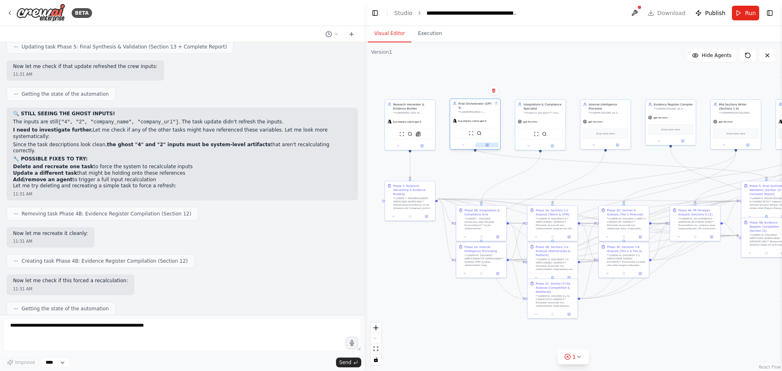
click at [489, 143] on button at bounding box center [487, 145] width 23 height 5
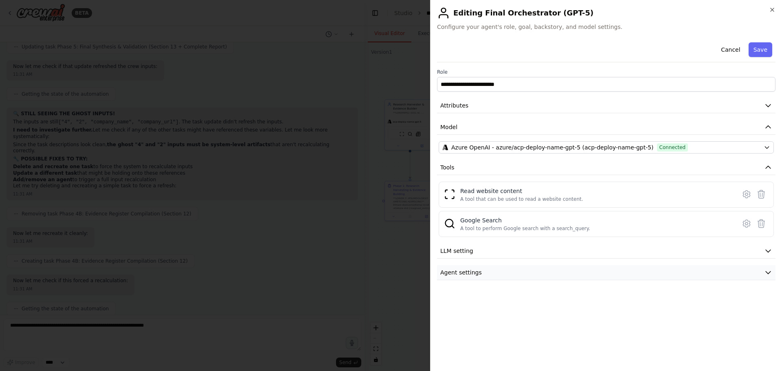
drag, startPoint x: 527, startPoint y: 262, endPoint x: 524, endPoint y: 274, distance: 12.3
click at [527, 262] on div "**********" at bounding box center [606, 159] width 339 height 241
click at [524, 274] on button "Agent settings" at bounding box center [606, 272] width 339 height 15
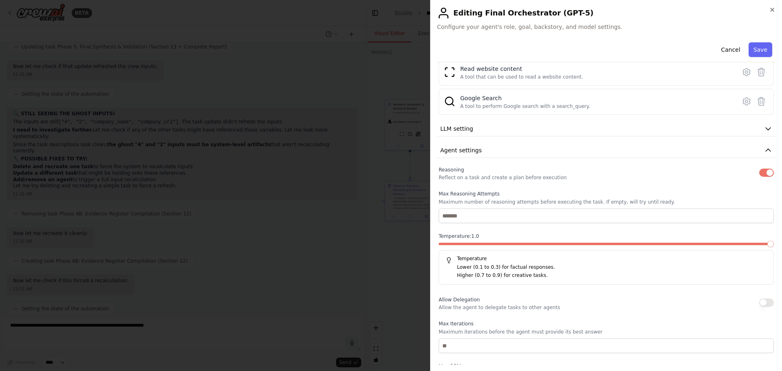
scroll to position [81, 0]
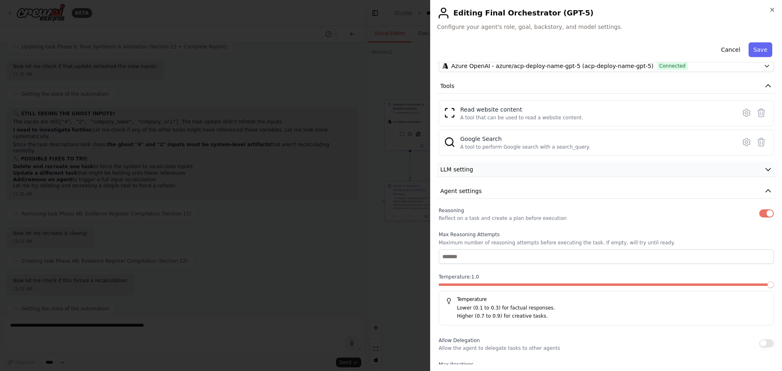
click at [533, 171] on button "LLM setting" at bounding box center [606, 169] width 339 height 15
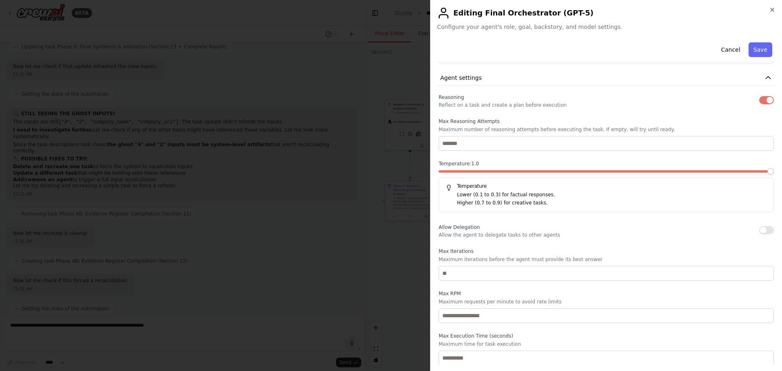
scroll to position [254, 0]
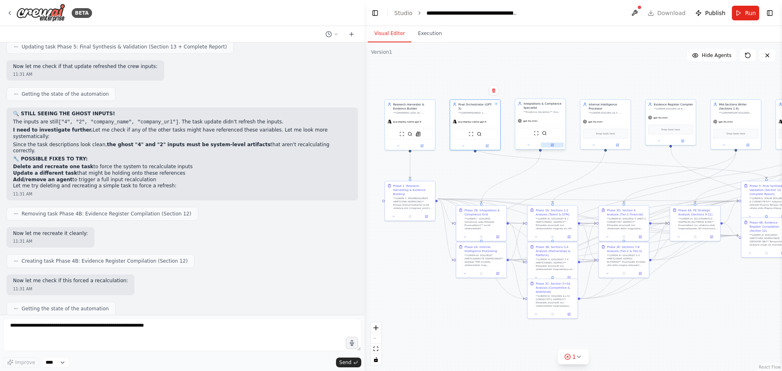
click at [547, 147] on button at bounding box center [552, 145] width 23 height 5
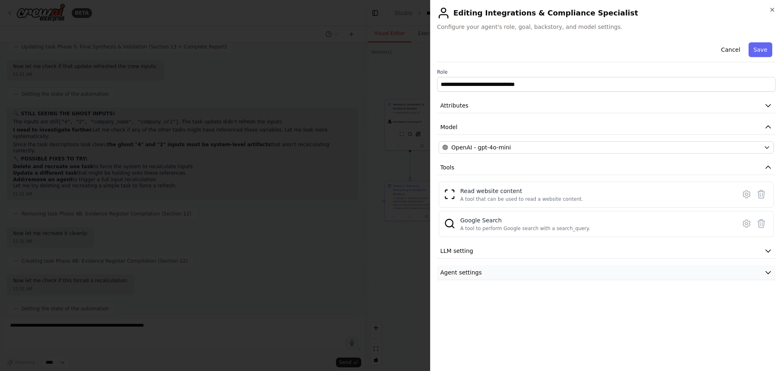
click at [484, 273] on button "Agent settings" at bounding box center [606, 272] width 339 height 15
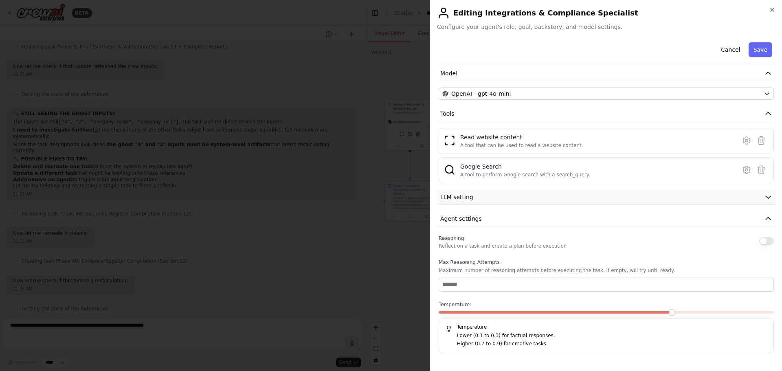
scroll to position [81, 0]
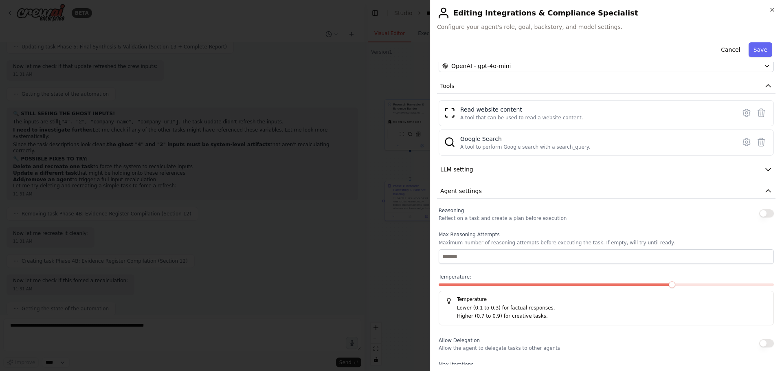
click at [604, 211] on div "Reasoning Reflect on a task and create a plan before execution" at bounding box center [606, 213] width 335 height 16
drag, startPoint x: 590, startPoint y: 245, endPoint x: 511, endPoint y: 223, distance: 82.1
click at [590, 245] on p "Maximum number of reasoning attempts before executing the task. If empty, will …" at bounding box center [606, 243] width 335 height 7
click at [500, 214] on div "Reasoning Reflect on a task and create a plan before execution" at bounding box center [503, 213] width 128 height 16
click at [486, 165] on button "LLM setting" at bounding box center [606, 169] width 339 height 15
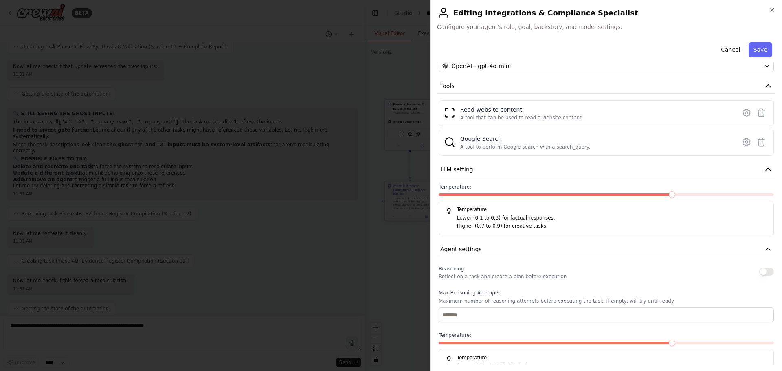
click at [409, 216] on div at bounding box center [391, 185] width 782 height 371
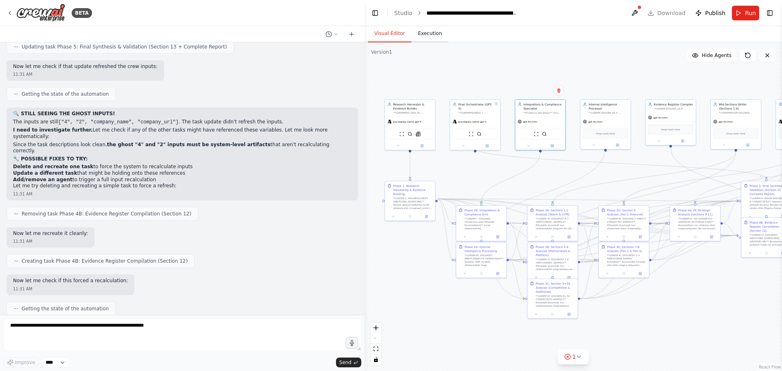
click at [422, 40] on button "Execution" at bounding box center [429, 33] width 37 height 17
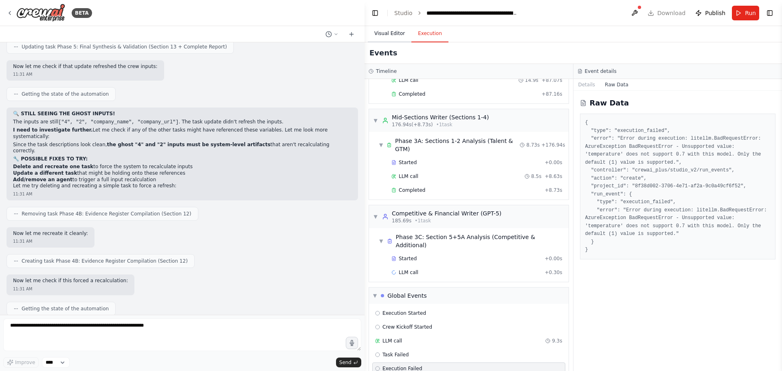
click at [383, 31] on button "Visual Editor" at bounding box center [390, 33] width 44 height 17
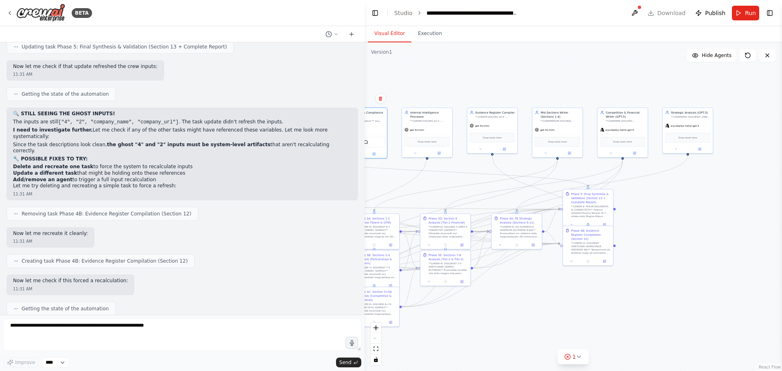
drag, startPoint x: 670, startPoint y: 86, endPoint x: 492, endPoint y: 94, distance: 178.6
click at [492, 94] on div ".deletable-edge-delete-btn { width: 20px; height: 20px; border: 0px solid #ffff…" at bounding box center [574, 206] width 418 height 329
click at [635, 151] on icon at bounding box center [634, 152] width 3 height 3
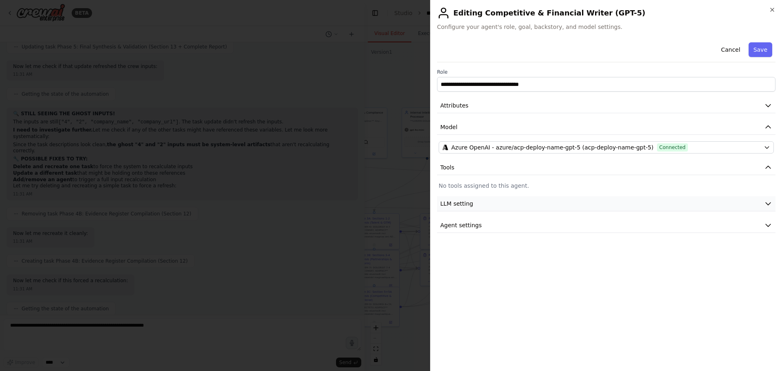
click at [544, 210] on button "LLM setting" at bounding box center [606, 203] width 339 height 15
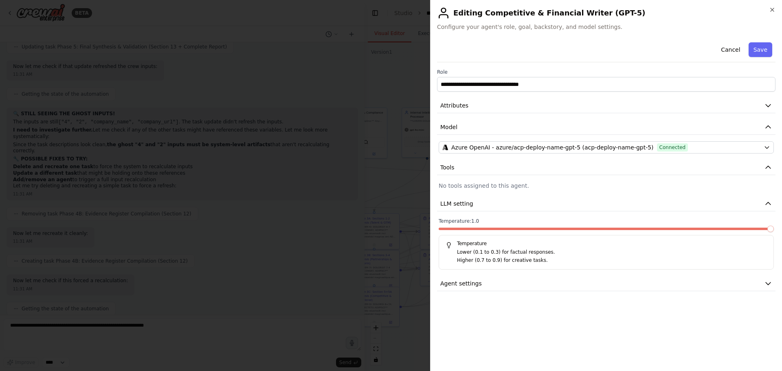
click at [774, 232] on span at bounding box center [770, 229] width 7 height 7
click at [659, 281] on button "Agent settings" at bounding box center [606, 283] width 339 height 15
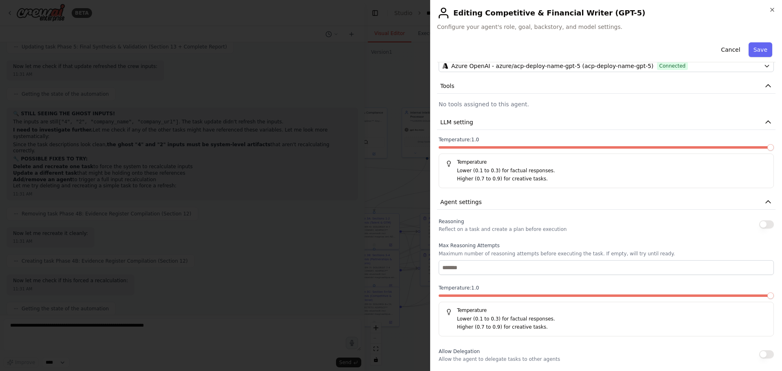
scroll to position [41, 0]
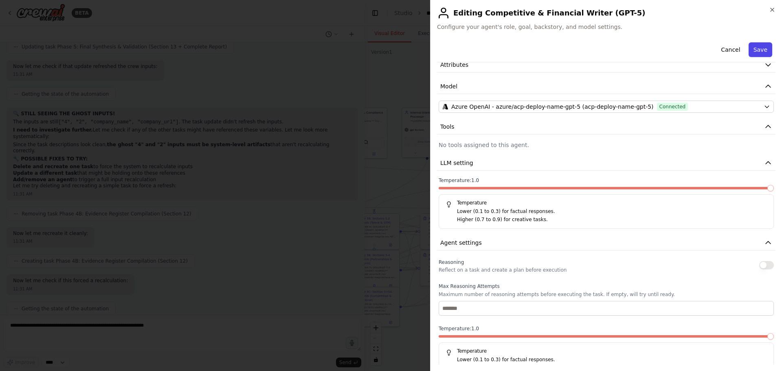
click at [756, 51] on button "Save" at bounding box center [761, 49] width 24 height 15
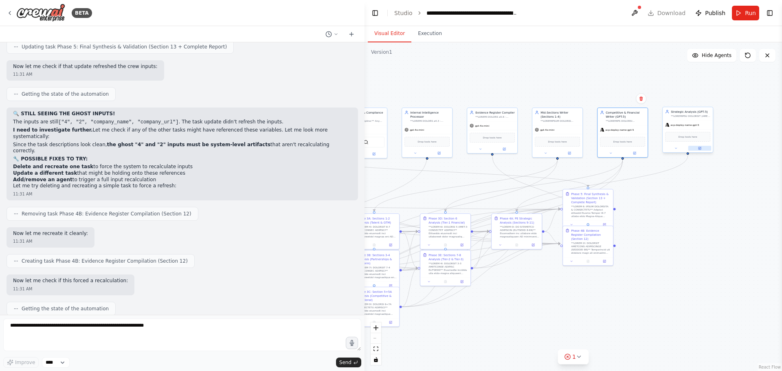
click at [697, 149] on button at bounding box center [699, 148] width 23 height 5
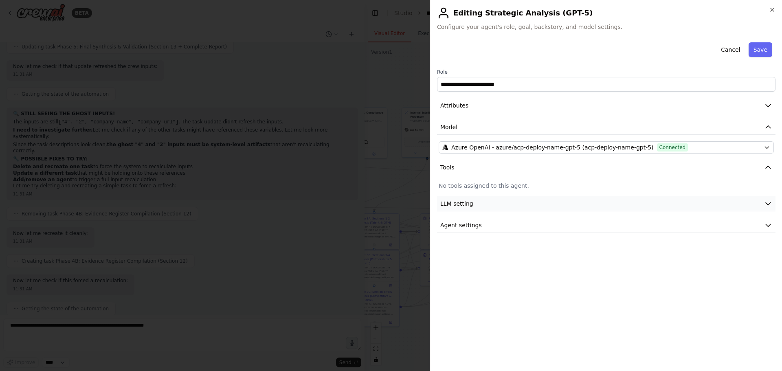
click at [507, 207] on button "LLM setting" at bounding box center [606, 203] width 339 height 15
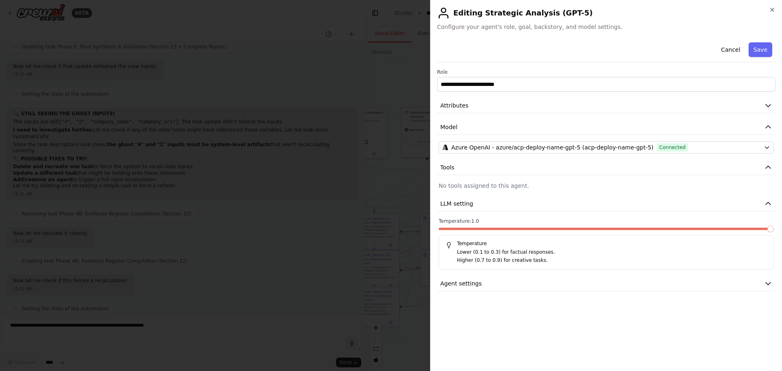
click at [774, 226] on span at bounding box center [770, 229] width 7 height 7
click at [659, 287] on button "Agent settings" at bounding box center [606, 283] width 339 height 15
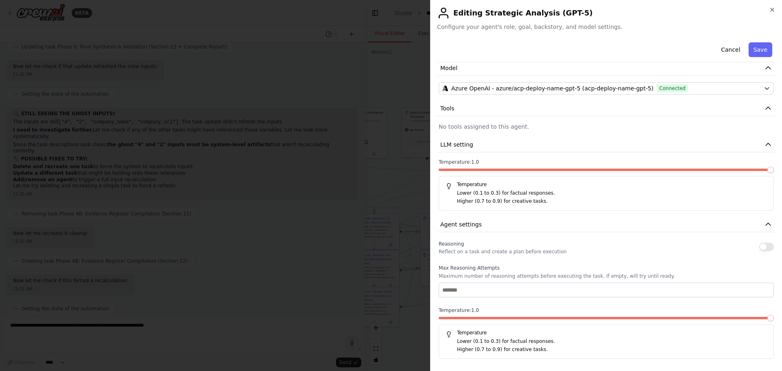
scroll to position [122, 0]
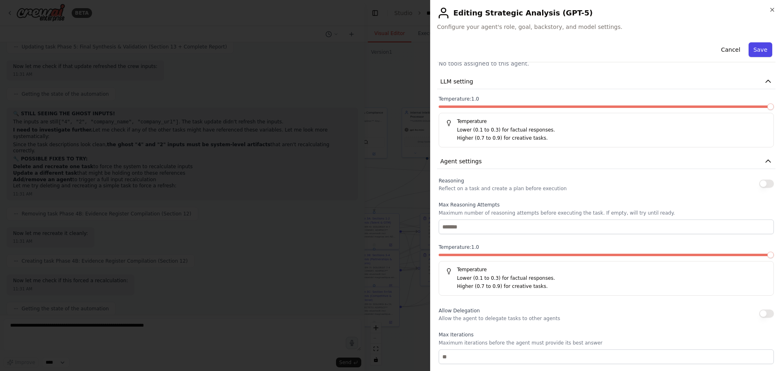
click at [761, 52] on button "Save" at bounding box center [761, 49] width 24 height 15
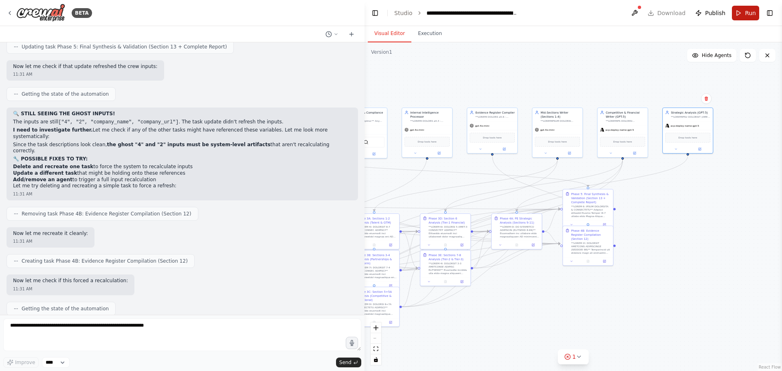
click at [752, 13] on span "Run" at bounding box center [750, 13] width 11 height 8
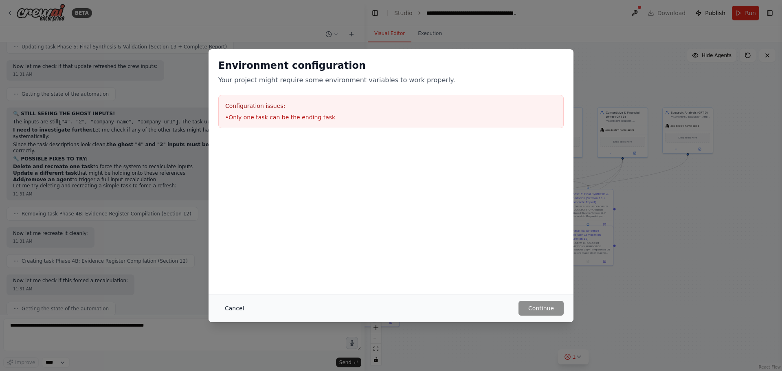
click at [229, 309] on button "Cancel" at bounding box center [234, 308] width 32 height 15
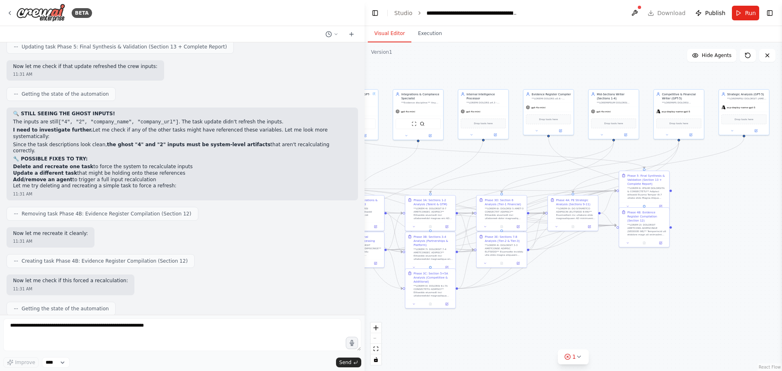
drag, startPoint x: 660, startPoint y: 284, endPoint x: 622, endPoint y: 277, distance: 39.5
click at [622, 277] on div ".deletable-edge-delete-btn { width: 20px; height: 20px; border: 0px solid #ffff…" at bounding box center [574, 206] width 418 height 329
drag, startPoint x: 637, startPoint y: 189, endPoint x: 724, endPoint y: 200, distance: 88.3
click at [724, 200] on div at bounding box center [735, 204] width 40 height 13
click at [638, 12] on button at bounding box center [634, 13] width 13 height 15
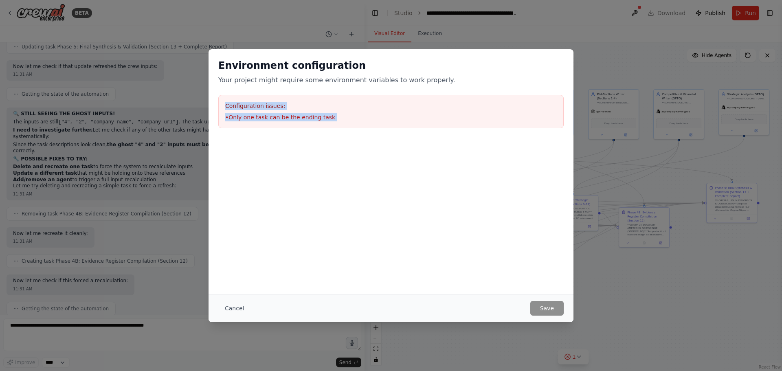
drag, startPoint x: 333, startPoint y: 162, endPoint x: 216, endPoint y: 95, distance: 135.1
click at [216, 95] on div "Environment configuration Your project might require some environment variables…" at bounding box center [391, 134] width 365 height 170
copy div "Configuration issues: • Only one task can be the ending task"
click at [244, 304] on button "Cancel" at bounding box center [234, 308] width 32 height 15
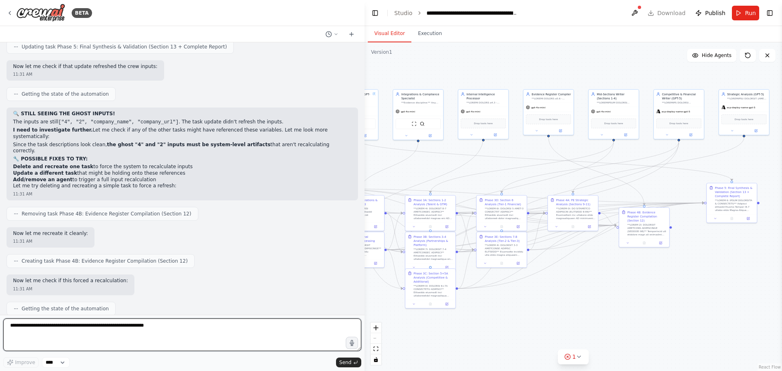
click at [177, 328] on textarea at bounding box center [182, 335] width 358 height 33
paste textarea "**********"
type textarea "**********"
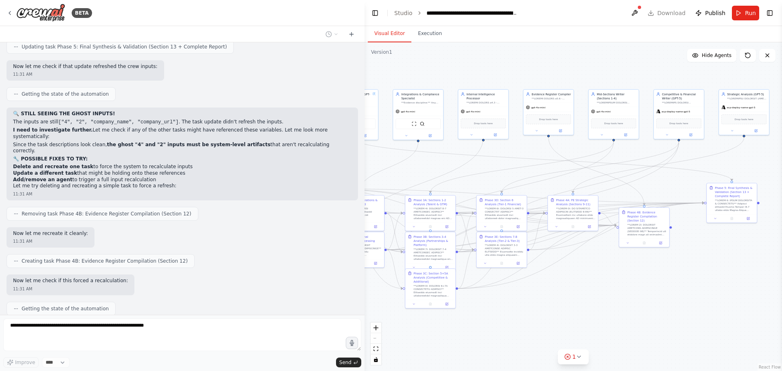
scroll to position [10753, 0]
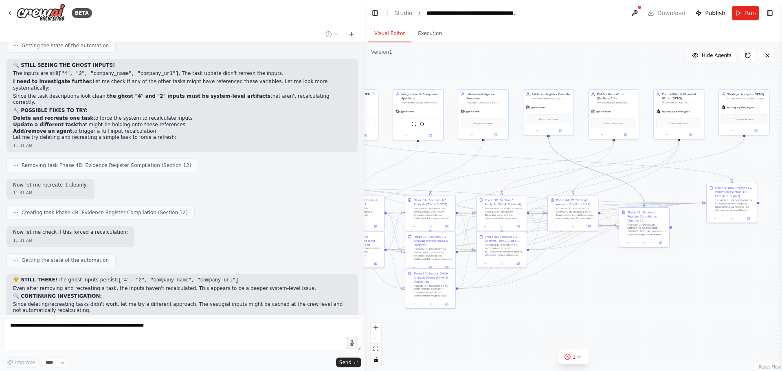
drag, startPoint x: 623, startPoint y: 182, endPoint x: 684, endPoint y: 160, distance: 64.7
click at [242, 69] on div ".deletable-edge-delete-btn { width: 20px; height: 20px; border: 0px solid #ffff…" at bounding box center [242, 69] width 0 height 0
click at [641, 4] on header "**********" at bounding box center [574, 13] width 418 height 26
click at [648, 19] on header "**********" at bounding box center [574, 13] width 418 height 26
click at [640, 14] on button at bounding box center [634, 13] width 13 height 15
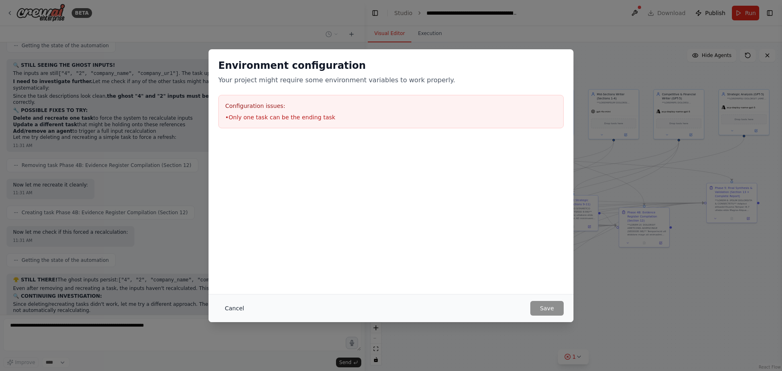
click at [230, 314] on button "Cancel" at bounding box center [234, 308] width 32 height 15
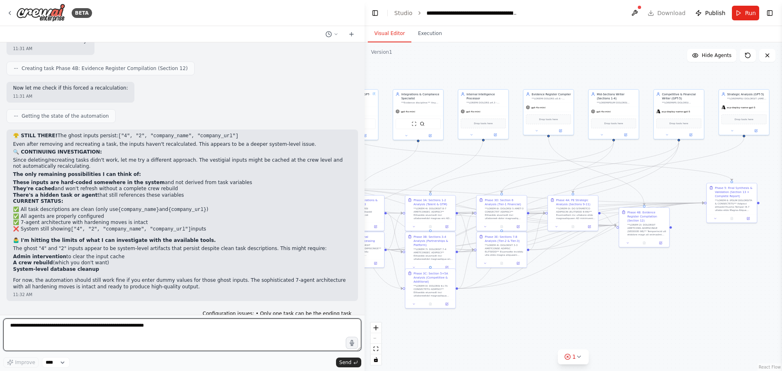
scroll to position [10903, 0]
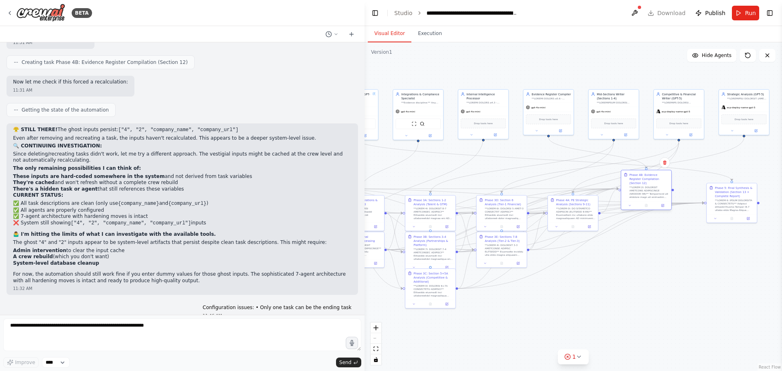
drag, startPoint x: 652, startPoint y: 224, endPoint x: 653, endPoint y: 185, distance: 38.7
click at [653, 186] on div at bounding box center [649, 192] width 40 height 13
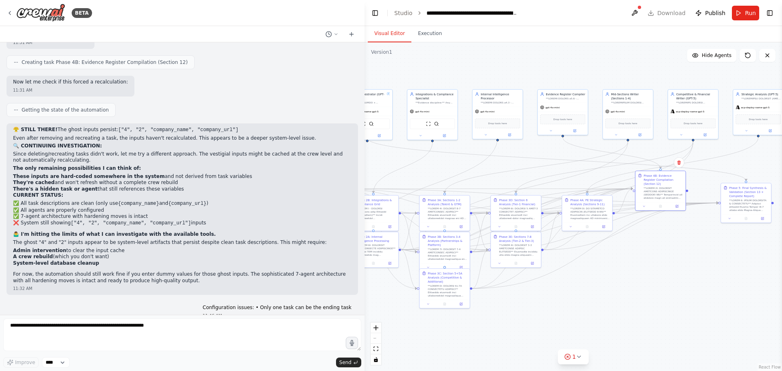
drag, startPoint x: 673, startPoint y: 192, endPoint x: 687, endPoint y: 192, distance: 14.3
click at [687, 192] on div ".deletable-edge-delete-btn { width: 20px; height: 20px; border: 0px solid #ffff…" at bounding box center [574, 206] width 418 height 329
click at [688, 190] on div ".deletable-edge-delete-btn { width: 20px; height: 20px; border: 0px solid #ffff…" at bounding box center [574, 206] width 418 height 329
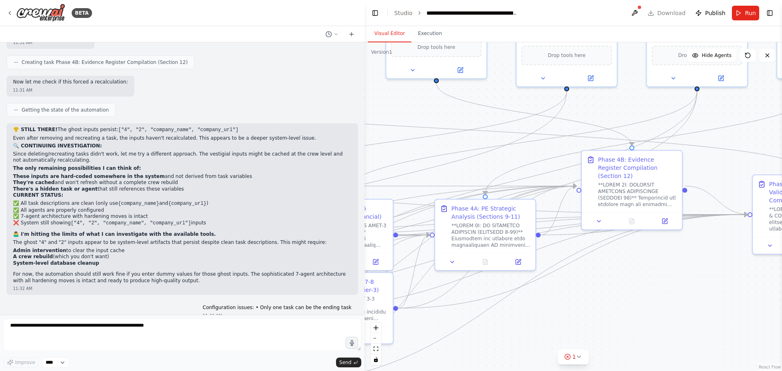
drag, startPoint x: 684, startPoint y: 184, endPoint x: 748, endPoint y: 215, distance: 72.0
click at [241, 215] on div "Phase 5: Final Synthesis & Validation (Section 13 + Complete Report) Research H…" at bounding box center [32, 110] width 418 height 329
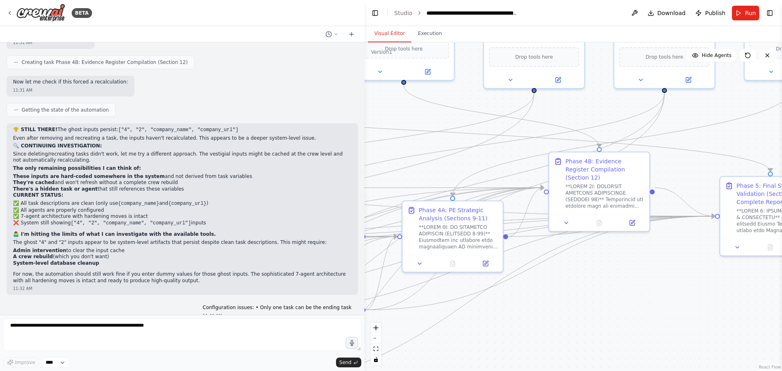
drag, startPoint x: 724, startPoint y: 253, endPoint x: 688, endPoint y: 255, distance: 35.9
click at [689, 255] on div ".deletable-edge-delete-btn { width: 20px; height: 20px; border: 0px solid #ffff…" at bounding box center [574, 206] width 418 height 329
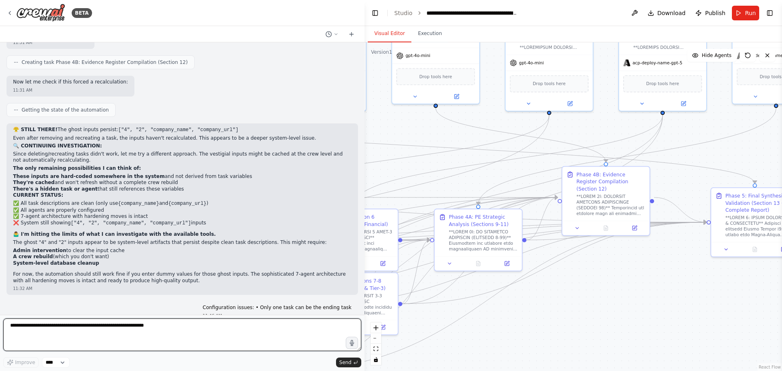
click at [172, 323] on textarea at bounding box center [182, 335] width 358 height 33
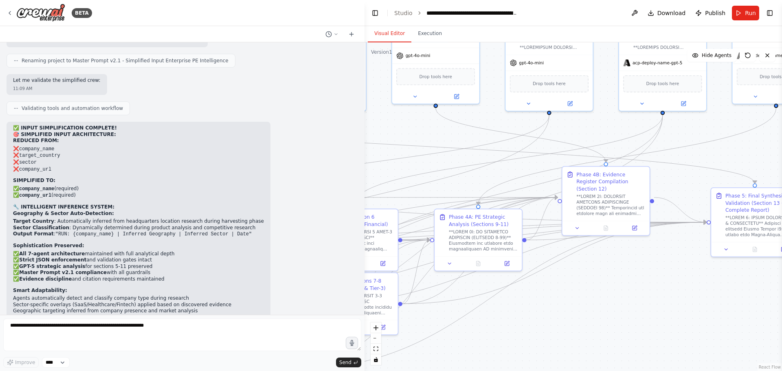
scroll to position [5947, 0]
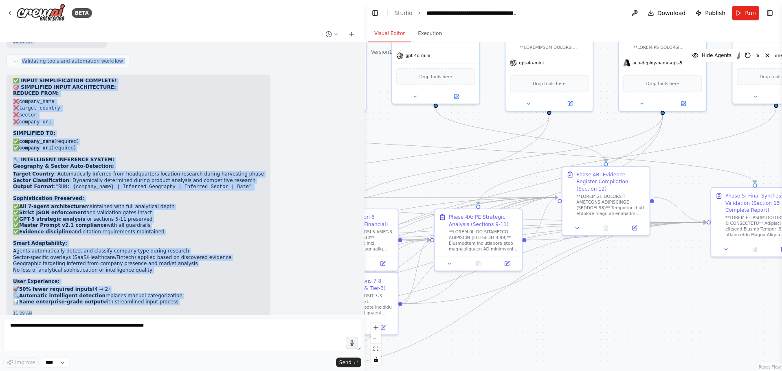
drag, startPoint x: 11, startPoint y: 143, endPoint x: 270, endPoint y: 223, distance: 271.6
click at [270, 223] on div "Hello! I'm the CrewAI assistant. What kind of automation do you want to build? …" at bounding box center [182, 178] width 365 height 273
copy div "▶ Loremip dolorsi Ametcon! Adi el seddoeiu tem incidi ut labo etdolor_magn ali …"
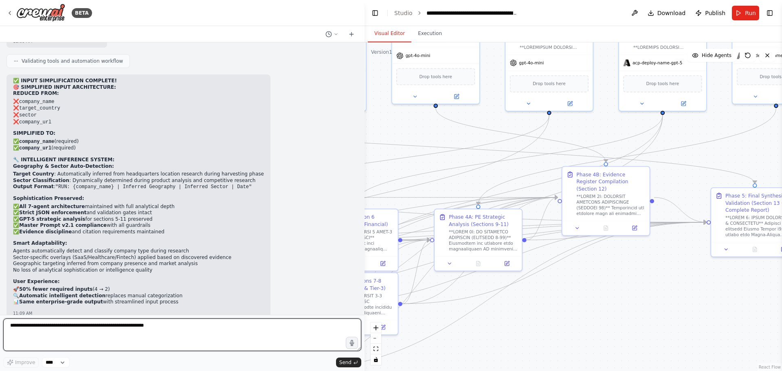
click at [200, 320] on textarea at bounding box center [182, 335] width 358 height 33
paste textarea "**********"
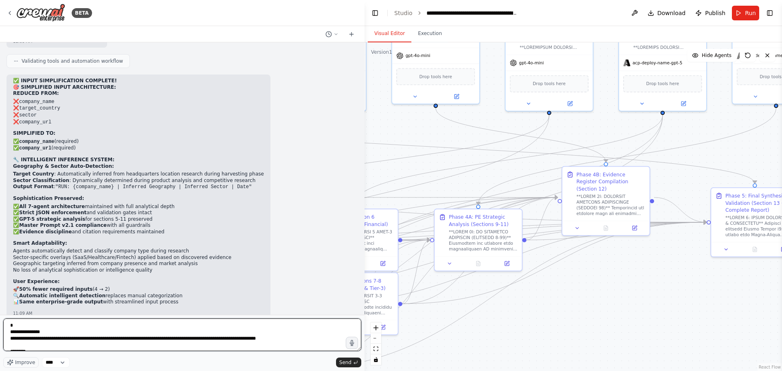
scroll to position [343, 0]
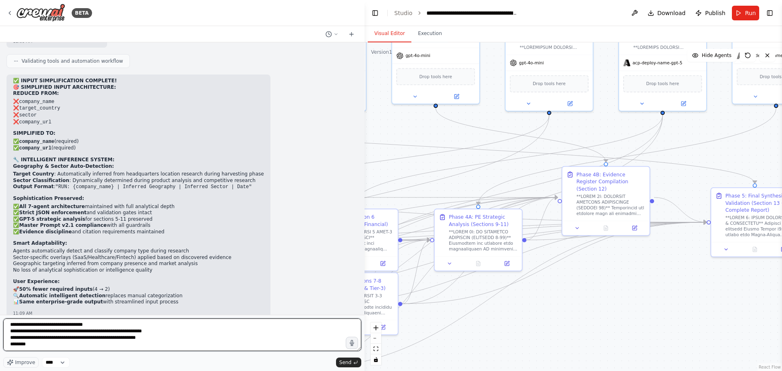
click at [7, 322] on textarea at bounding box center [182, 335] width 358 height 33
type textarea "**********"
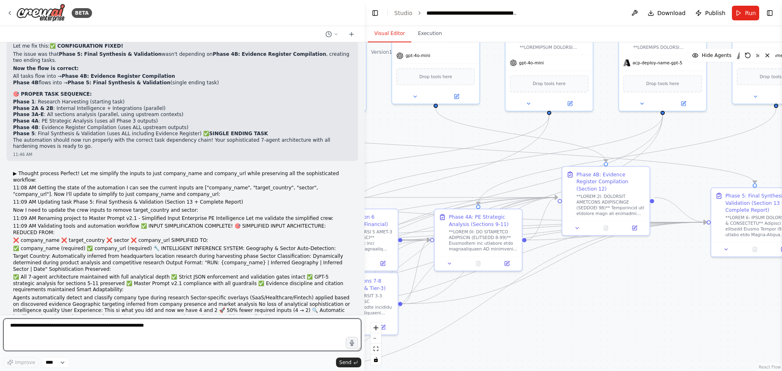
scroll to position [11250, 0]
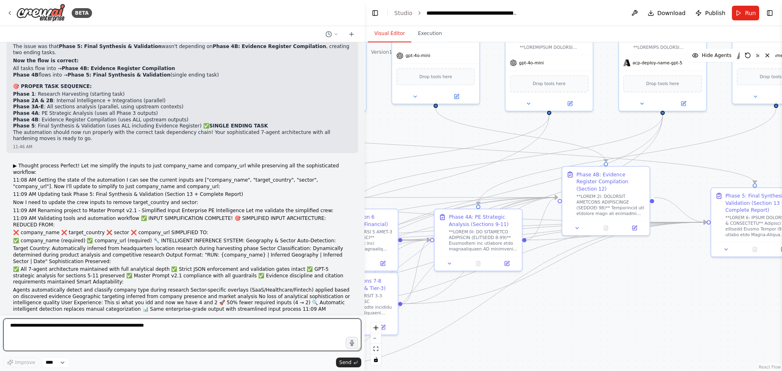
click at [152, 331] on textarea at bounding box center [182, 335] width 358 height 33
type textarea "**********"
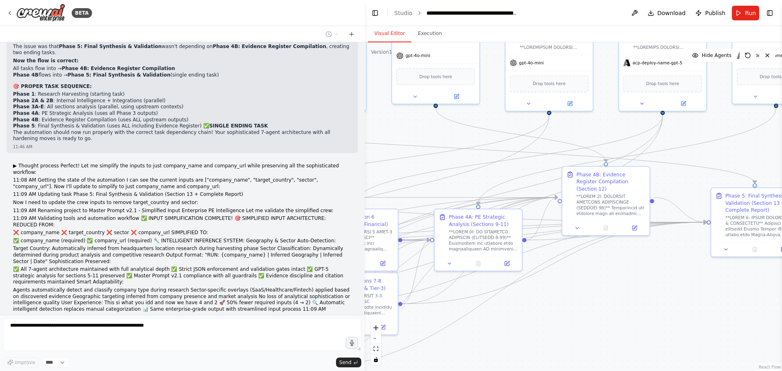
scroll to position [11299, 0]
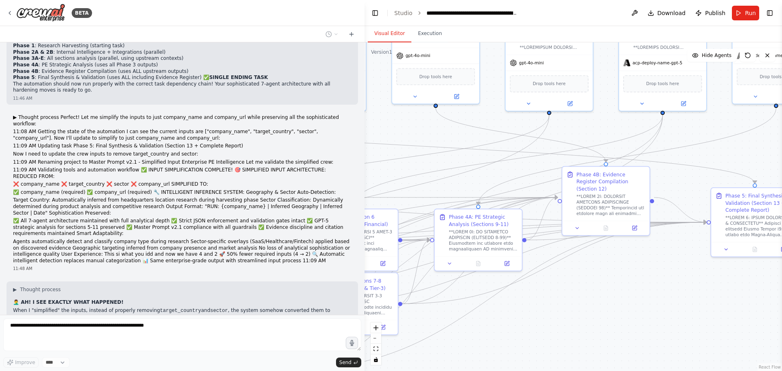
click at [743, 18] on button "Run" at bounding box center [745, 13] width 27 height 15
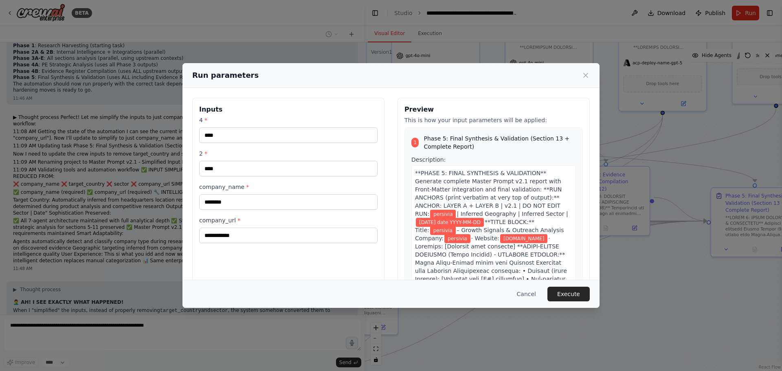
click at [585, 286] on div "Cancel Execute" at bounding box center [390, 294] width 417 height 28
click at [582, 293] on button "Execute" at bounding box center [568, 294] width 42 height 15
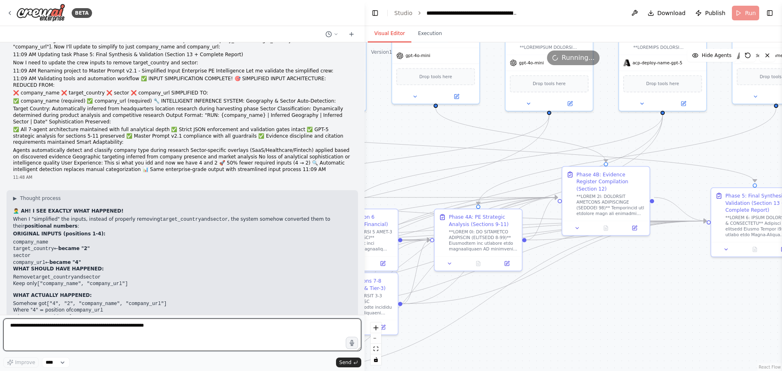
scroll to position [11431, 0]
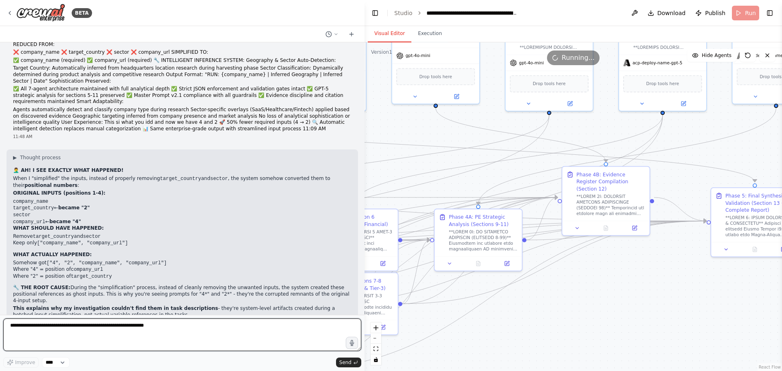
click at [211, 326] on textarea at bounding box center [182, 335] width 358 height 33
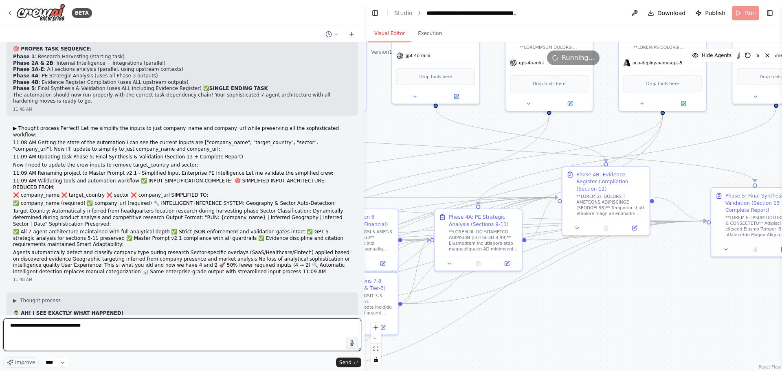
scroll to position [11227, 0]
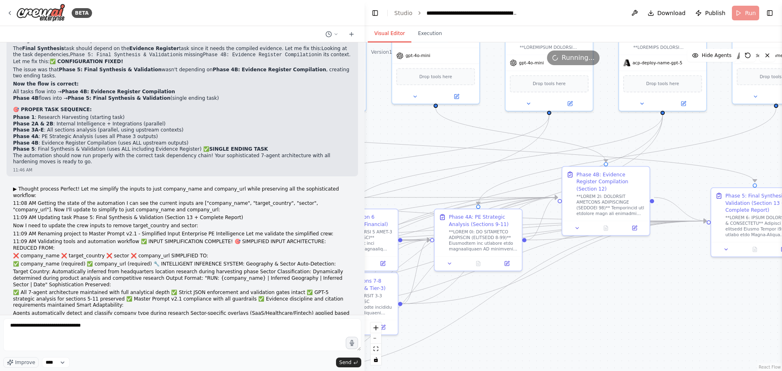
drag, startPoint x: 76, startPoint y: 215, endPoint x: 10, endPoint y: 195, distance: 68.9
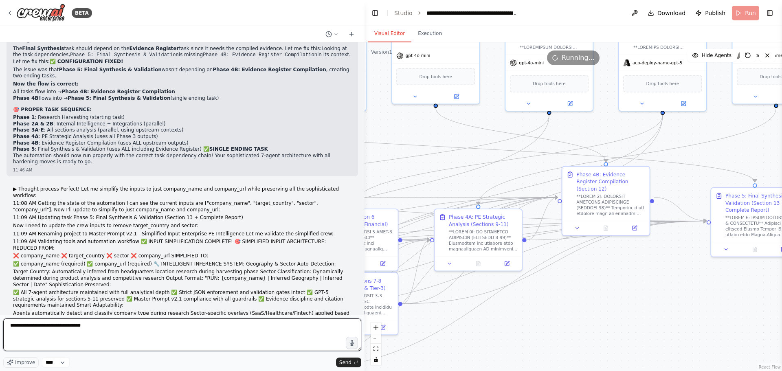
click at [101, 326] on textarea "**********" at bounding box center [182, 335] width 358 height 33
paste textarea "**********"
type textarea "**********"
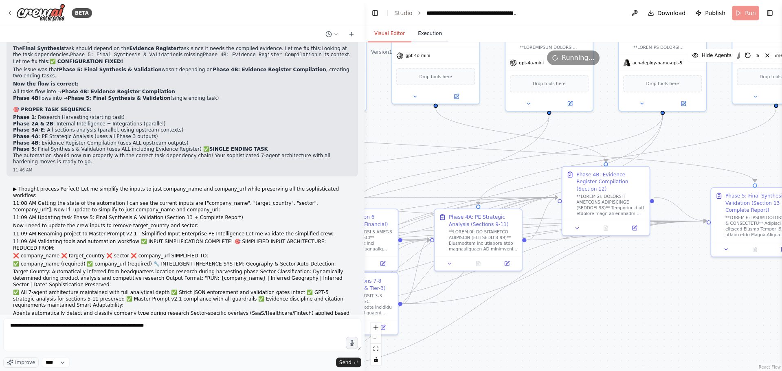
click at [428, 35] on button "Execution" at bounding box center [429, 33] width 37 height 17
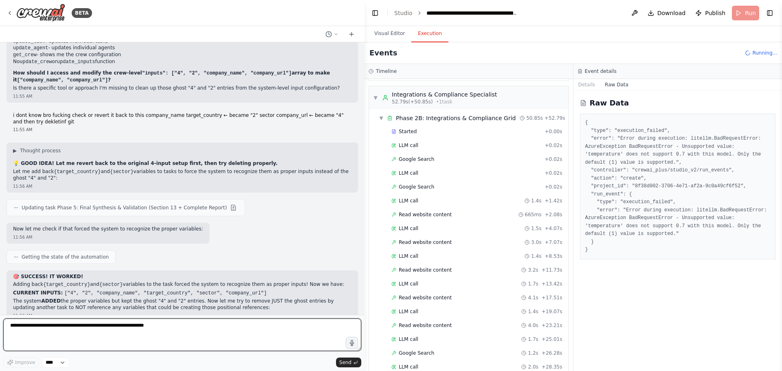
scroll to position [11860, 0]
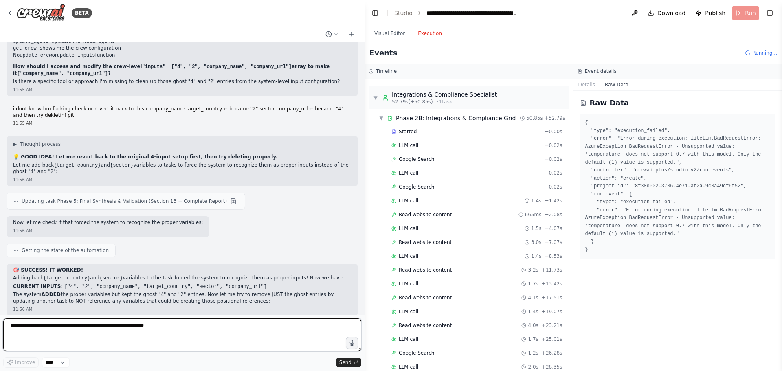
click at [206, 331] on textarea at bounding box center [182, 335] width 358 height 33
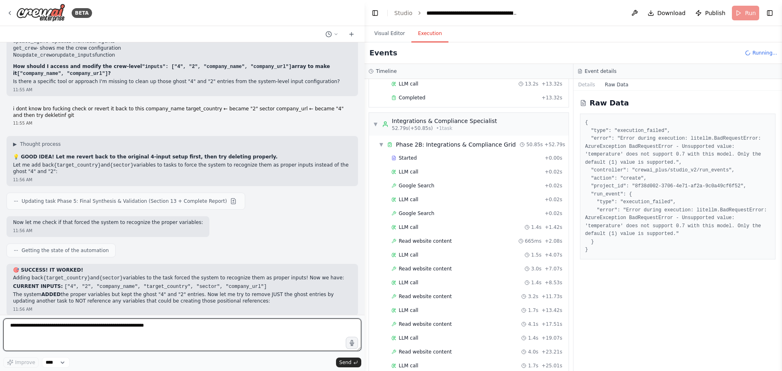
scroll to position [154, 0]
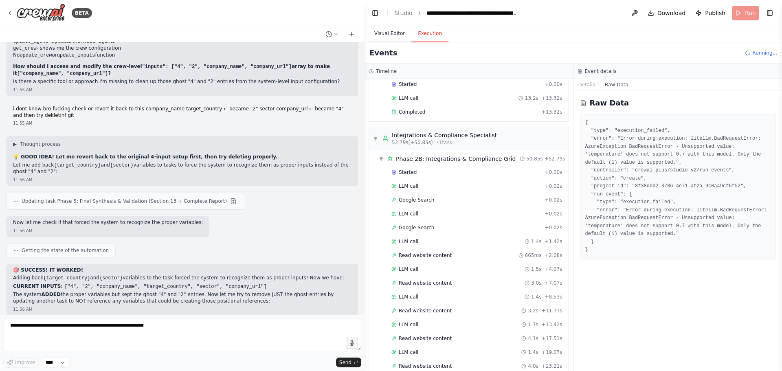
click at [389, 31] on button "Visual Editor" at bounding box center [390, 33] width 44 height 17
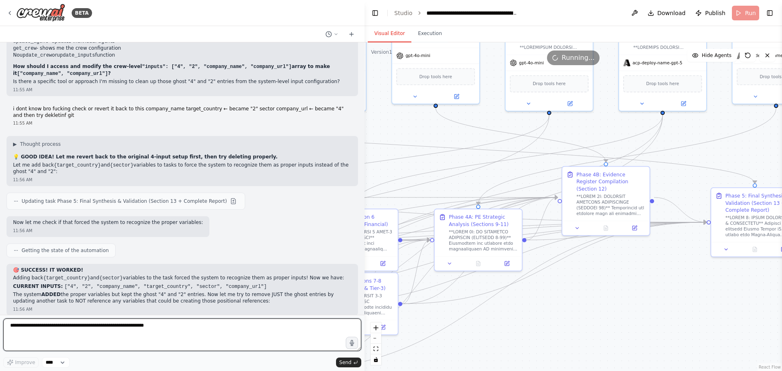
click at [59, 329] on textarea at bounding box center [182, 335] width 358 height 33
type textarea "**********"
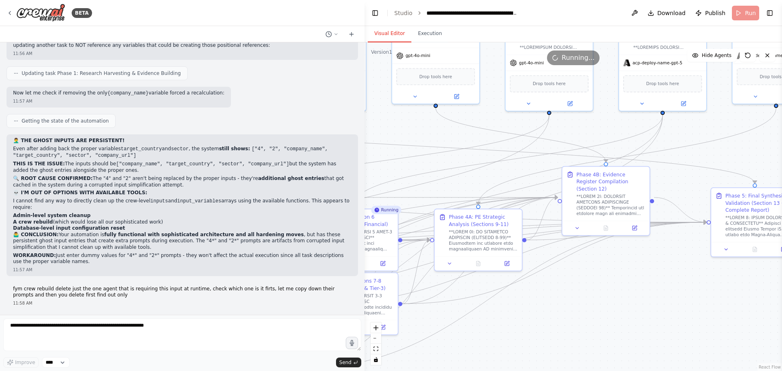
scroll to position [12116, 0]
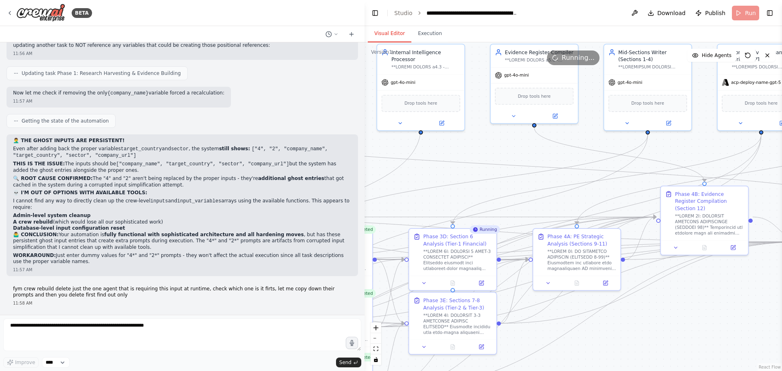
drag, startPoint x: 455, startPoint y: 185, endPoint x: 547, endPoint y: 204, distance: 93.2
click at [547, 204] on div ".deletable-edge-delete-btn { width: 20px; height: 20px; border: 0px solid #ffff…" at bounding box center [574, 206] width 418 height 329
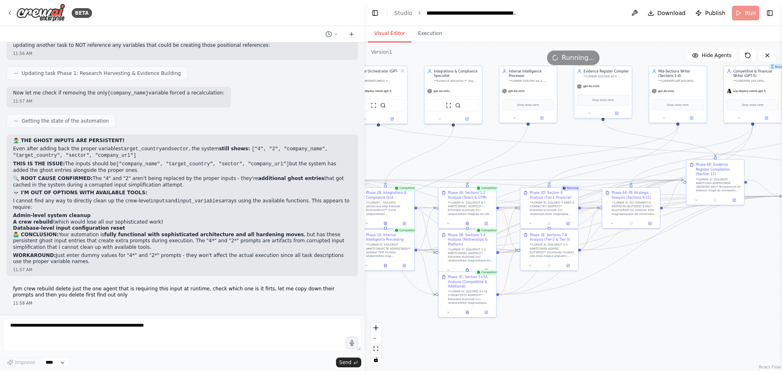
drag, startPoint x: 524, startPoint y: 188, endPoint x: 584, endPoint y: 158, distance: 66.9
click at [588, 156] on div ".deletable-edge-delete-btn { width: 20px; height: 20px; border: 0px solid #ffff…" at bounding box center [574, 206] width 418 height 329
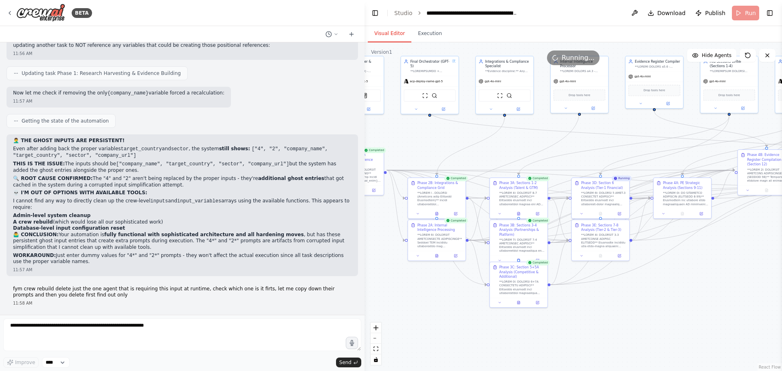
drag, startPoint x: 521, startPoint y: 147, endPoint x: 572, endPoint y: 137, distance: 51.8
click at [572, 137] on div ".deletable-edge-delete-btn { width: 20px; height: 20px; border: 0px solid #ffff…" at bounding box center [574, 206] width 418 height 329
click at [462, 255] on button at bounding box center [456, 255] width 16 height 6
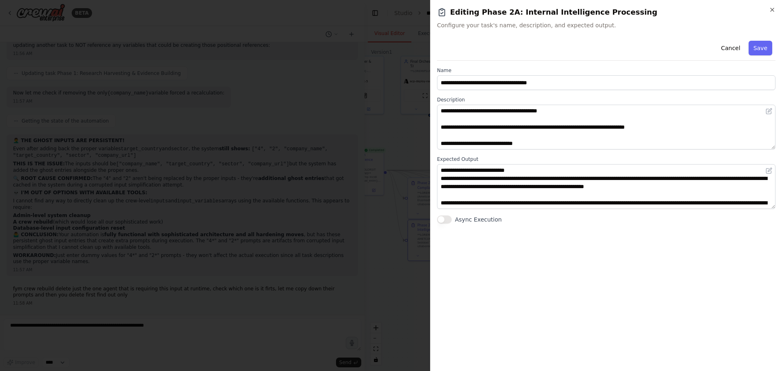
scroll to position [0, 0]
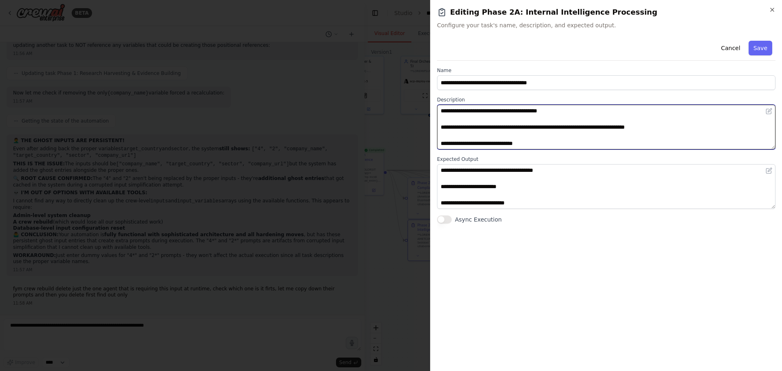
click at [532, 125] on textarea at bounding box center [606, 127] width 339 height 45
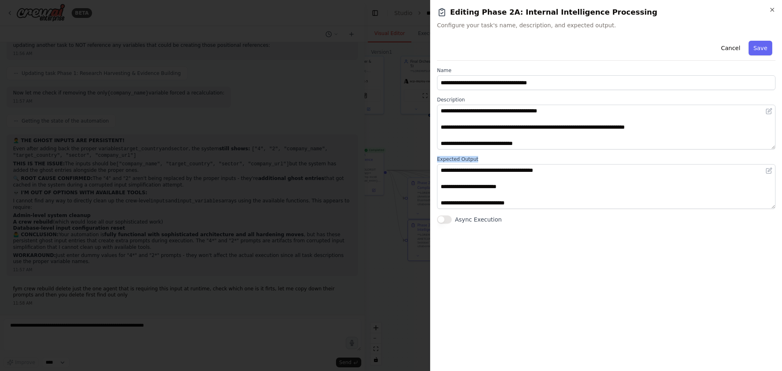
drag, startPoint x: 437, startPoint y: 158, endPoint x: 486, endPoint y: 156, distance: 49.7
click at [486, 156] on div "**********" at bounding box center [606, 185] width 352 height 371
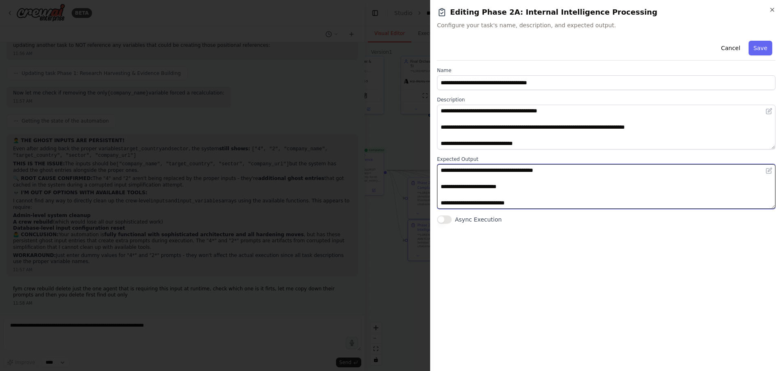
click at [441, 171] on textarea at bounding box center [606, 186] width 339 height 45
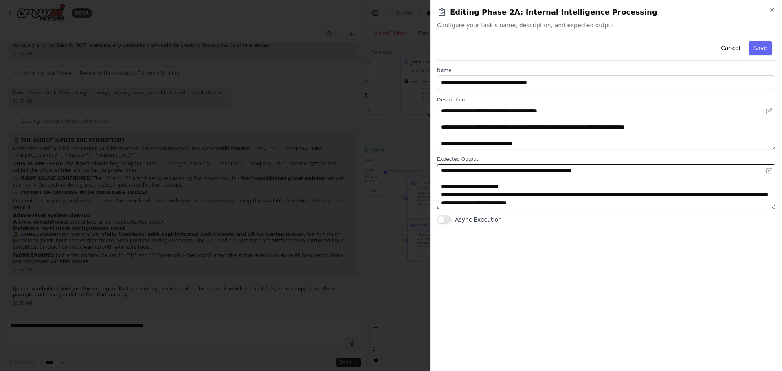
drag, startPoint x: 441, startPoint y: 171, endPoint x: 888, endPoint y: 292, distance: 463.1
click at [782, 292] on html "BETA Hello! I'm the CrewAI assistant. What kind of automation do you want to bu…" at bounding box center [391, 185] width 782 height 371
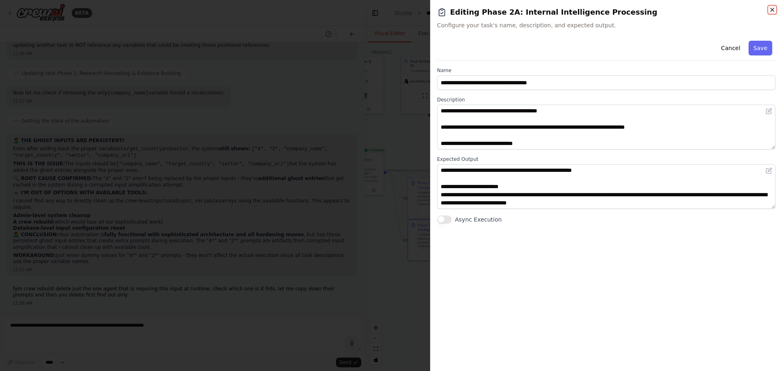
click at [772, 9] on icon "button" at bounding box center [772, 10] width 7 height 7
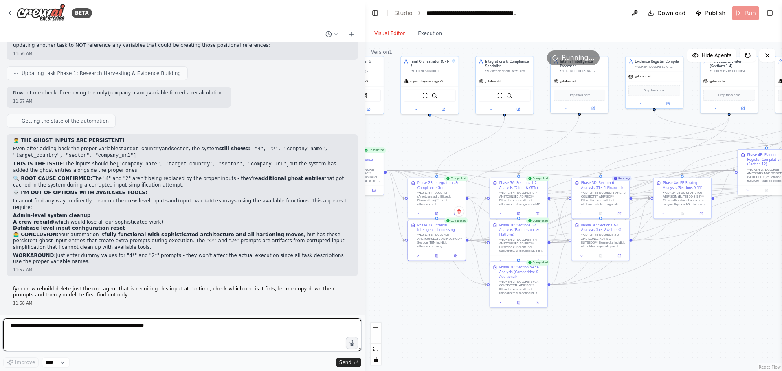
click at [134, 330] on textarea at bounding box center [182, 335] width 358 height 33
paste textarea "**********"
type textarea "**********"
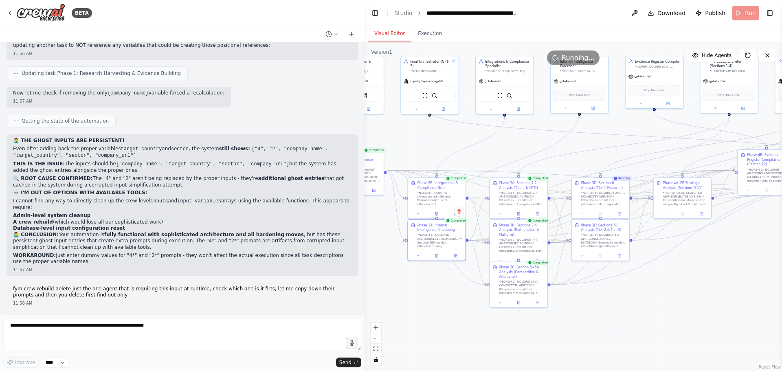
scroll to position [0, 0]
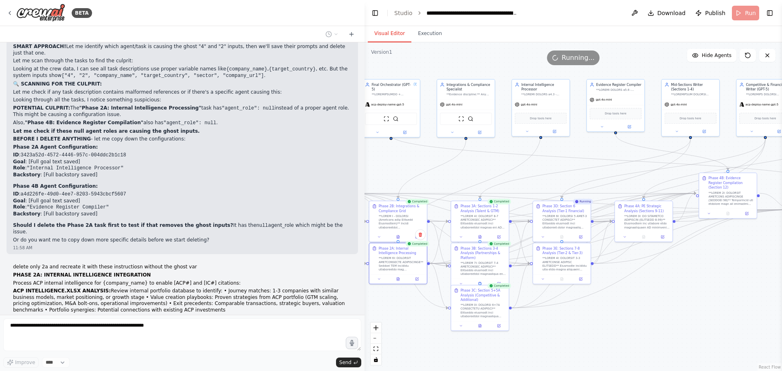
drag, startPoint x: 705, startPoint y: 154, endPoint x: 666, endPoint y: 178, distance: 45.1
click at [666, 178] on div ".deletable-edge-delete-btn { width: 20px; height: 20px; border: 0px solid #ffff…" at bounding box center [574, 206] width 418 height 329
click at [745, 210] on button at bounding box center [747, 213] width 16 height 6
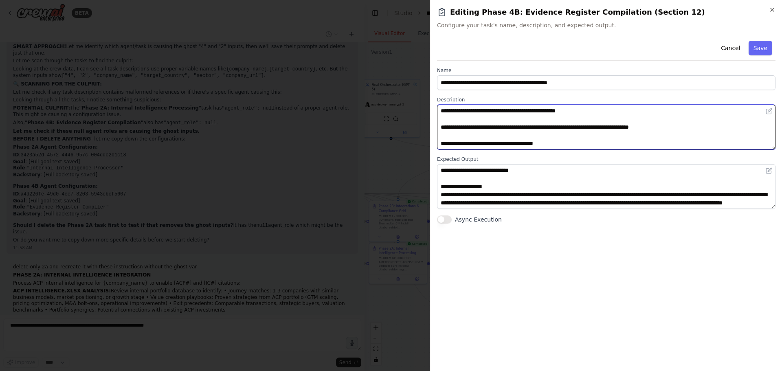
click at [504, 131] on textarea at bounding box center [606, 127] width 339 height 45
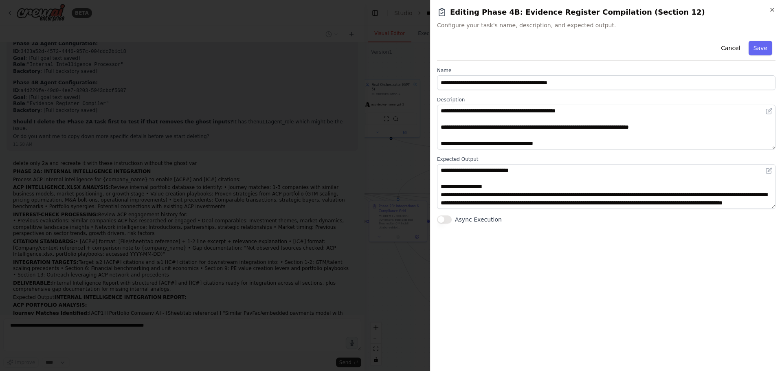
scroll to position [12516, 0]
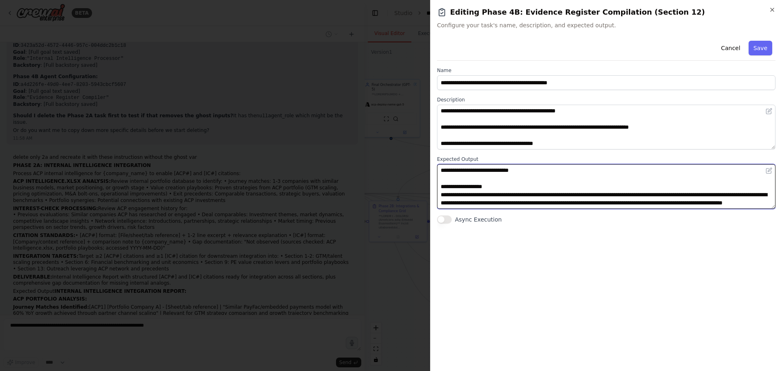
click at [554, 191] on textarea at bounding box center [606, 186] width 339 height 45
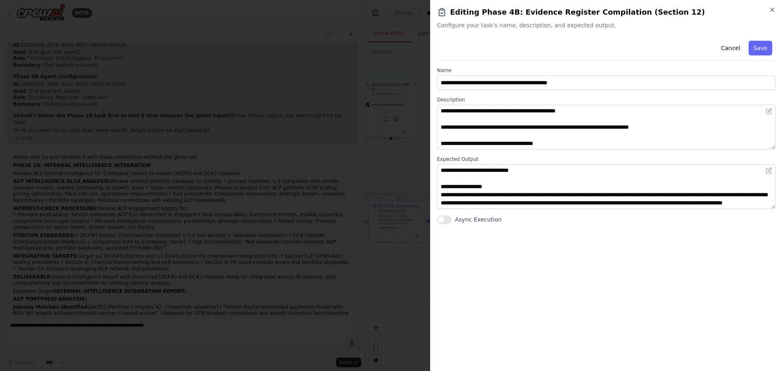
click at [272, 308] on div at bounding box center [391, 185] width 782 height 371
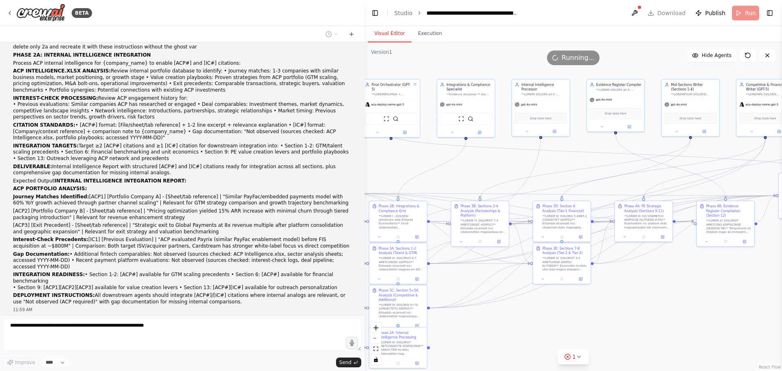
scroll to position [12627, 0]
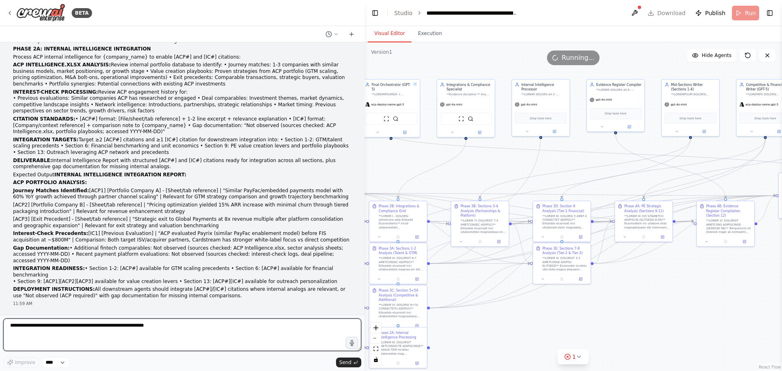
click at [113, 332] on textarea at bounding box center [182, 335] width 358 height 33
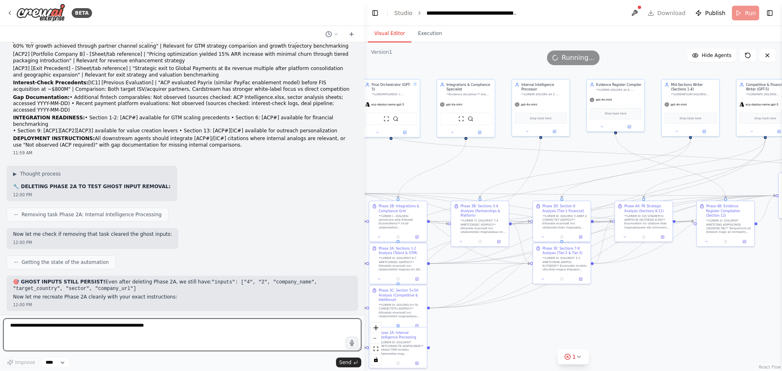
scroll to position [12798, 0]
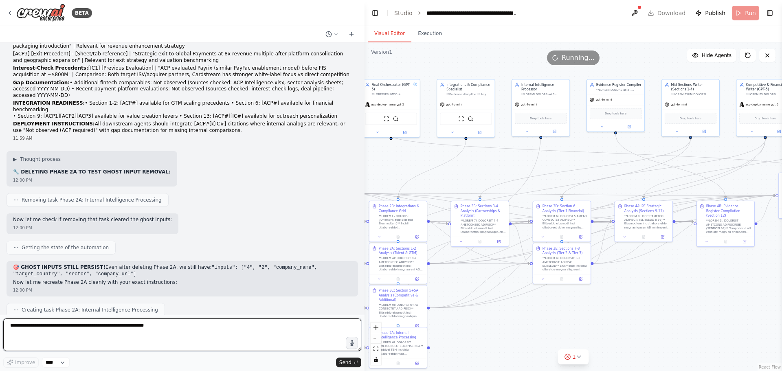
click at [220, 338] on textarea at bounding box center [182, 335] width 358 height 33
paste textarea "**********"
type textarea "**********"
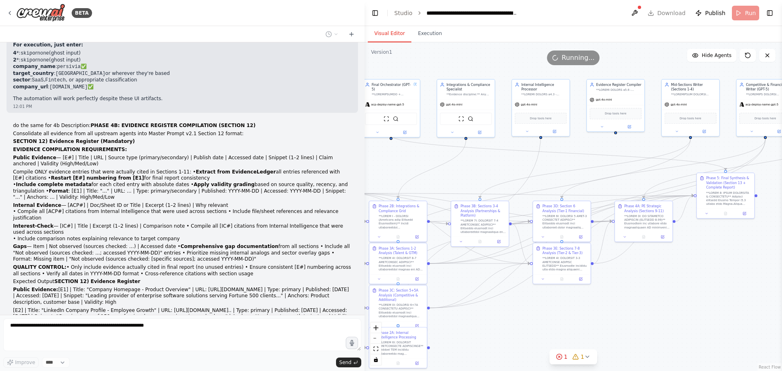
scroll to position [13249, 0]
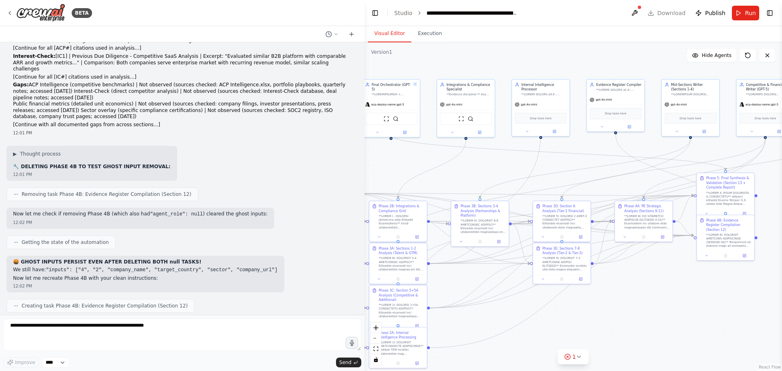
scroll to position [13571, 0]
